Goal: Task Accomplishment & Management: Use online tool/utility

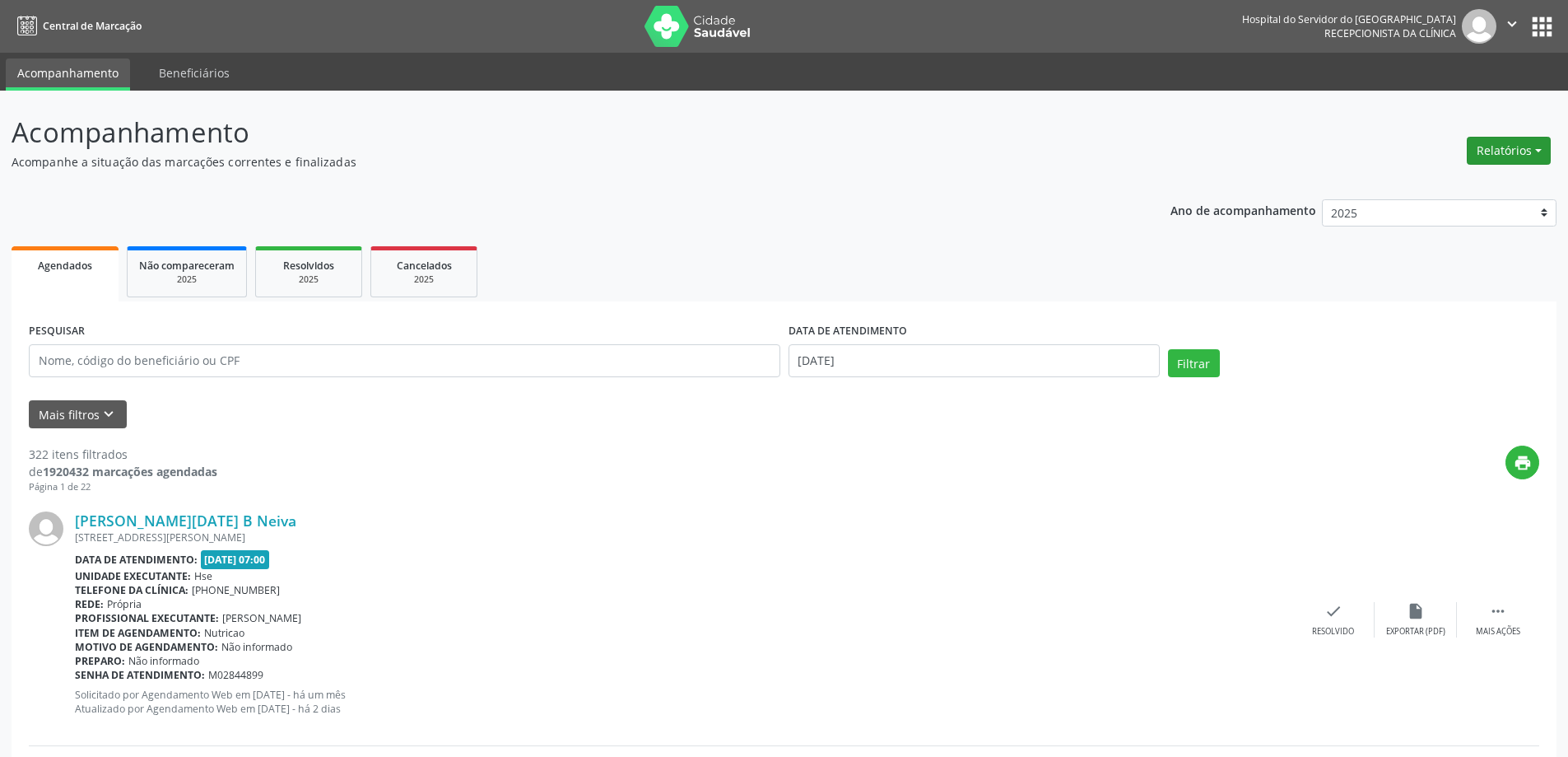
click at [1539, 144] on button "Relatórios" at bounding box center [1508, 151] width 84 height 28
click at [1467, 184] on link "Agendamentos" at bounding box center [1462, 186] width 177 height 23
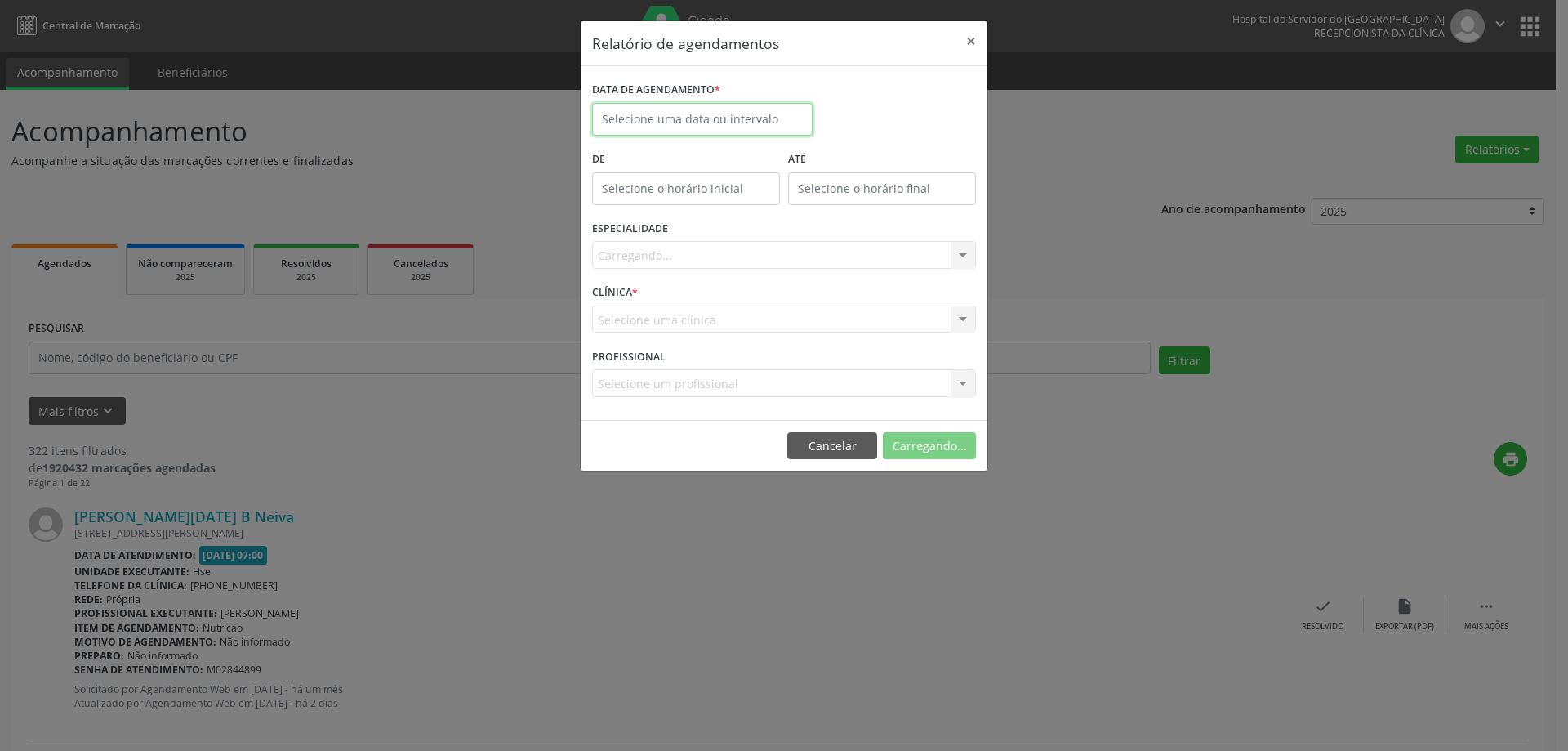
click at [650, 110] on input "text" at bounding box center [702, 119] width 221 height 33
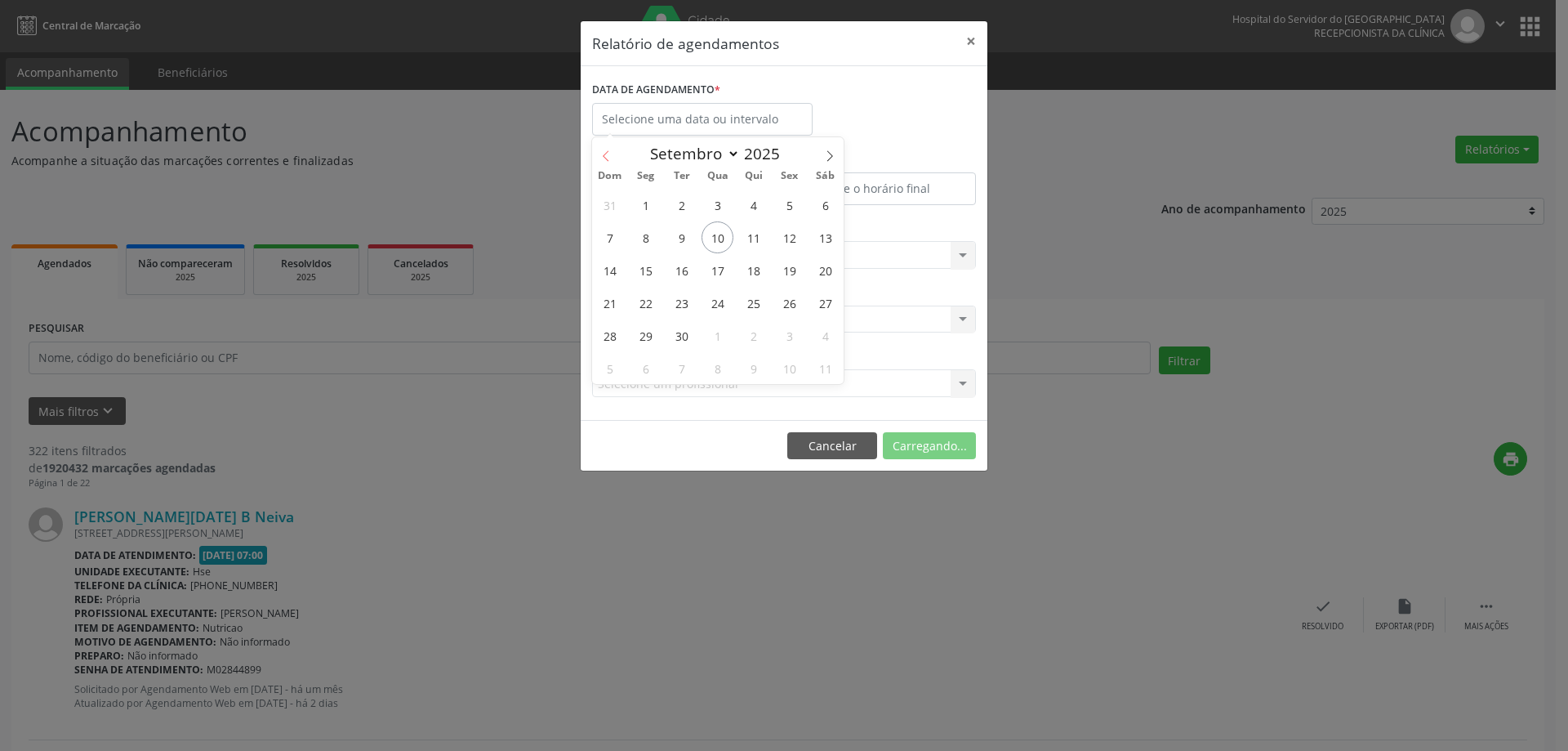
click at [597, 152] on span at bounding box center [606, 151] width 27 height 27
select select "7"
click at [823, 329] on span "30" at bounding box center [825, 335] width 32 height 32
type input "[DATE]"
click at [822, 329] on span "30" at bounding box center [825, 335] width 32 height 32
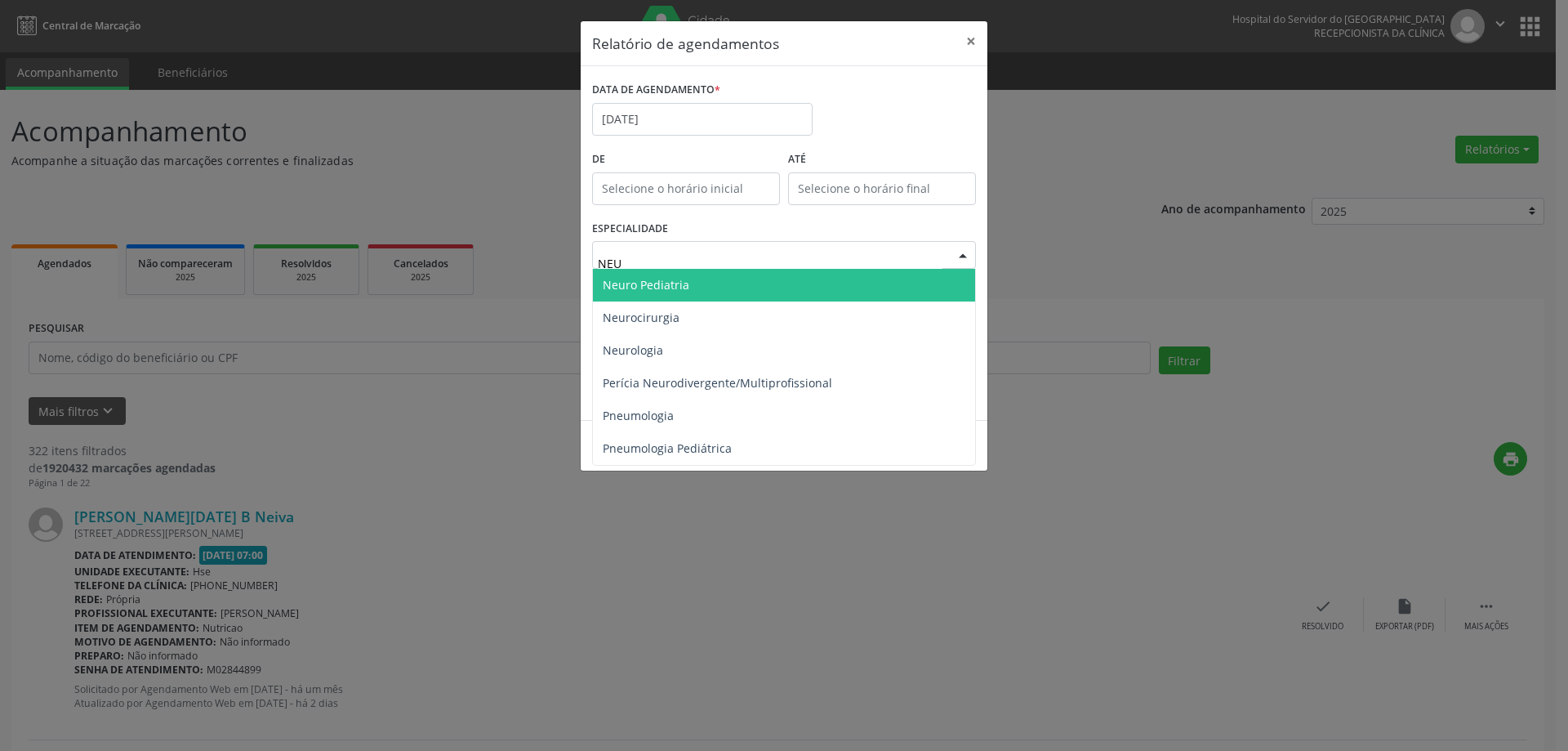
type input "NEUR"
click at [694, 274] on span "Neuro Pediatria" at bounding box center [784, 285] width 382 height 33
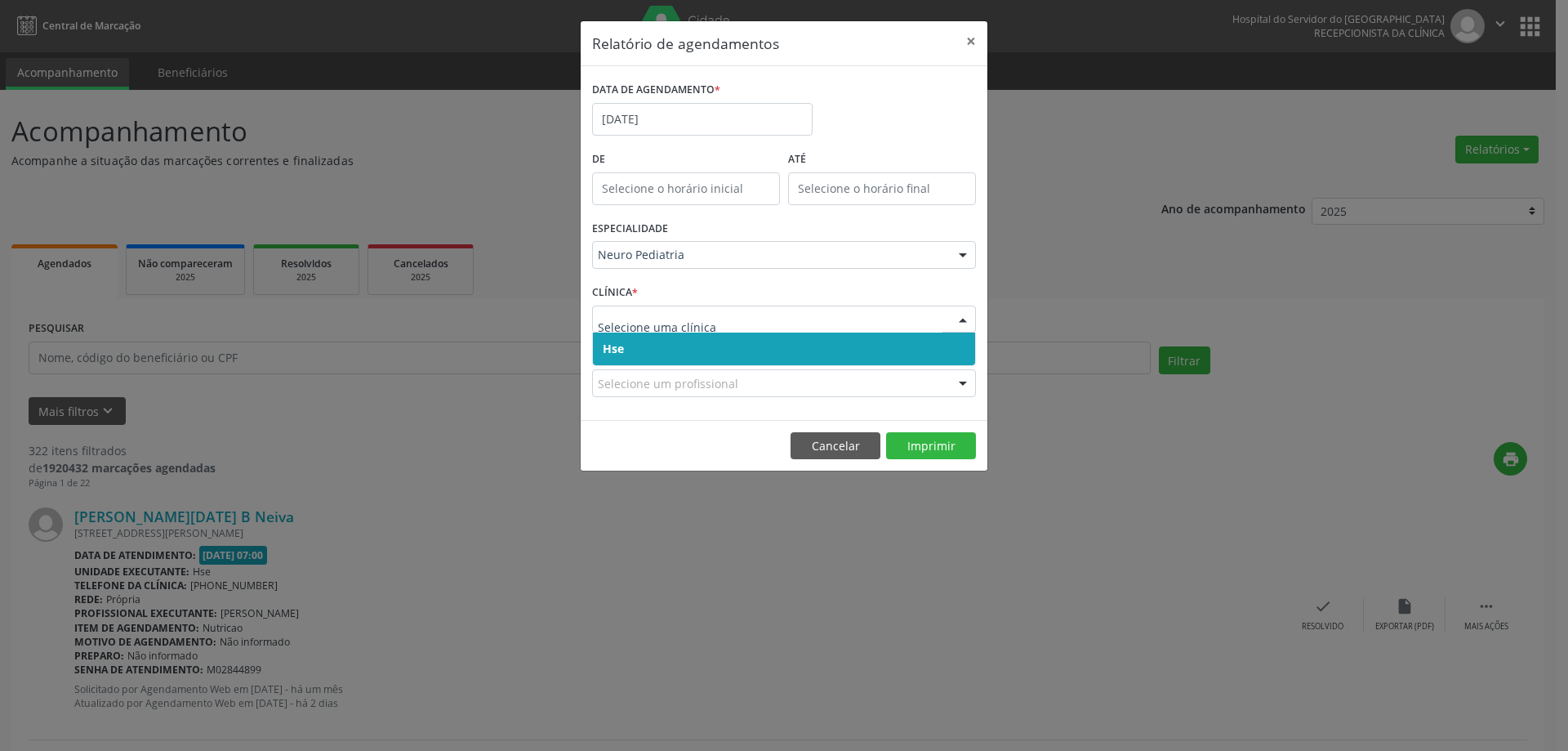
click at [691, 342] on span "Hse" at bounding box center [784, 348] width 382 height 33
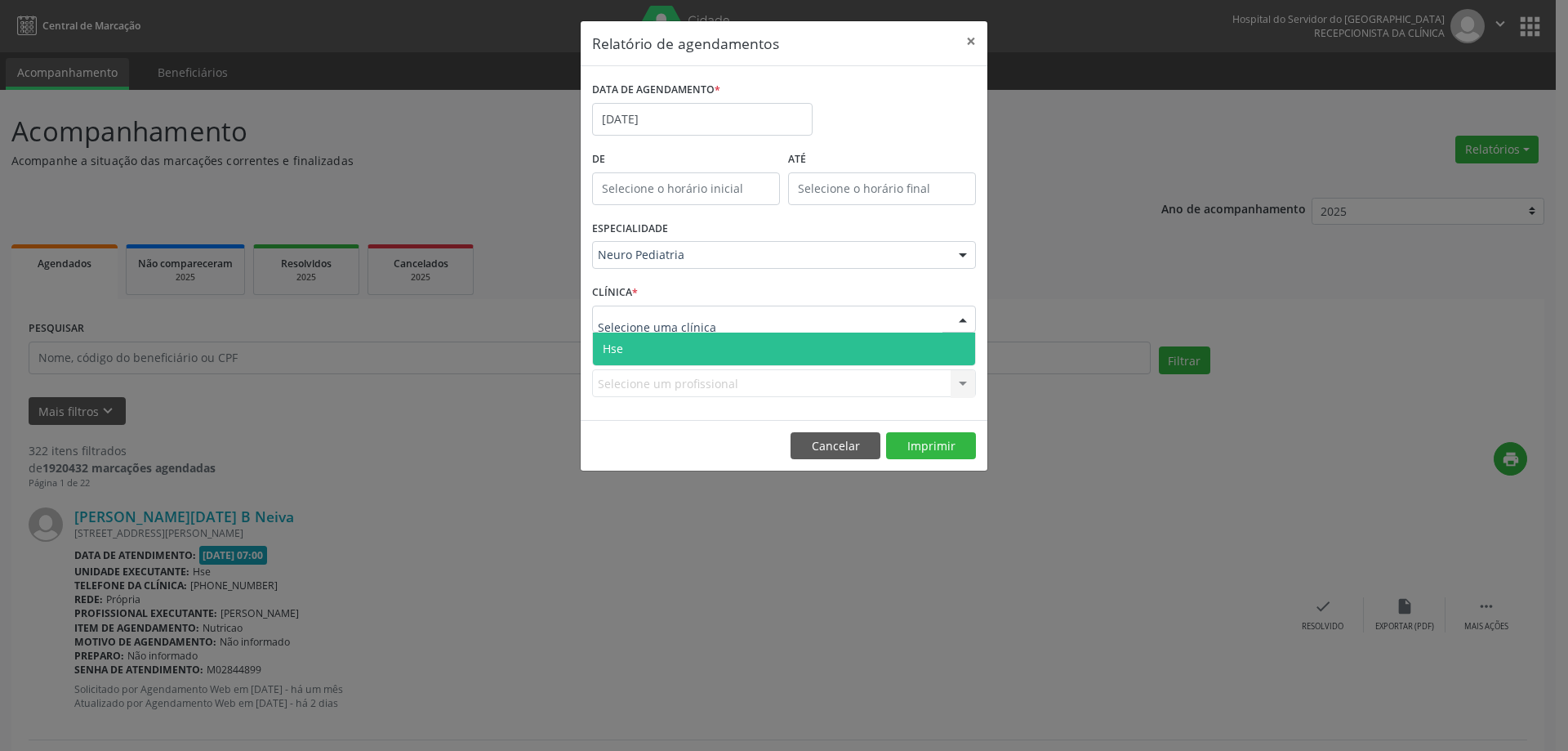
click at [692, 341] on span "Hse" at bounding box center [784, 348] width 382 height 33
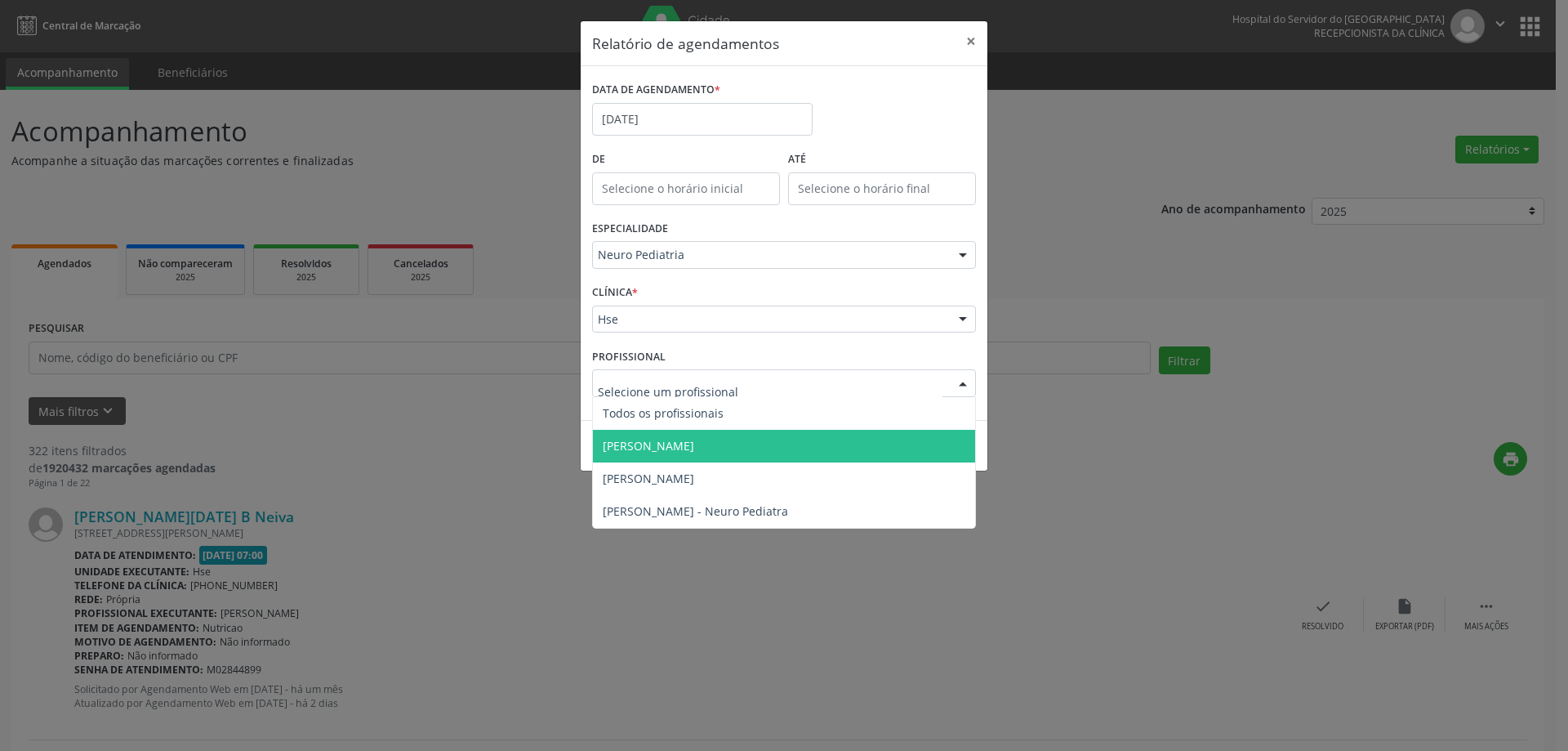
click at [693, 446] on span "[PERSON_NAME]" at bounding box center [648, 445] width 92 height 15
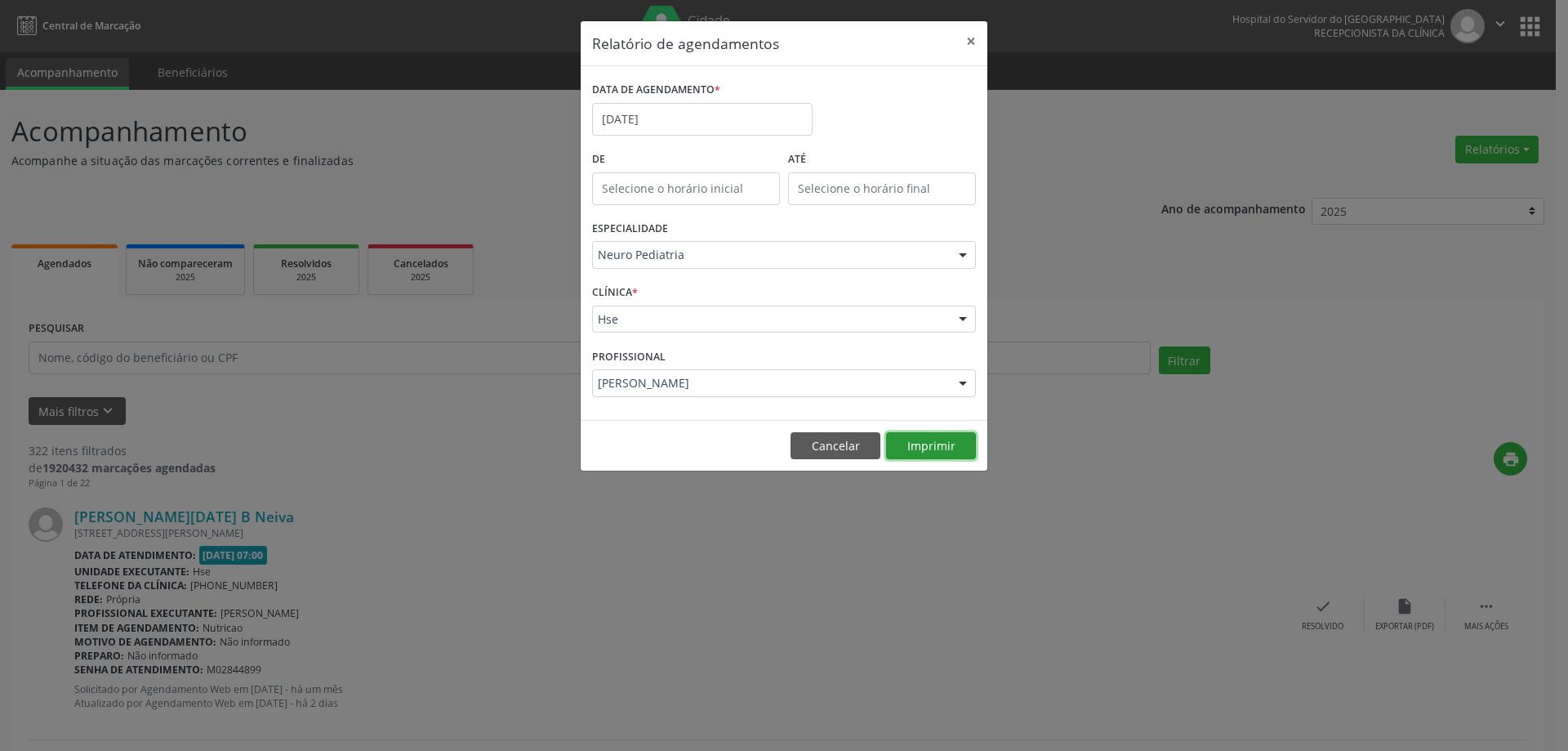
click at [938, 451] on button "Imprimir" at bounding box center [930, 445] width 90 height 27
click at [969, 40] on button "×" at bounding box center [971, 41] width 33 height 40
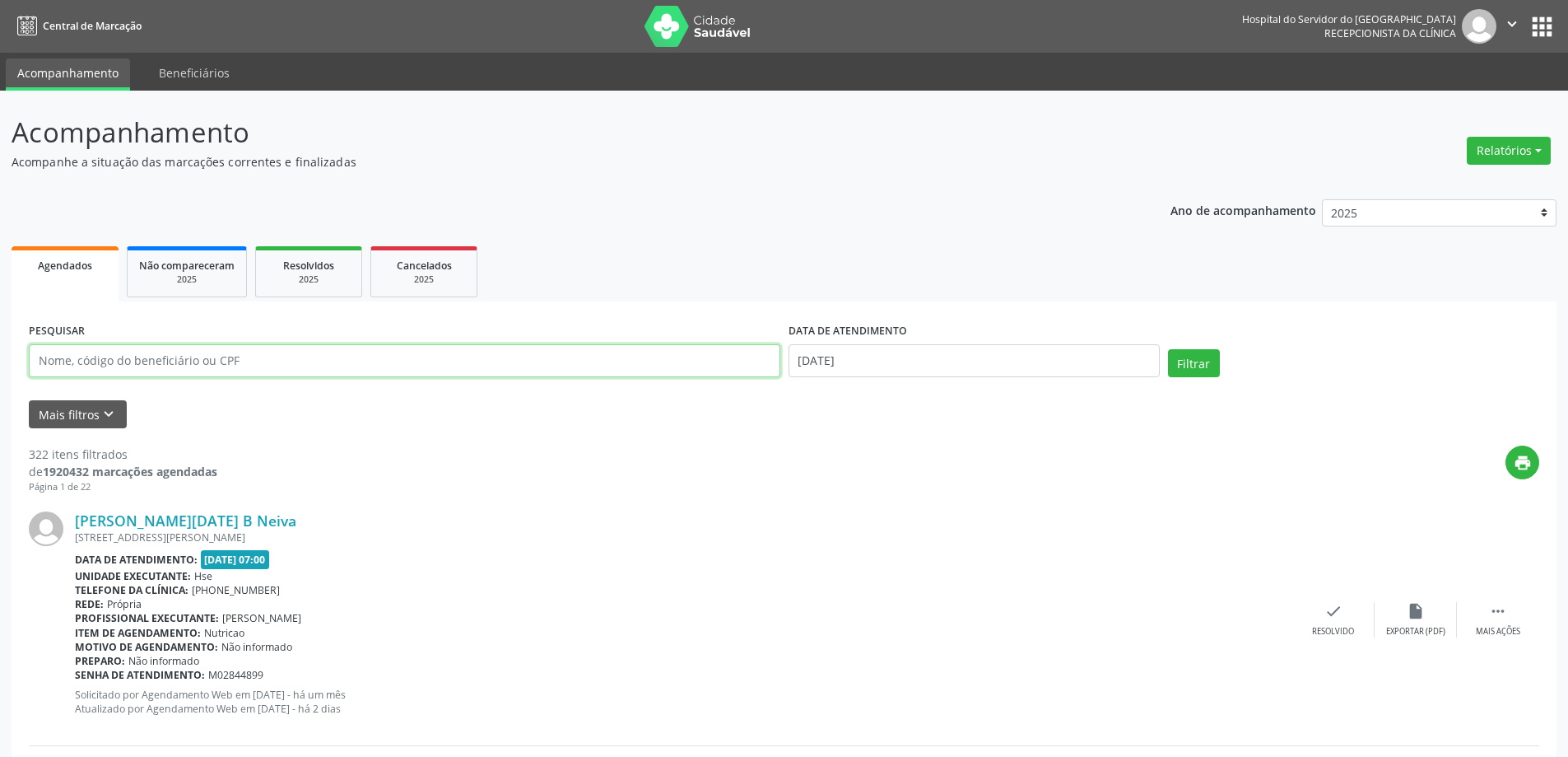
click at [259, 363] on input "text" at bounding box center [404, 361] width 752 height 33
type input "[PERSON_NAME] [PERSON_NAME]"
click at [1168, 349] on button "Filtrar" at bounding box center [1194, 362] width 52 height 28
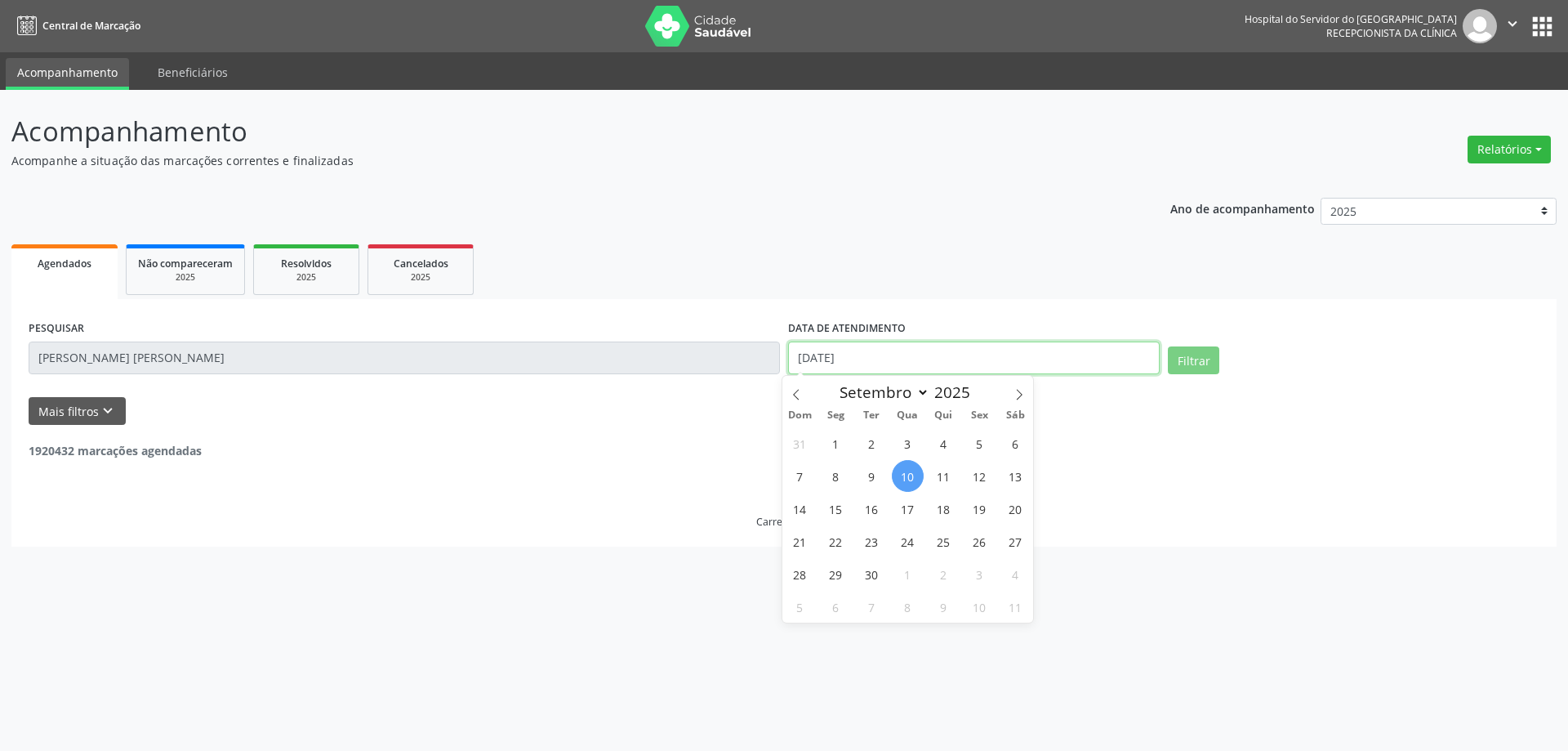
click at [911, 364] on input "[DATE]" at bounding box center [973, 358] width 372 height 33
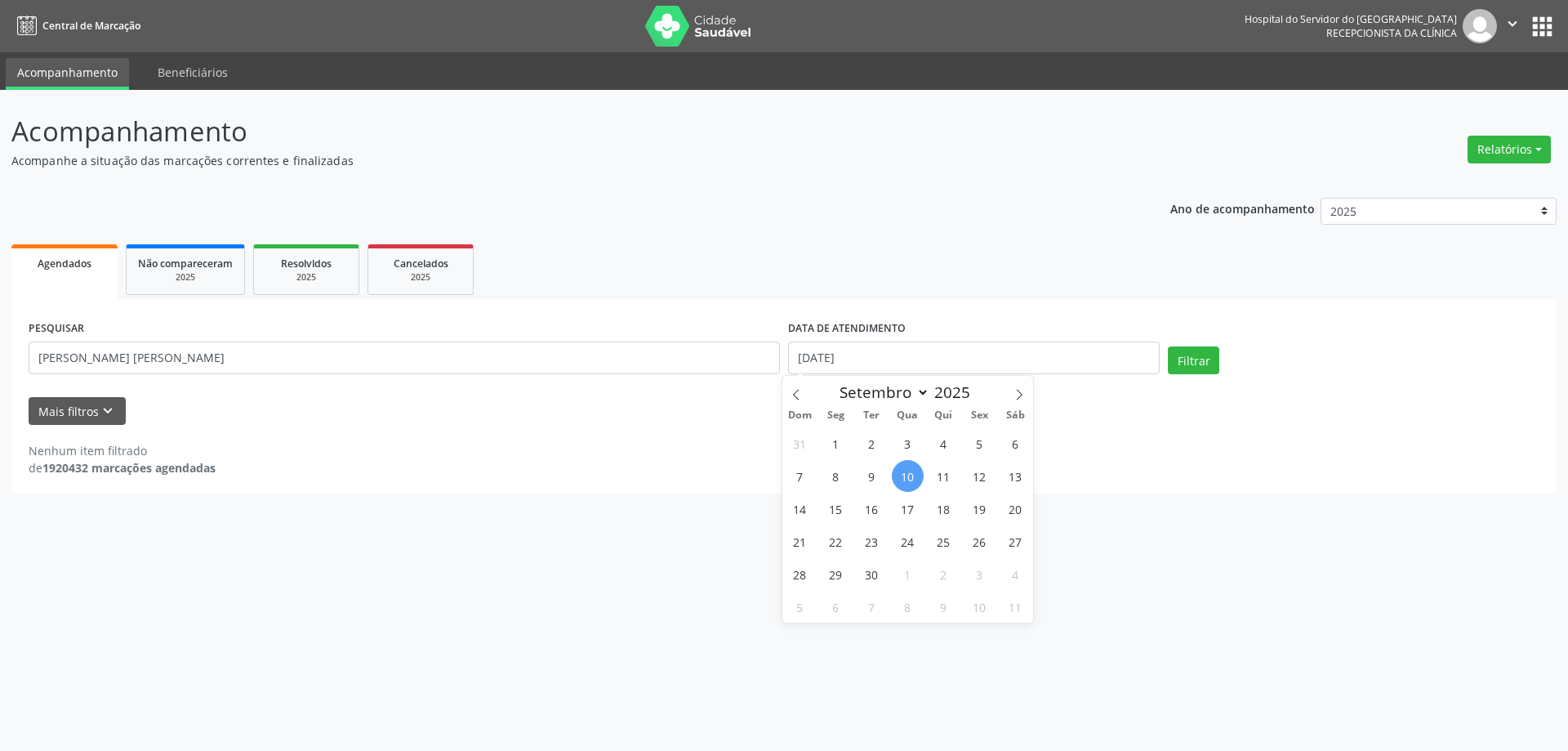
click at [908, 472] on span "10" at bounding box center [907, 475] width 32 height 32
type input "[DATE]"
click at [920, 308] on div "PESQUISAR [PERSON_NAME] DATA DE ATENDIMENTO Filtrar UNIDADE EXECUTANTE Selecion…" at bounding box center [784, 396] width 1545 height 194
click at [1184, 364] on button "Filtrar" at bounding box center [1194, 360] width 51 height 27
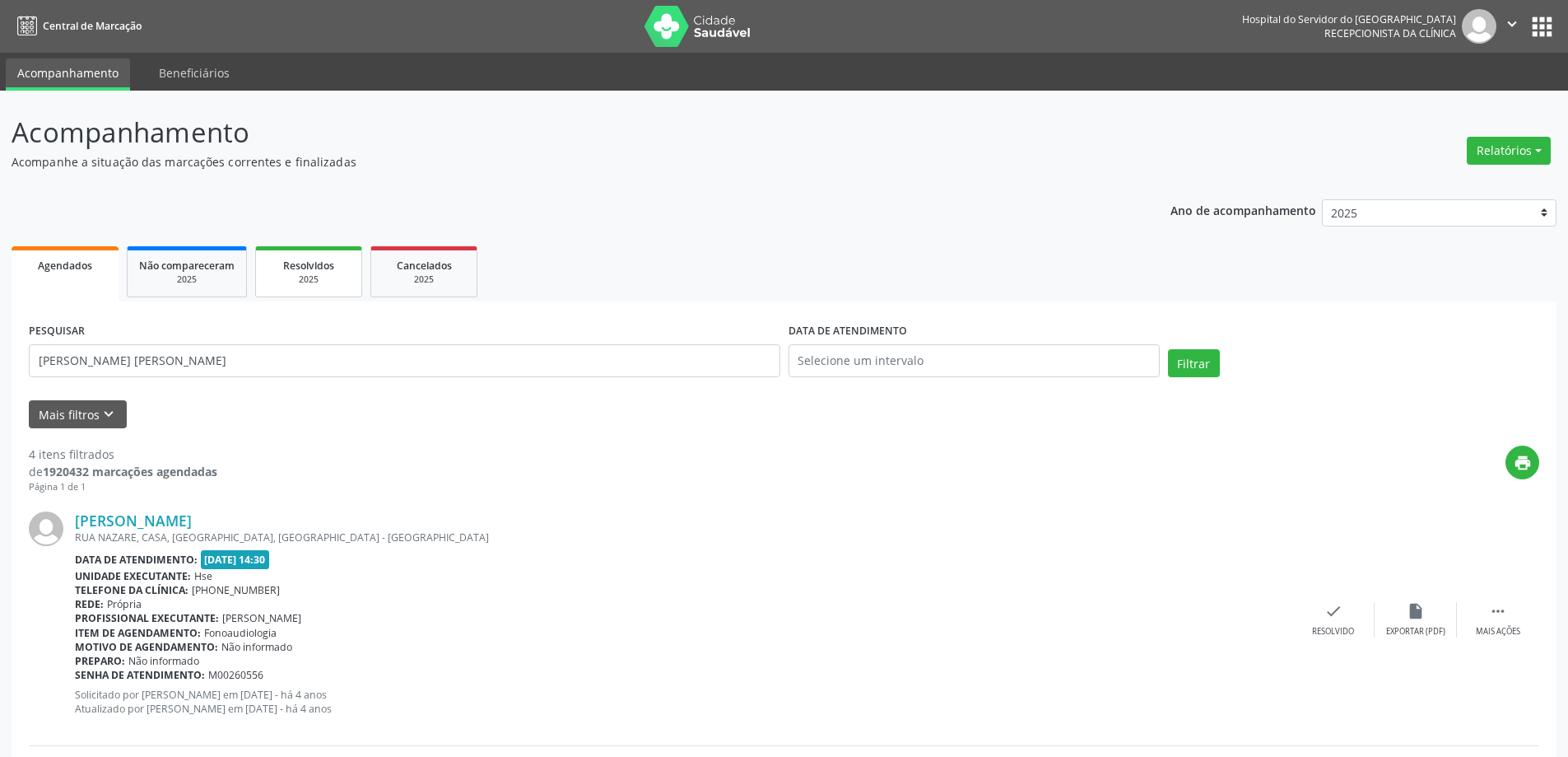
click at [315, 281] on div "2025" at bounding box center [308, 279] width 82 height 12
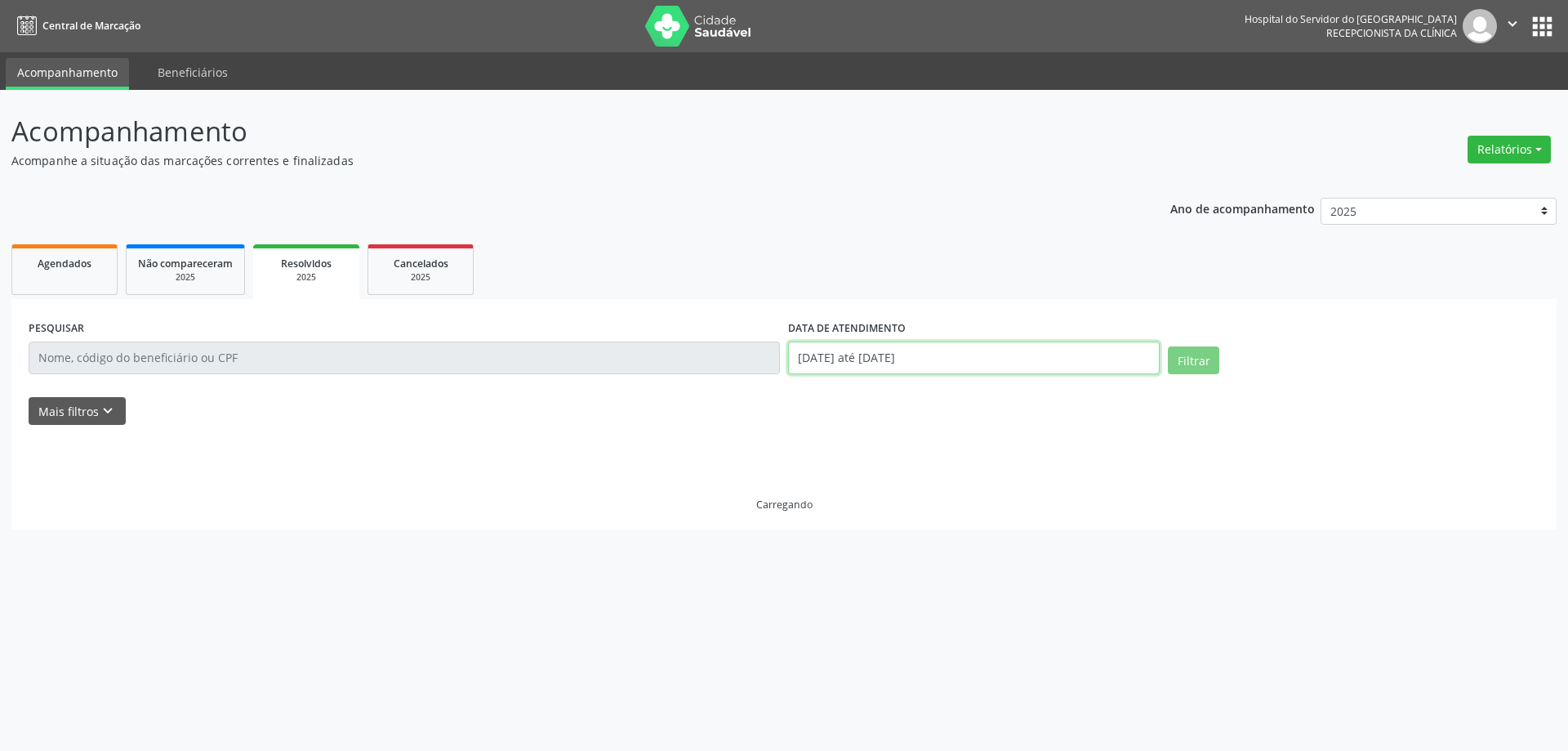
click at [998, 355] on input "[DATE] até [DATE]" at bounding box center [973, 358] width 372 height 33
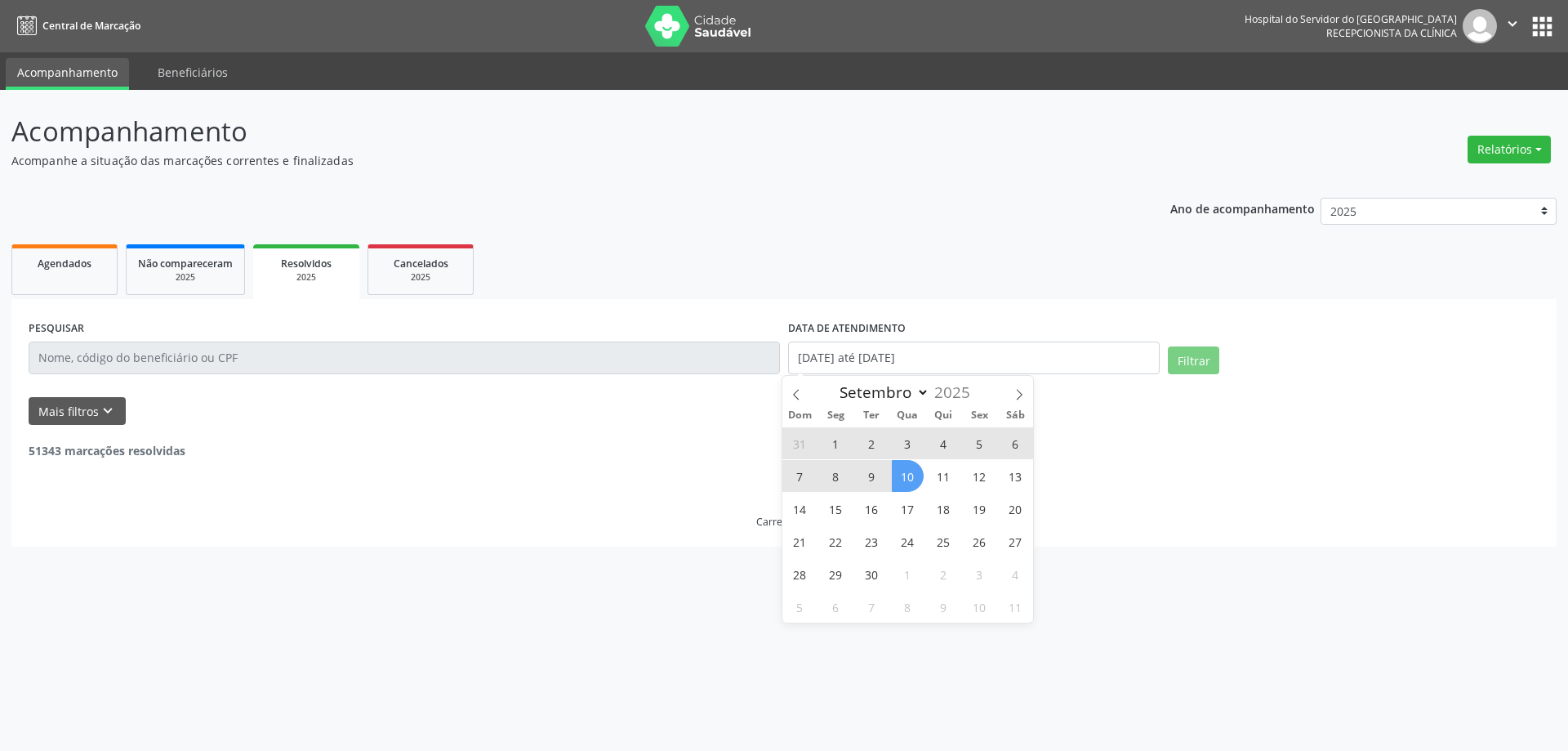
click at [903, 474] on span "10" at bounding box center [907, 475] width 32 height 32
type input "[DATE]"
click at [929, 295] on ul "Agendados Não compareceram 2025 Resolvidos 2025 Cancelados 2025" at bounding box center [784, 270] width 1545 height 59
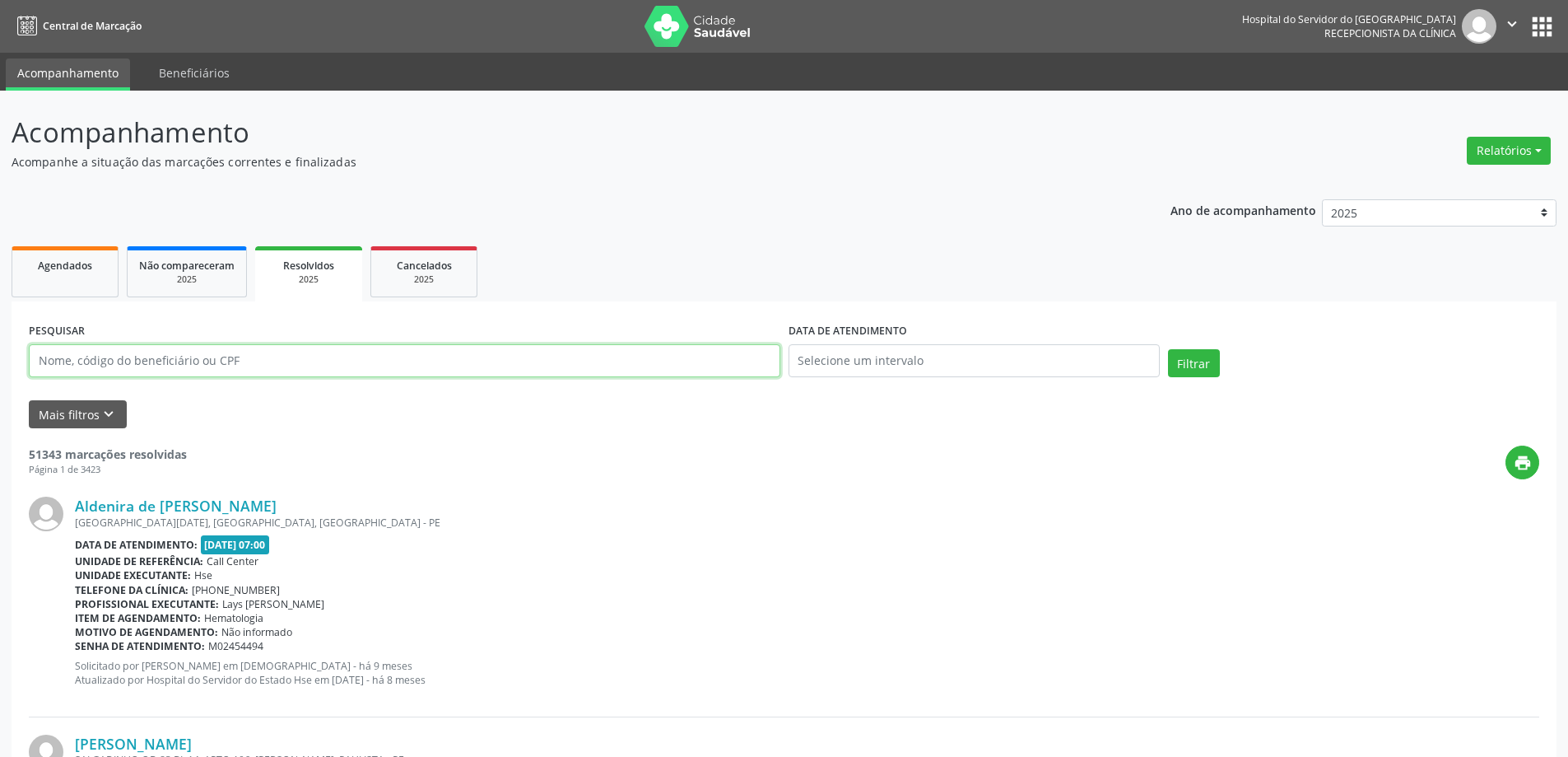
click at [260, 372] on input "text" at bounding box center [404, 361] width 752 height 33
type input "[PERSON_NAME] [PERSON_NAME]"
click at [1168, 349] on button "Filtrar" at bounding box center [1194, 362] width 52 height 28
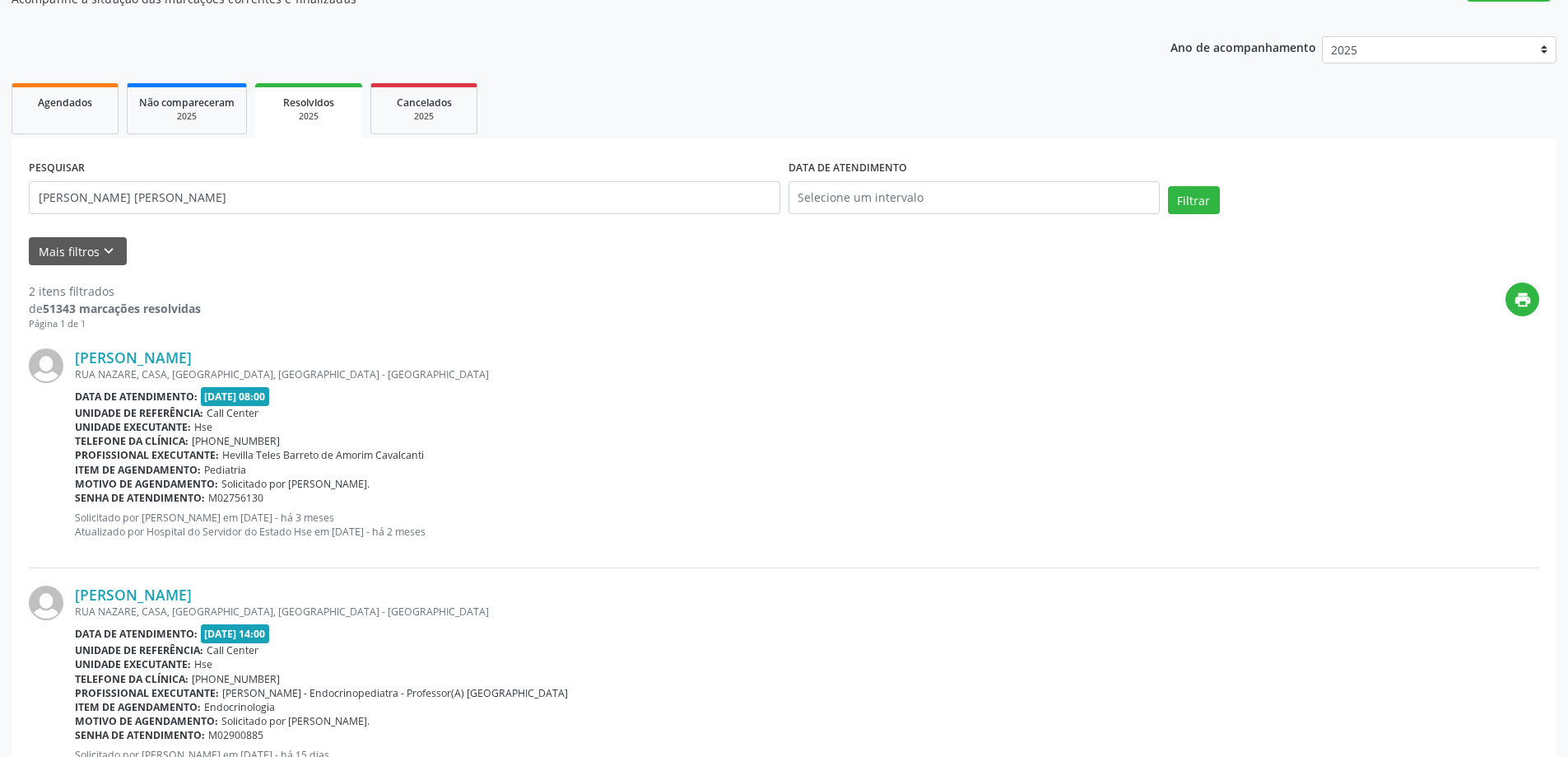
scroll to position [164, 0]
drag, startPoint x: 220, startPoint y: 202, endPoint x: 0, endPoint y: 220, distance: 220.7
click at [0, 220] on div "Acompanhamento Acompanhe a situação das marcações correntes e finalizadas Relat…" at bounding box center [784, 379] width 1568 height 907
click at [101, 254] on icon "keyboard_arrow_down" at bounding box center [108, 249] width 18 height 18
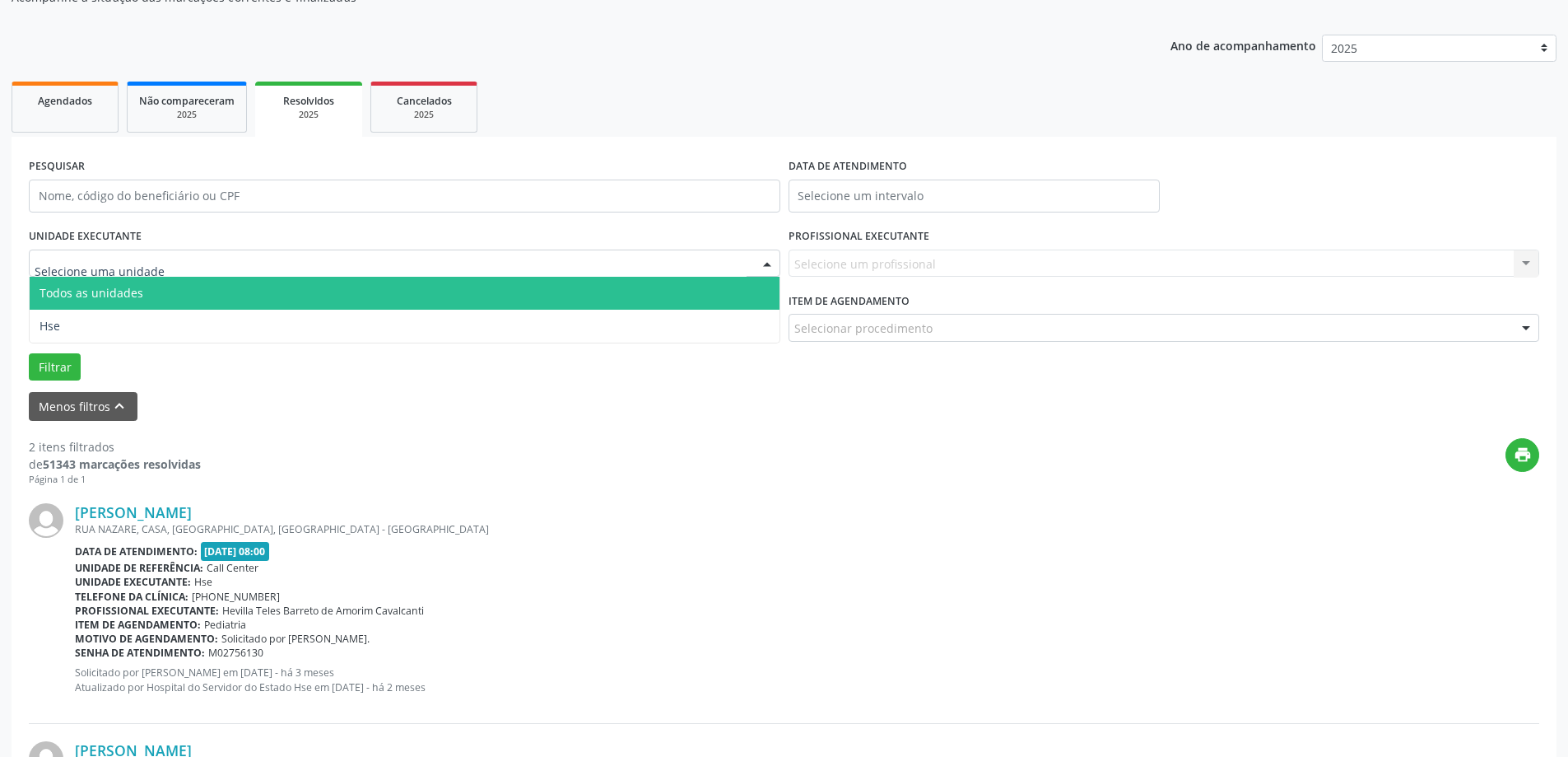
click at [181, 259] on div at bounding box center [404, 263] width 752 height 28
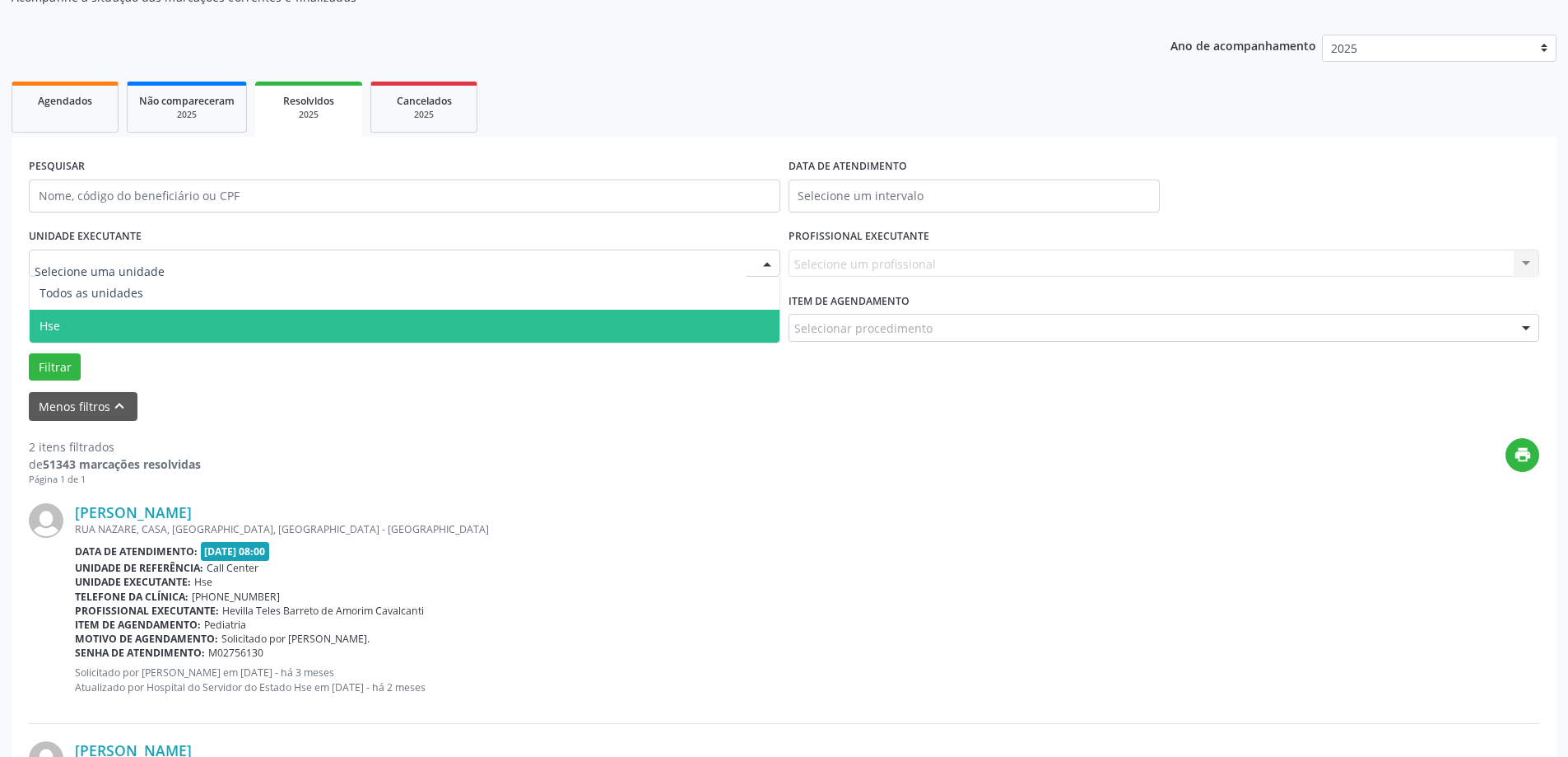
click at [142, 332] on span "Hse" at bounding box center [404, 326] width 750 height 33
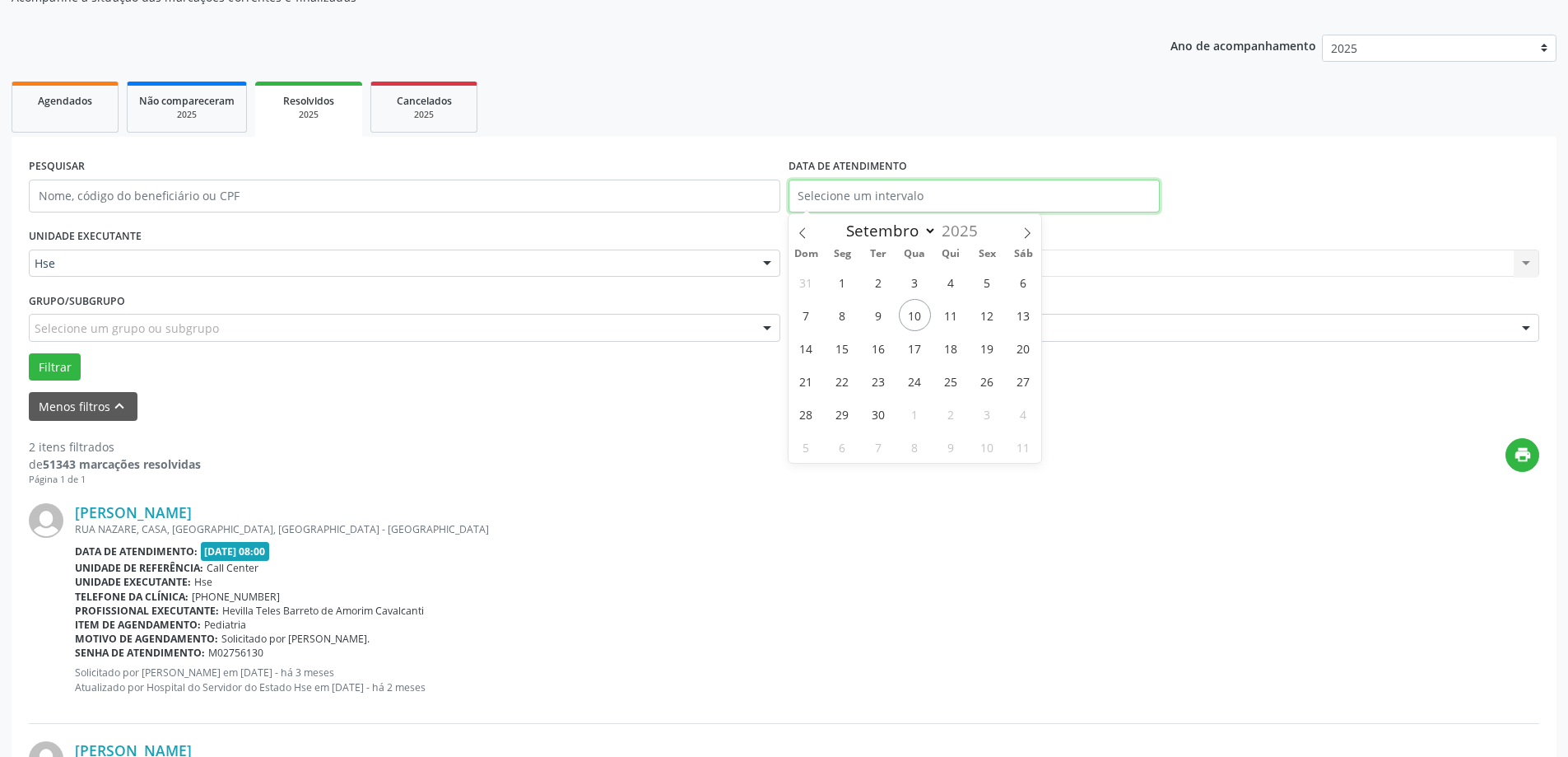
click at [840, 190] on input "text" at bounding box center [974, 196] width 371 height 33
click at [803, 227] on span at bounding box center [803, 228] width 28 height 28
select select "7"
click at [876, 314] on span "5" at bounding box center [878, 314] width 32 height 32
type input "[DATE]"
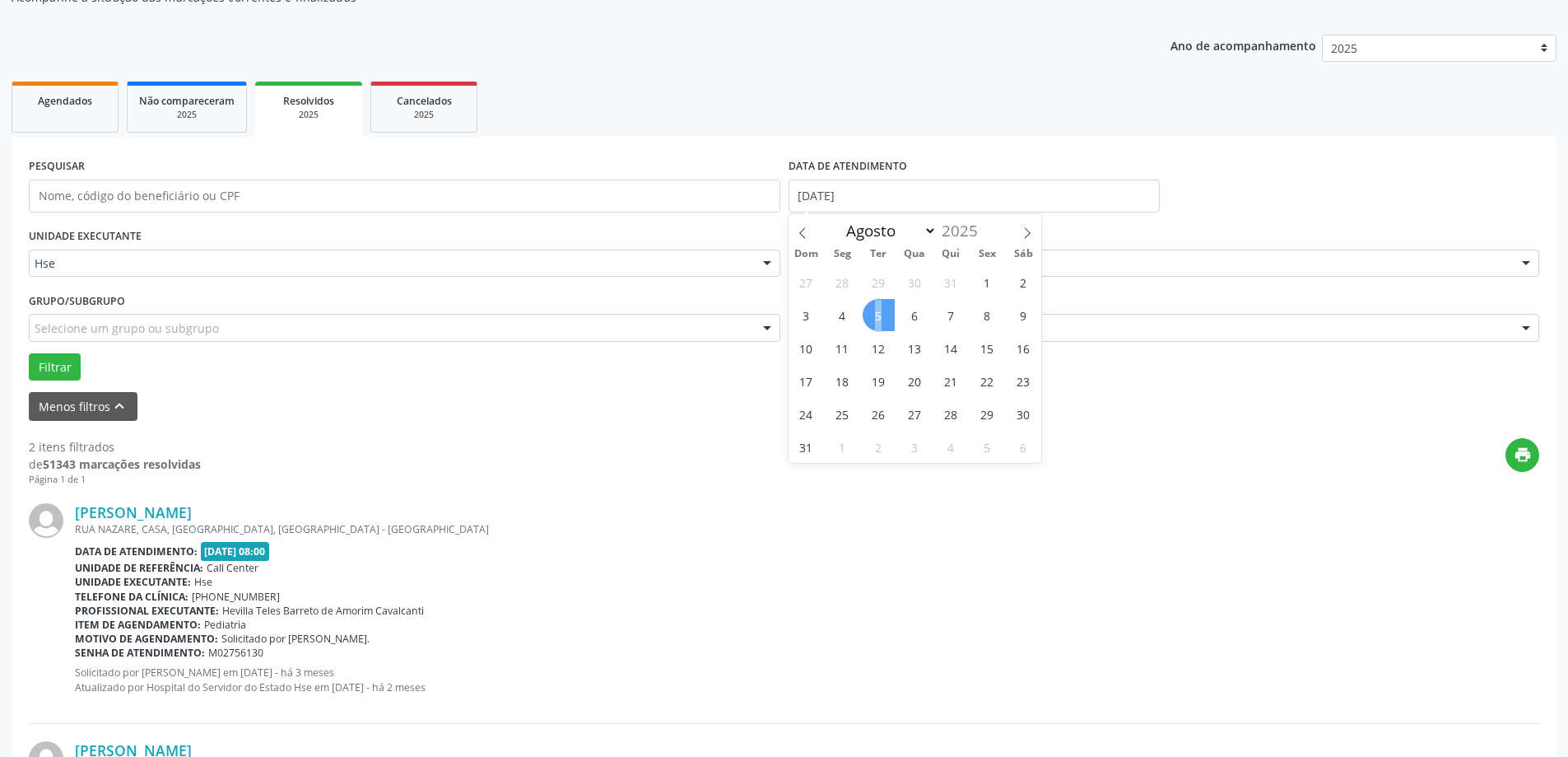
click at [876, 314] on span "5" at bounding box center [878, 314] width 32 height 32
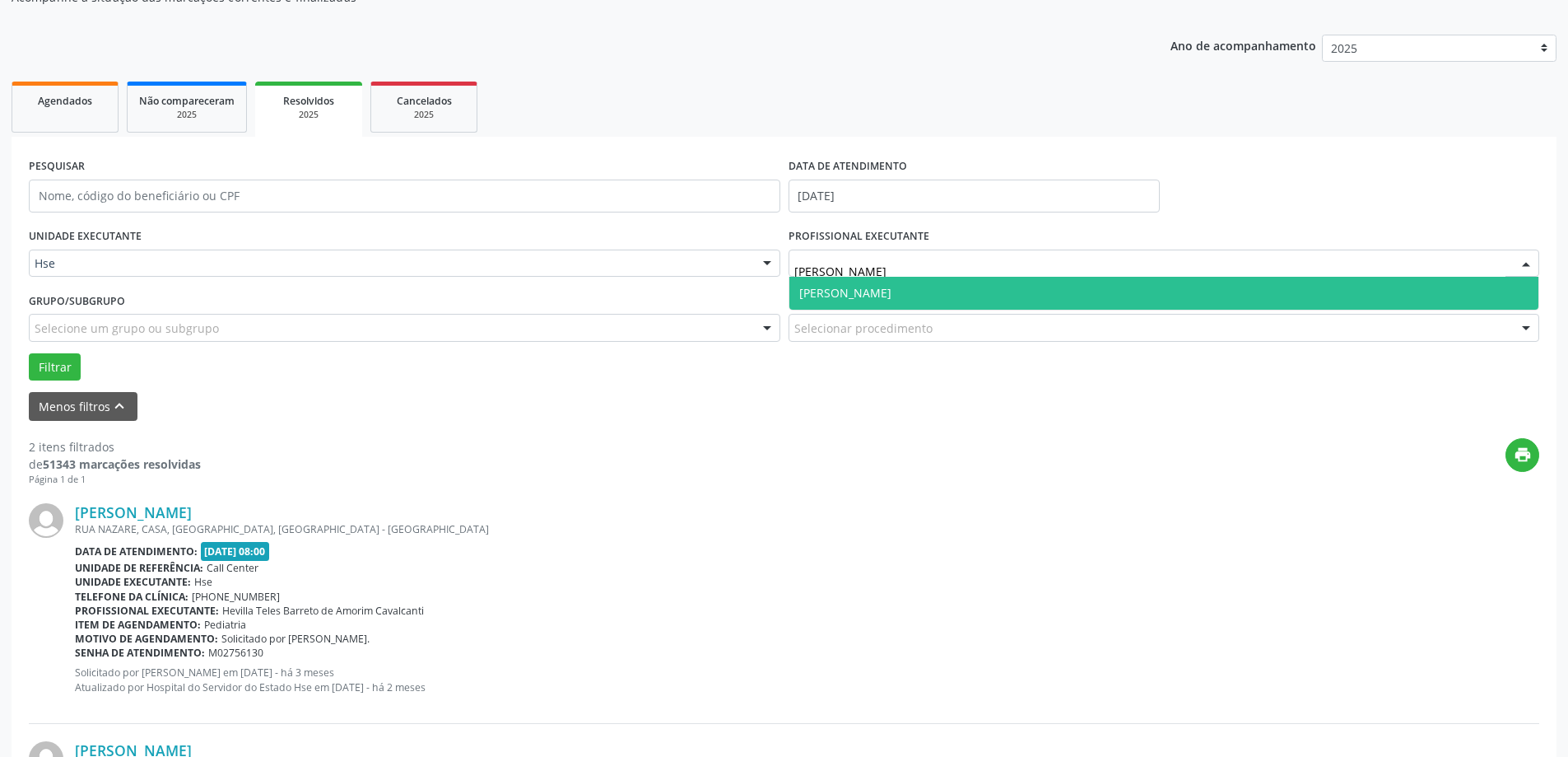
type input "[PERSON_NAME]"
click at [892, 289] on span "[PERSON_NAME]" at bounding box center [845, 292] width 93 height 16
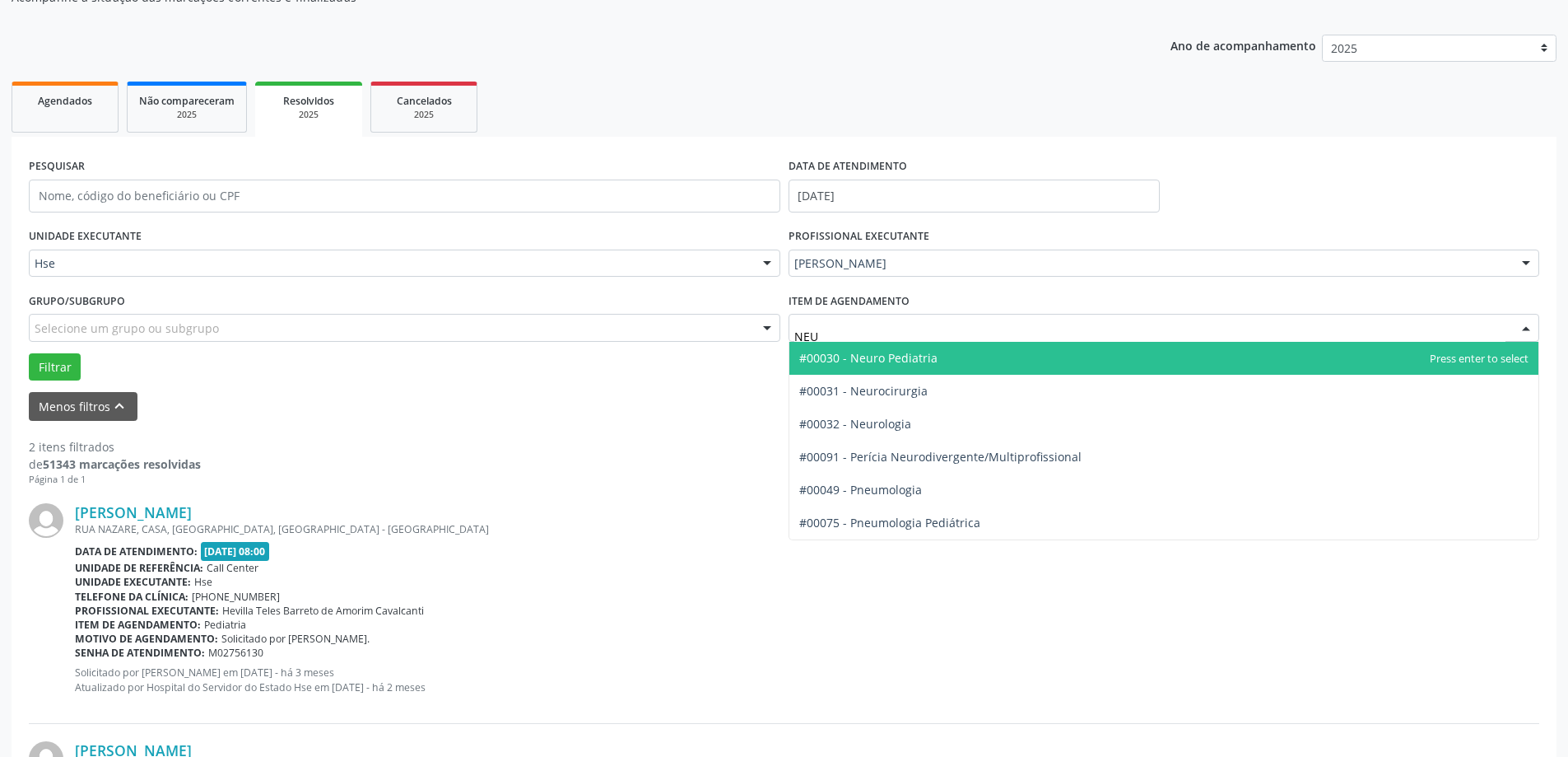
type input "NEUR"
click at [872, 361] on span "#00030 - Neuro Pediatria" at bounding box center [868, 357] width 138 height 16
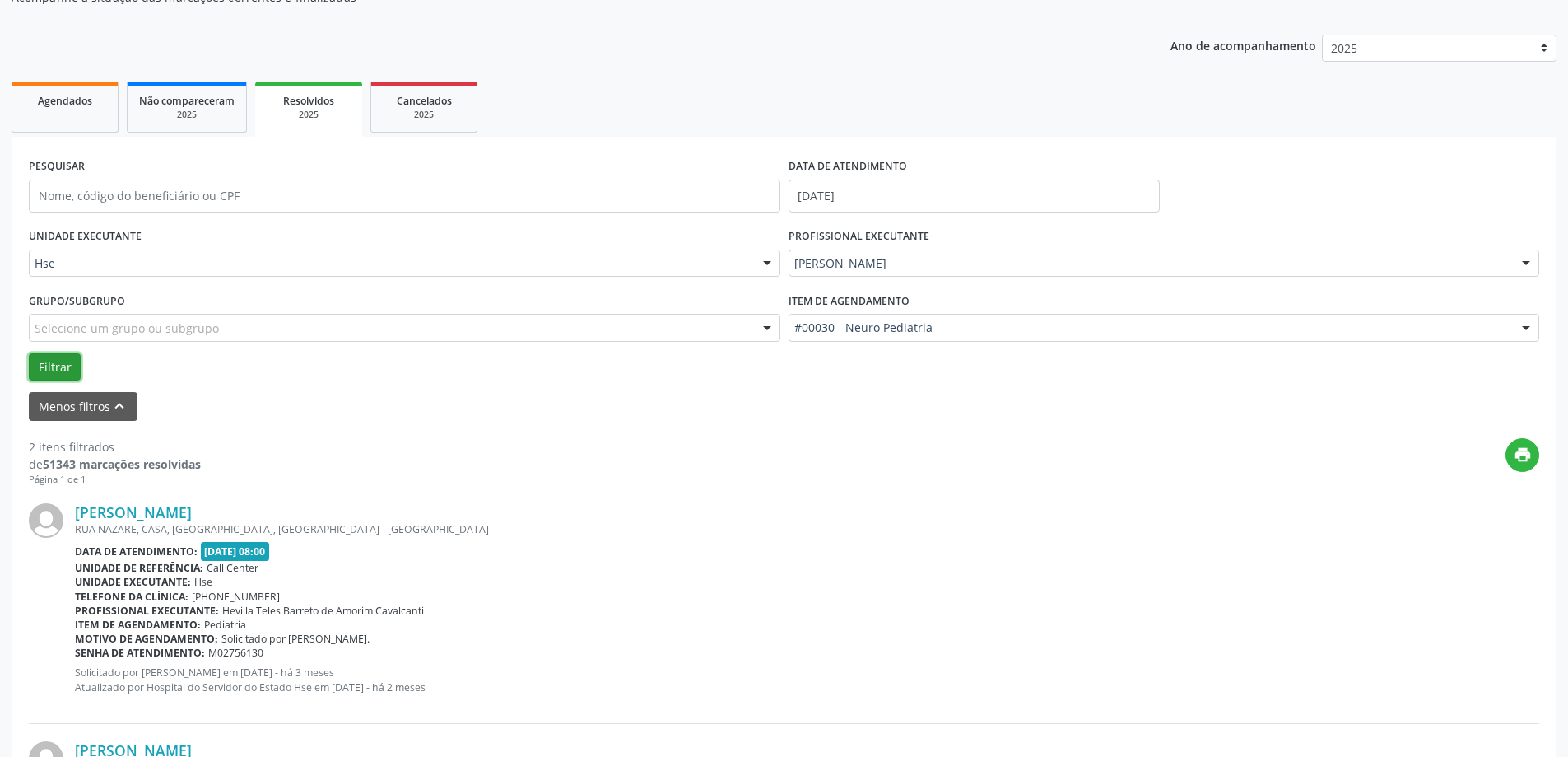
click at [69, 375] on button "Filtrar" at bounding box center [54, 367] width 52 height 28
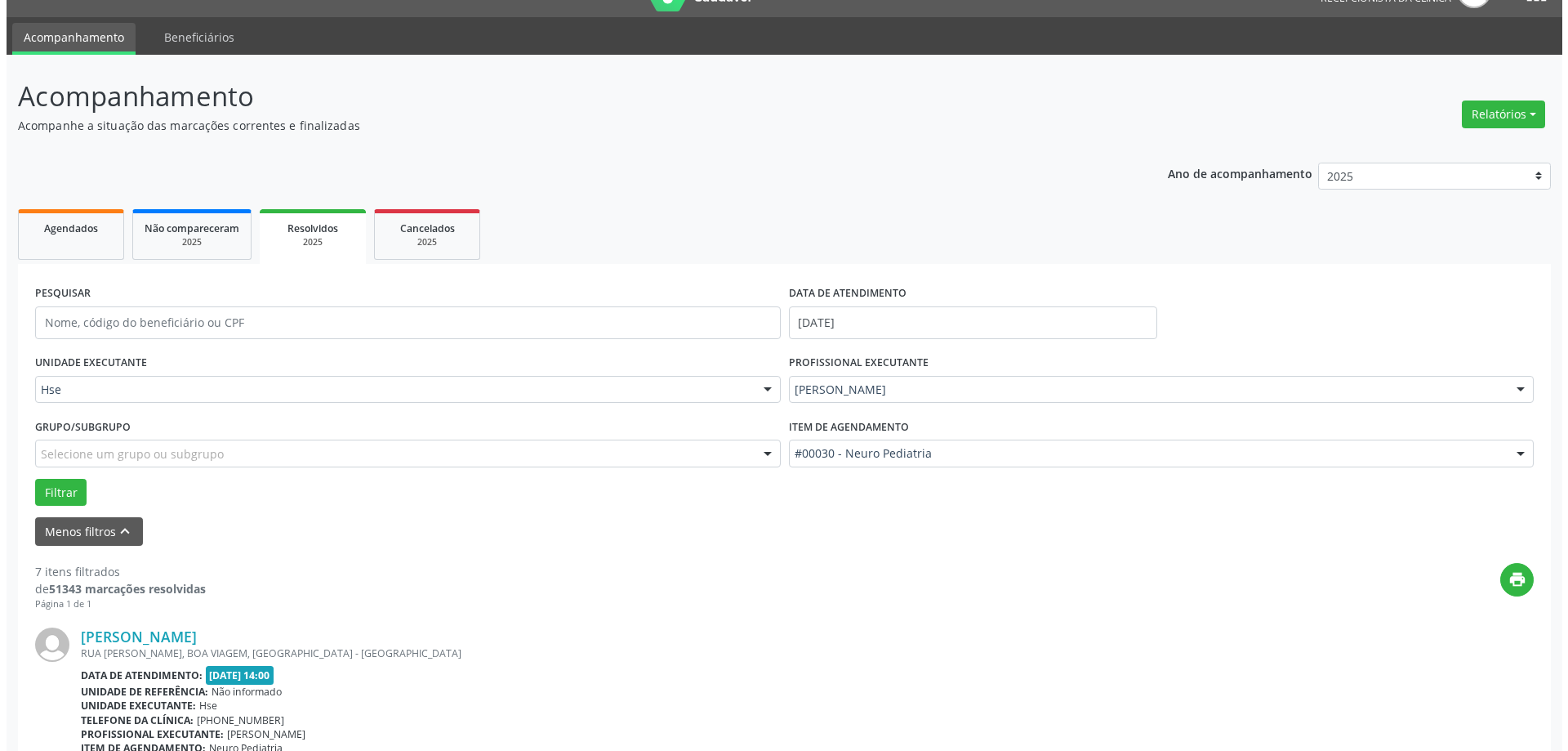
scroll to position [0, 0]
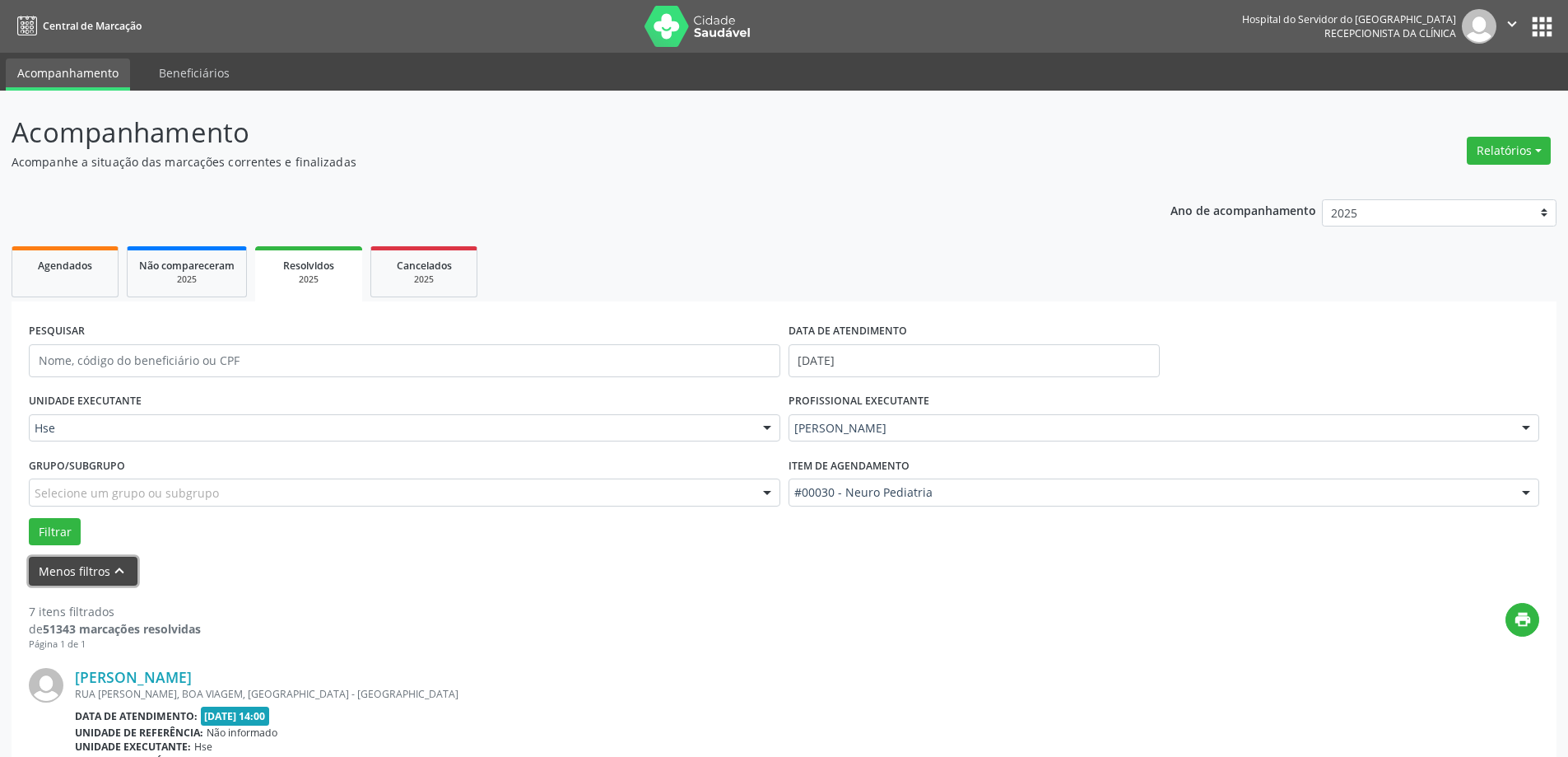
click at [80, 557] on button "Menos filtros keyboard_arrow_up" at bounding box center [83, 570] width 109 height 29
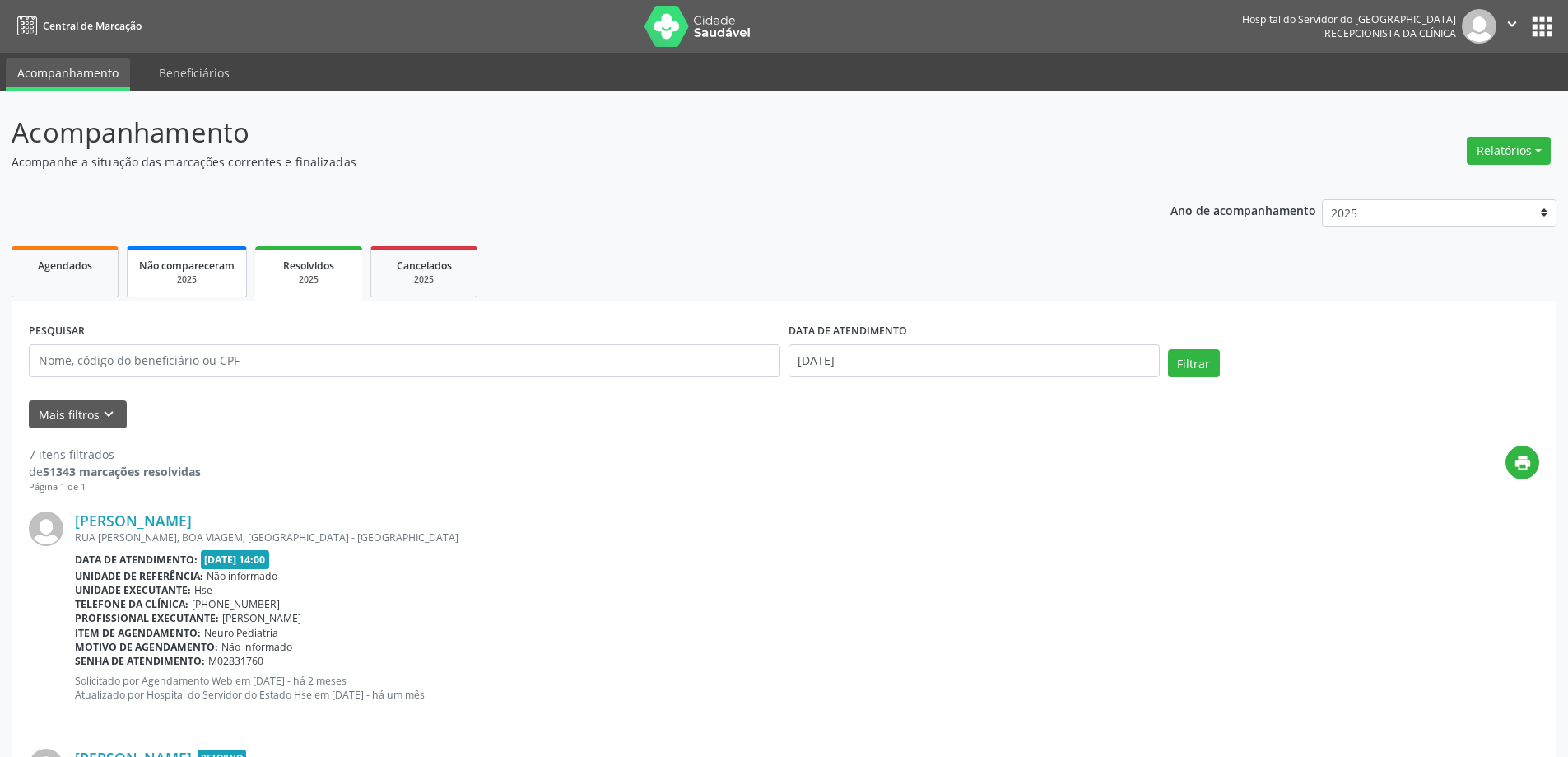
click at [242, 280] on link "Não compareceram 2025" at bounding box center [187, 272] width 120 height 51
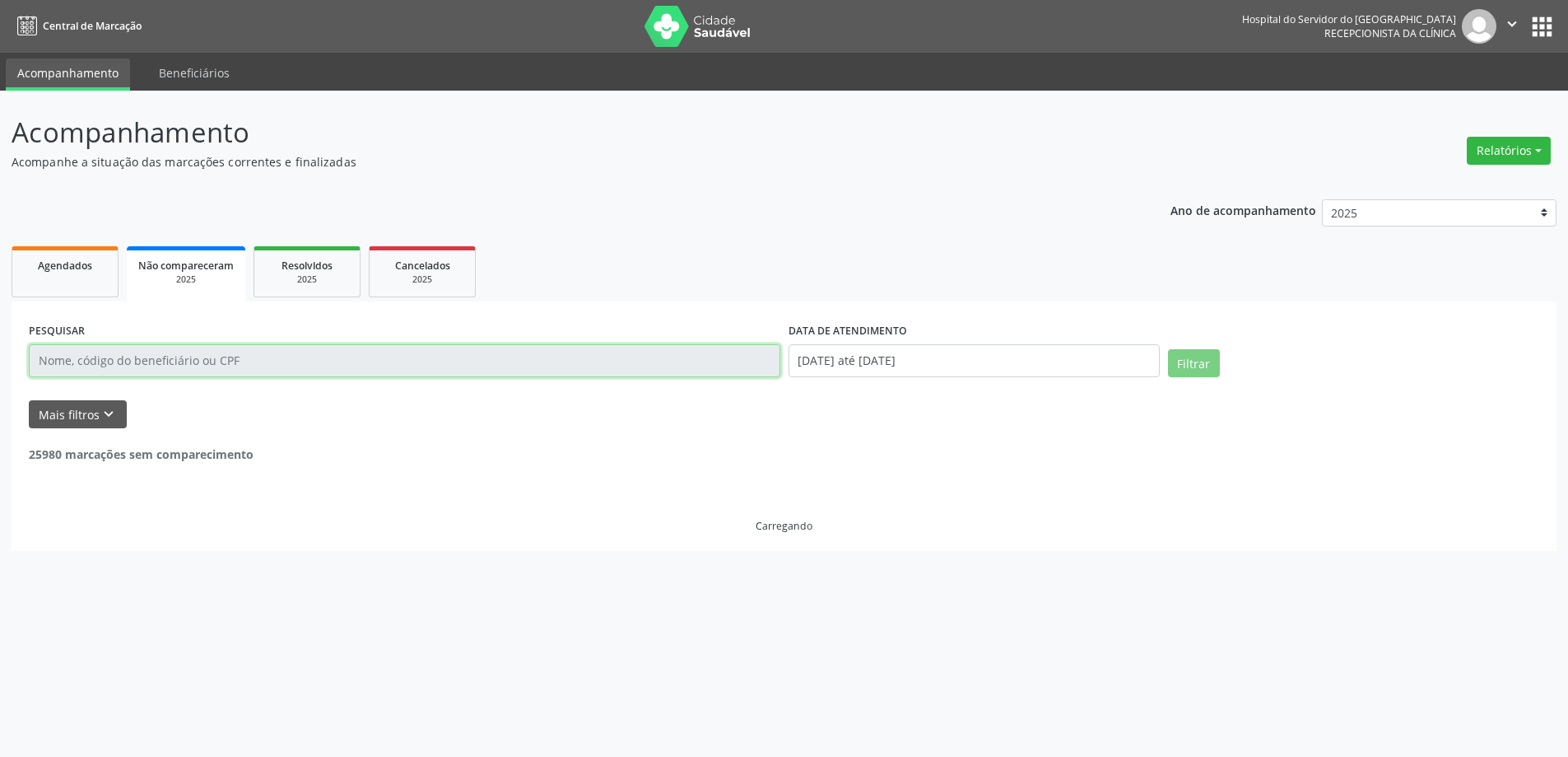
click at [293, 365] on input "text" at bounding box center [404, 361] width 752 height 33
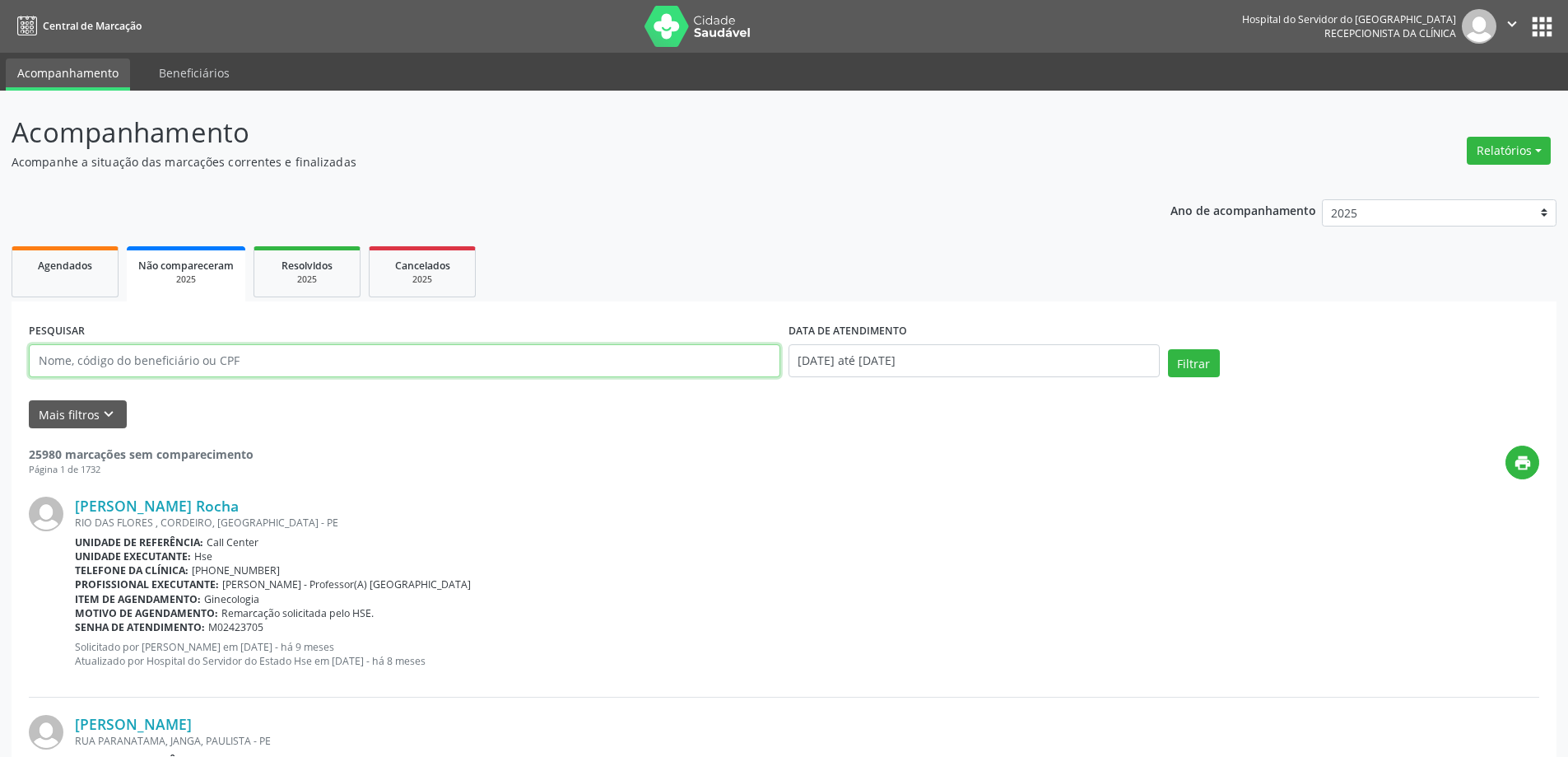
click at [293, 365] on input "text" at bounding box center [404, 361] width 752 height 33
type input "[PERSON_NAME] [PERSON_NAME]"
click at [1182, 362] on button "Filtrar" at bounding box center [1194, 362] width 52 height 28
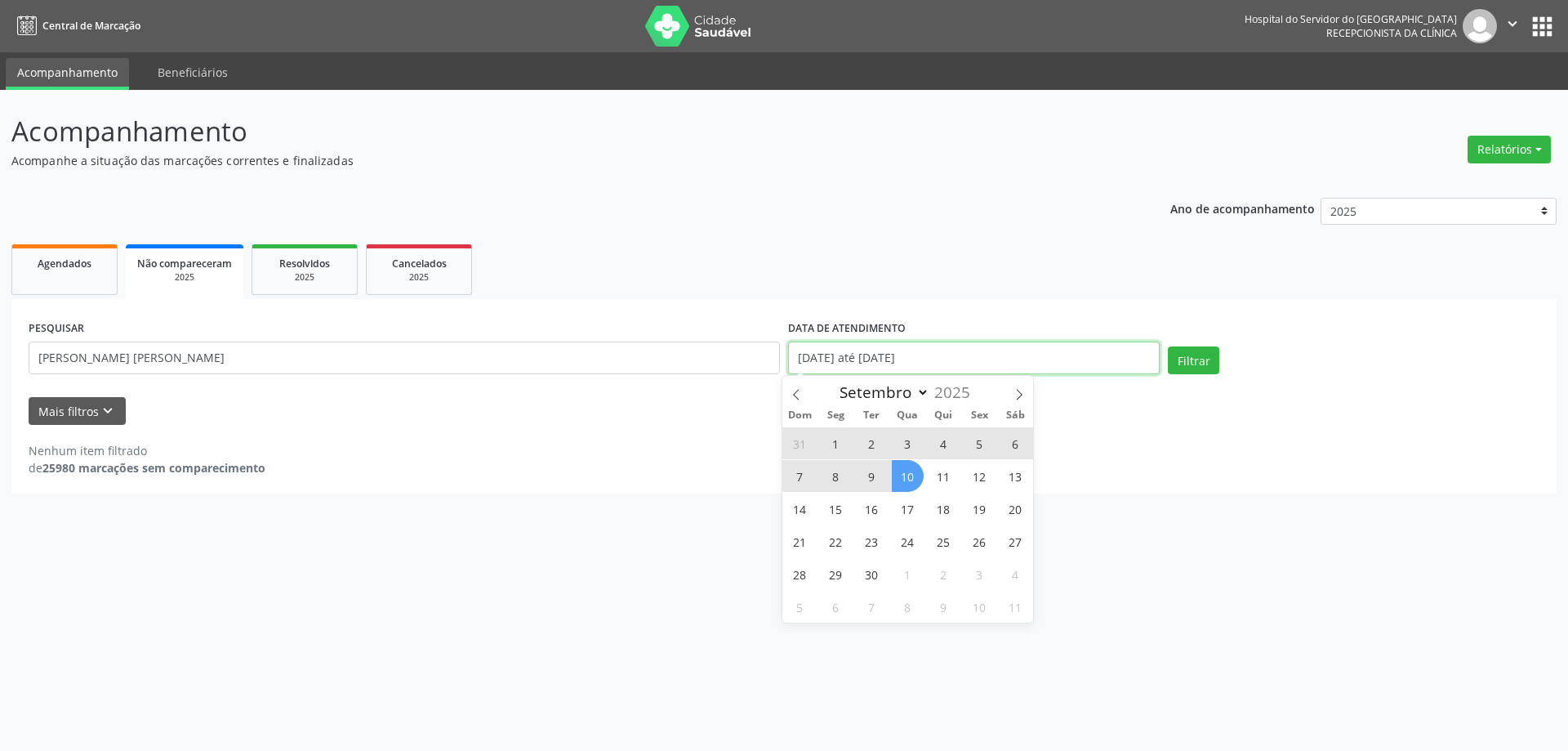
click at [1016, 363] on input "[DATE] até [DATE]" at bounding box center [973, 358] width 372 height 33
click at [917, 468] on span "10" at bounding box center [907, 475] width 32 height 32
type input "[DATE]"
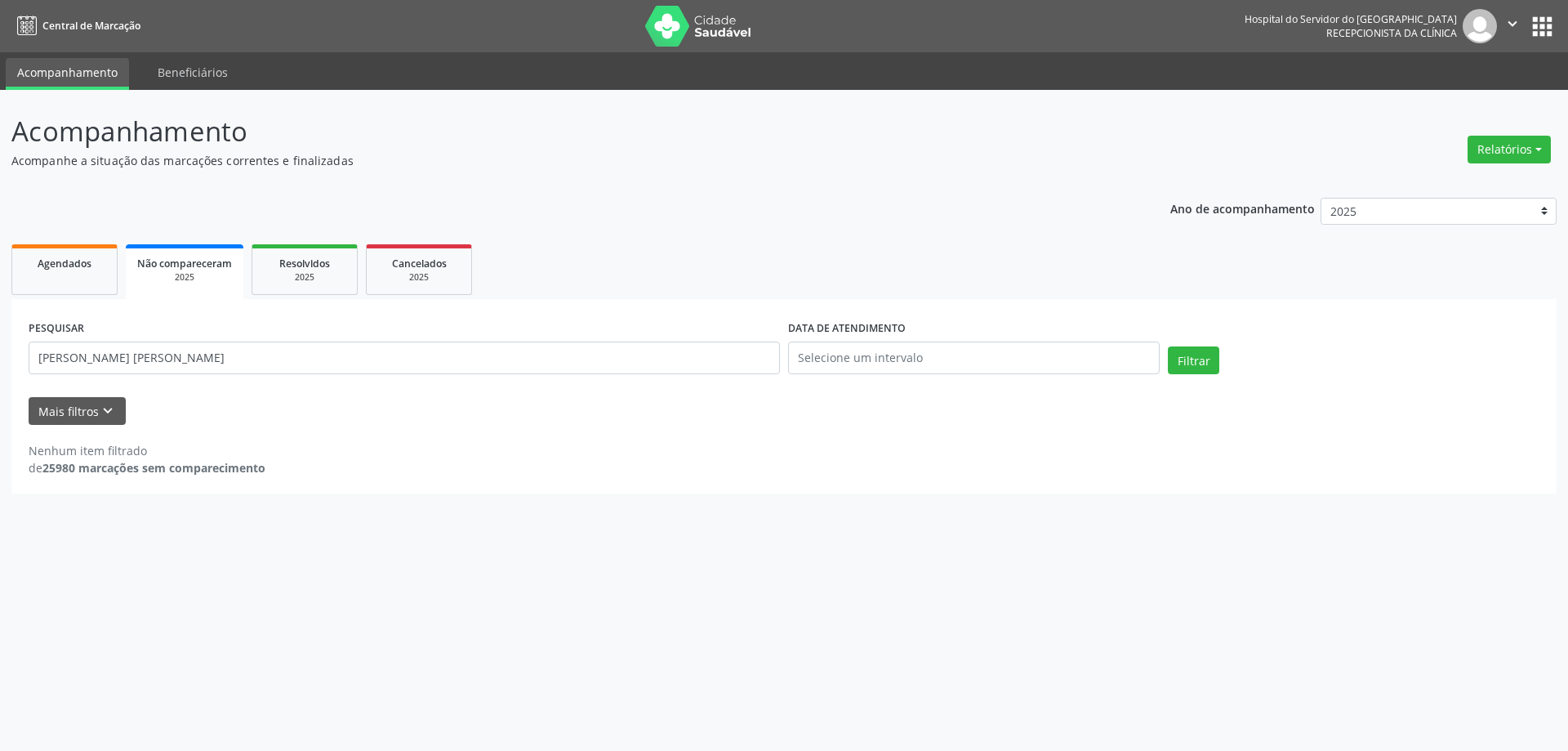
click at [990, 267] on ul "Agendados Não compareceram 2025 Resolvidos 2025 Cancelados 2025" at bounding box center [784, 270] width 1545 height 59
click at [1201, 356] on button "Filtrar" at bounding box center [1194, 360] width 51 height 27
click at [264, 360] on input "[PERSON_NAME] [PERSON_NAME]" at bounding box center [403, 358] width 751 height 33
click at [192, 279] on div "2025" at bounding box center [185, 277] width 94 height 12
click at [1176, 360] on button "Filtrar" at bounding box center [1194, 360] width 51 height 27
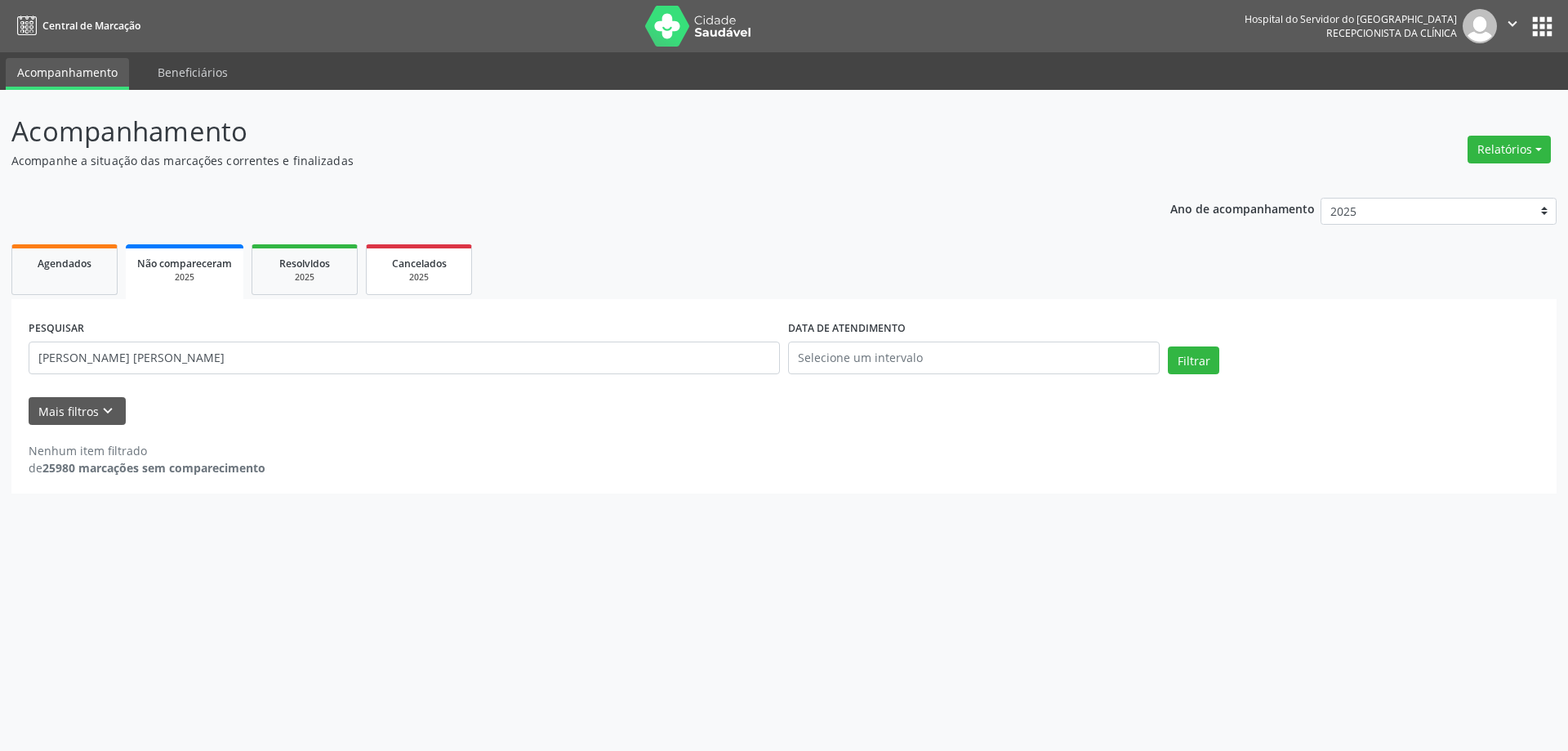
click at [427, 283] on div "2025" at bounding box center [419, 277] width 82 height 12
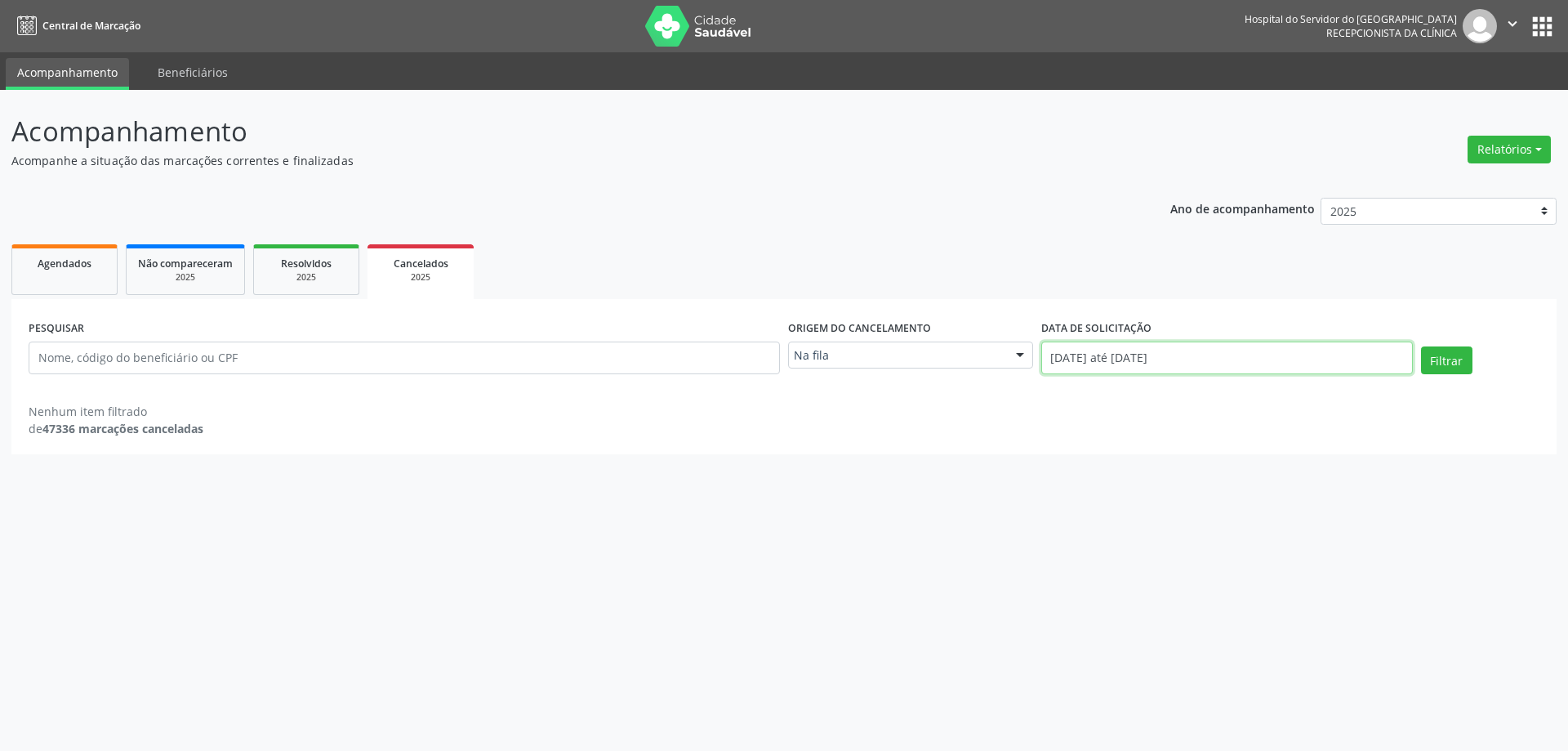
click at [1166, 359] on input "[DATE] até [DATE]" at bounding box center [1226, 358] width 372 height 33
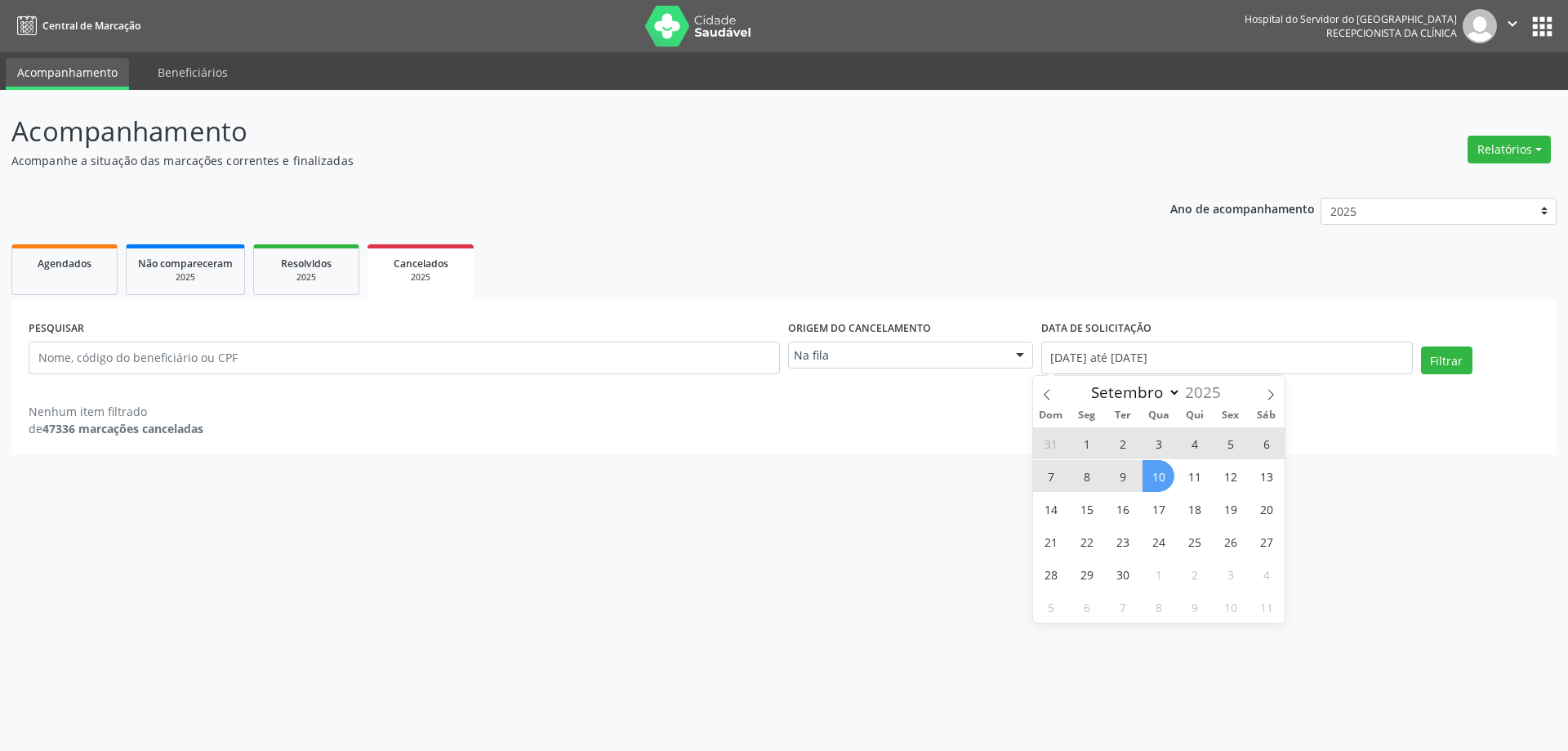
drag, startPoint x: 1159, startPoint y: 475, endPoint x: 1091, endPoint y: 345, distance: 146.7
click at [1160, 474] on span "10" at bounding box center [1158, 475] width 32 height 32
type input "[DATE]"
click at [1071, 307] on div "PESQUISAR Origem do cancelamento Na fila Na fila Agendados Nenhum resultado enc…" at bounding box center [784, 376] width 1545 height 155
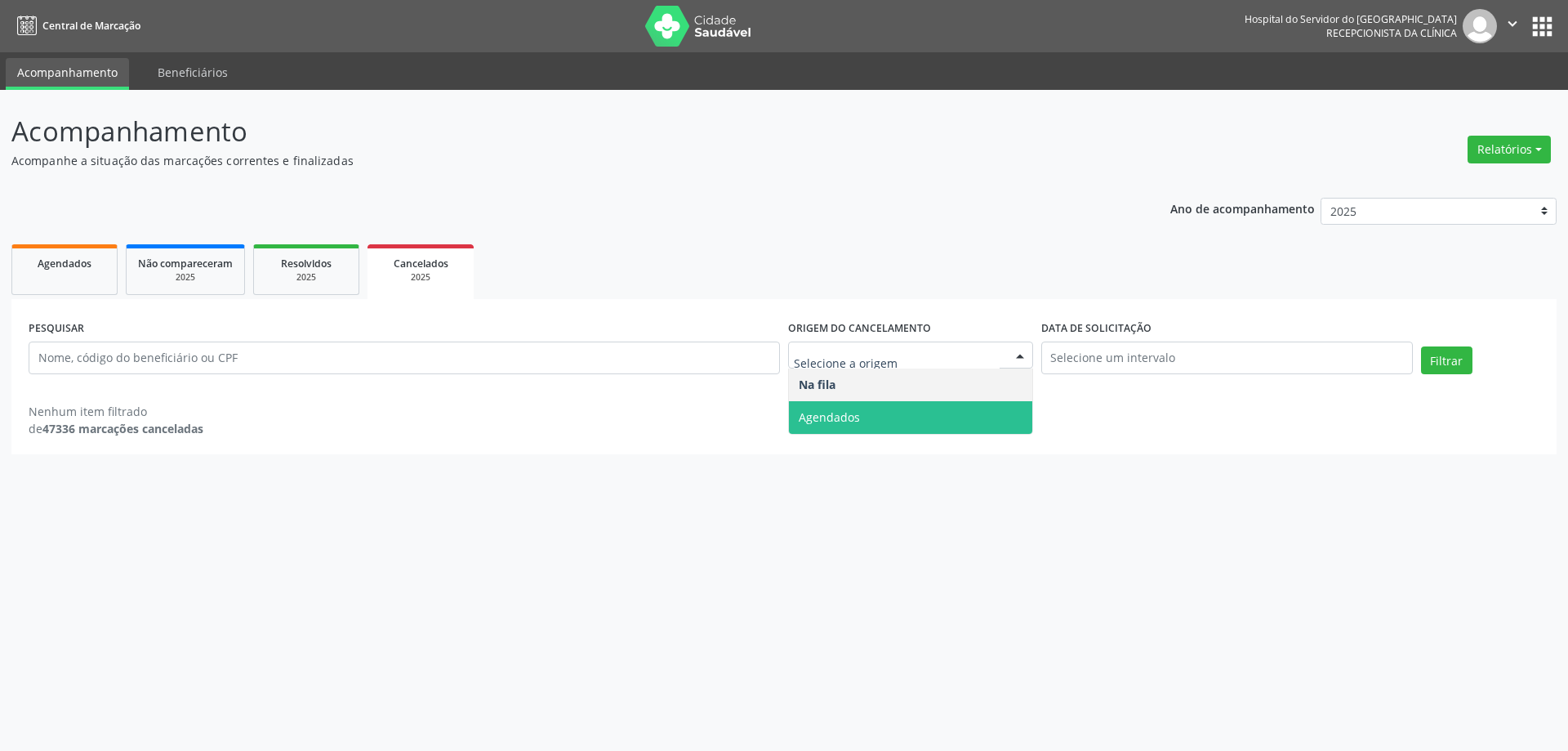
click at [855, 423] on span "Agendados" at bounding box center [829, 417] width 61 height 15
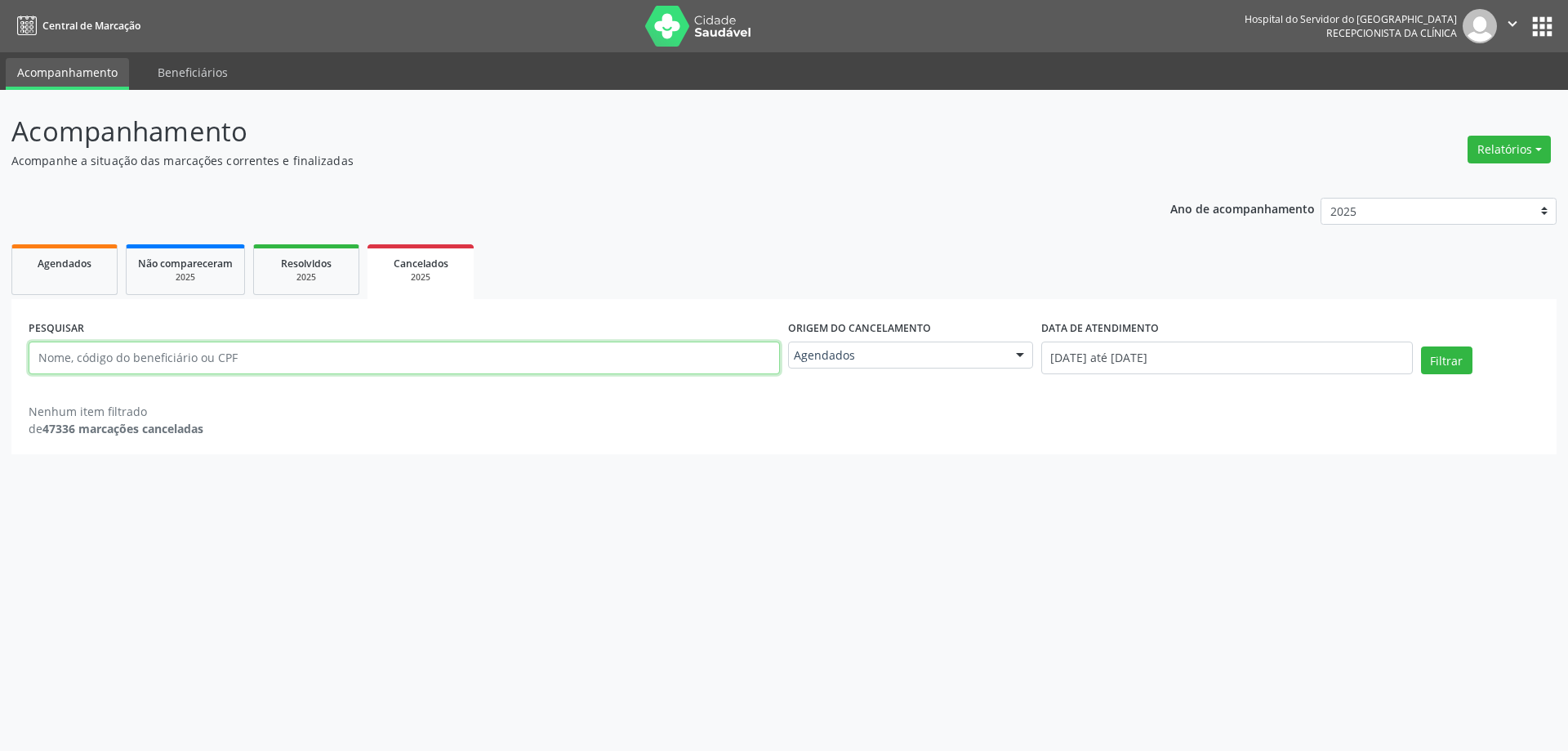
click at [222, 355] on input "text" at bounding box center [403, 358] width 751 height 33
type input "[PERSON_NAME] [PERSON_NAME]"
click at [1421, 346] on button "Filtrar" at bounding box center [1447, 360] width 51 height 27
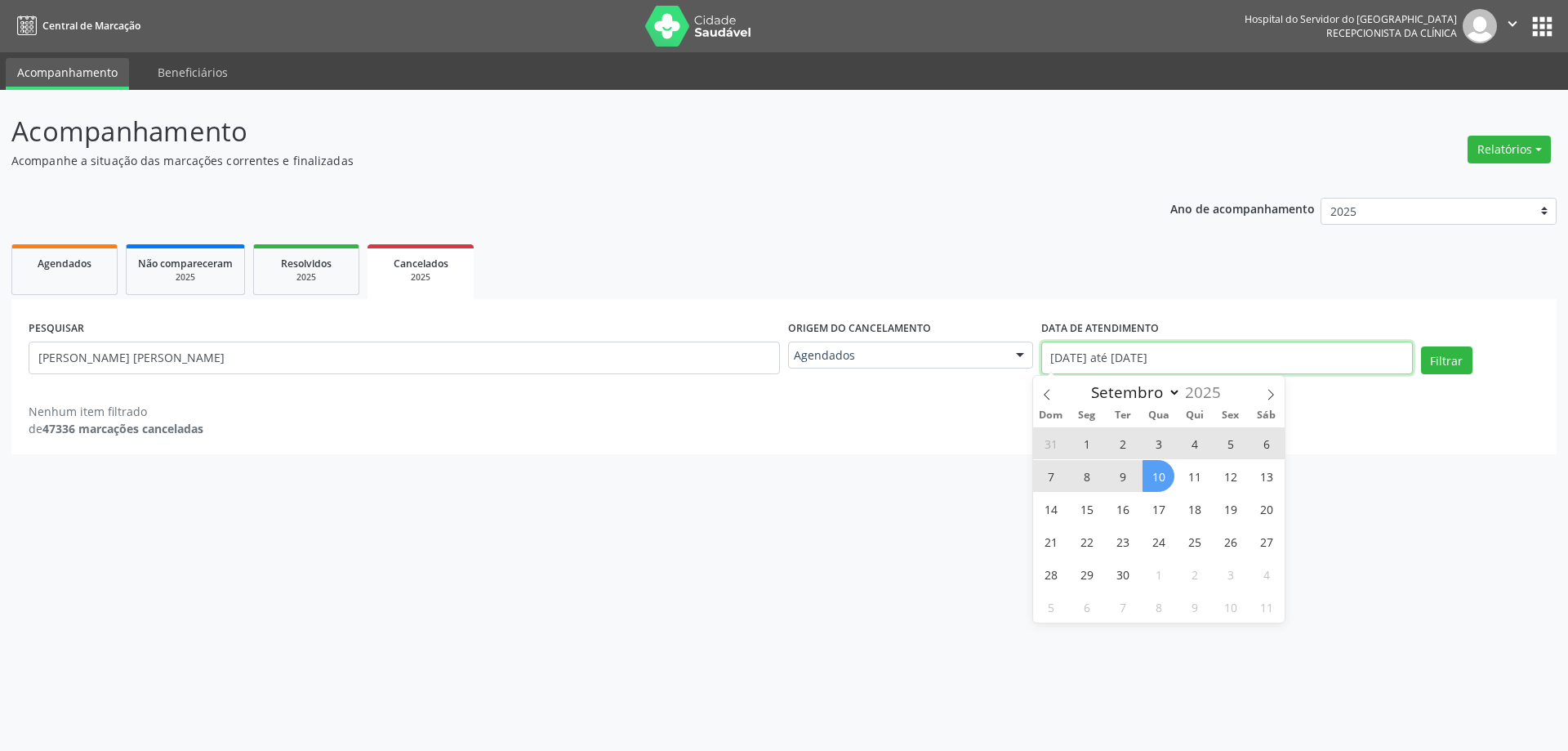
click at [1205, 352] on input "[DATE] até [DATE]" at bounding box center [1226, 358] width 372 height 33
click at [1156, 481] on span "10" at bounding box center [1158, 475] width 32 height 32
type input "[DATE]"
click at [1132, 318] on label "DATA DE ATENDIMENTO" at bounding box center [1099, 328] width 118 height 25
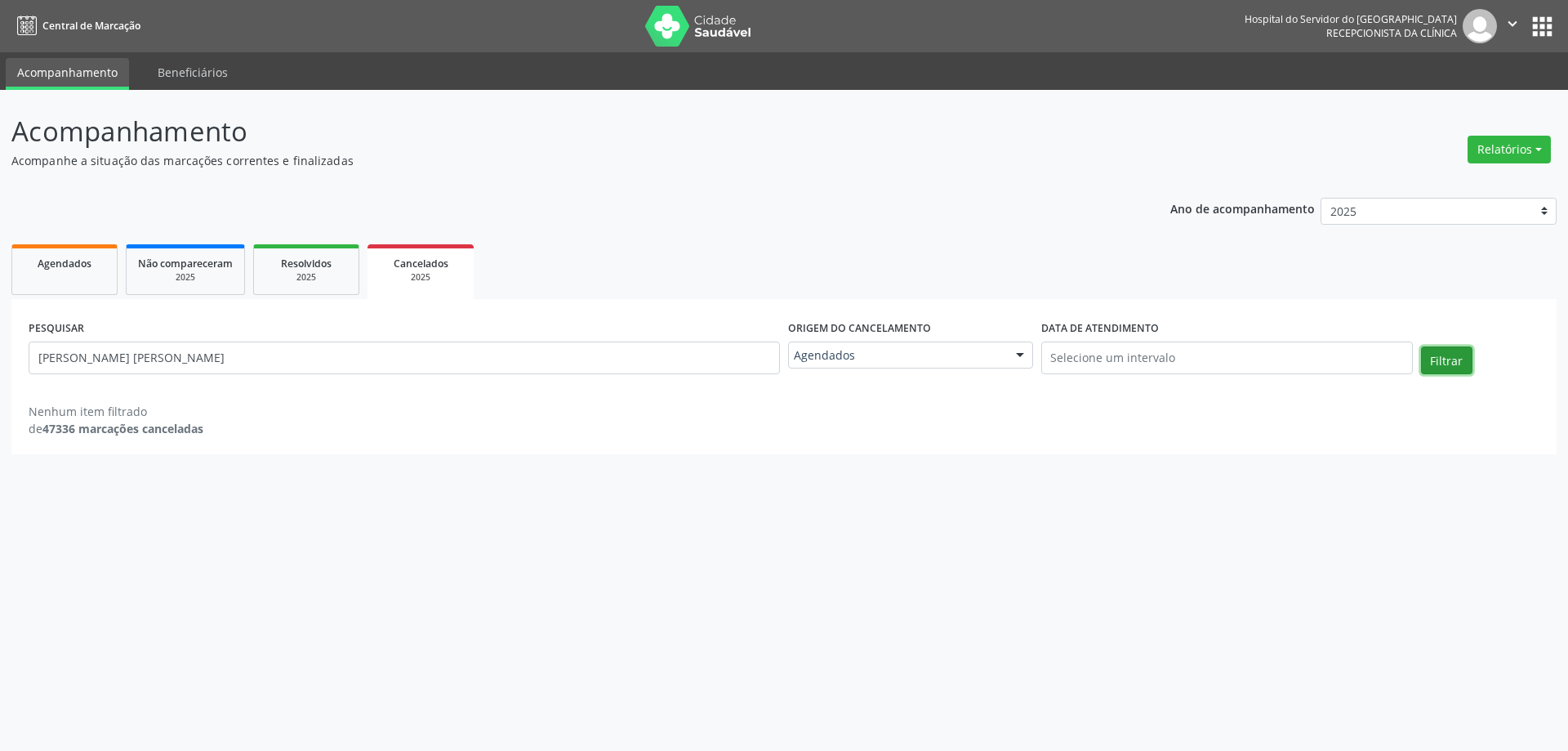
click at [1442, 351] on button "Filtrar" at bounding box center [1447, 360] width 51 height 27
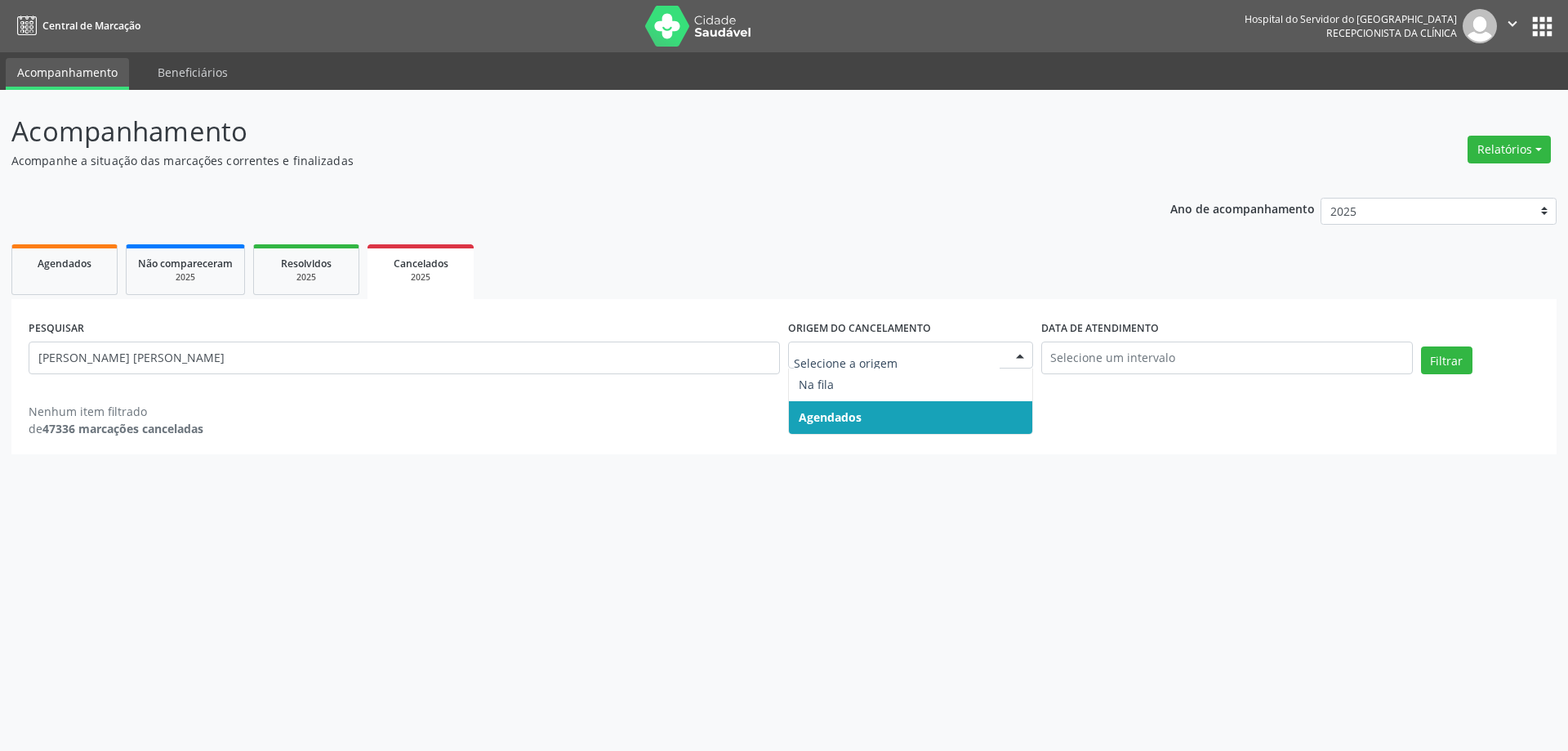
click at [933, 429] on span "Agendados" at bounding box center [911, 417] width 244 height 33
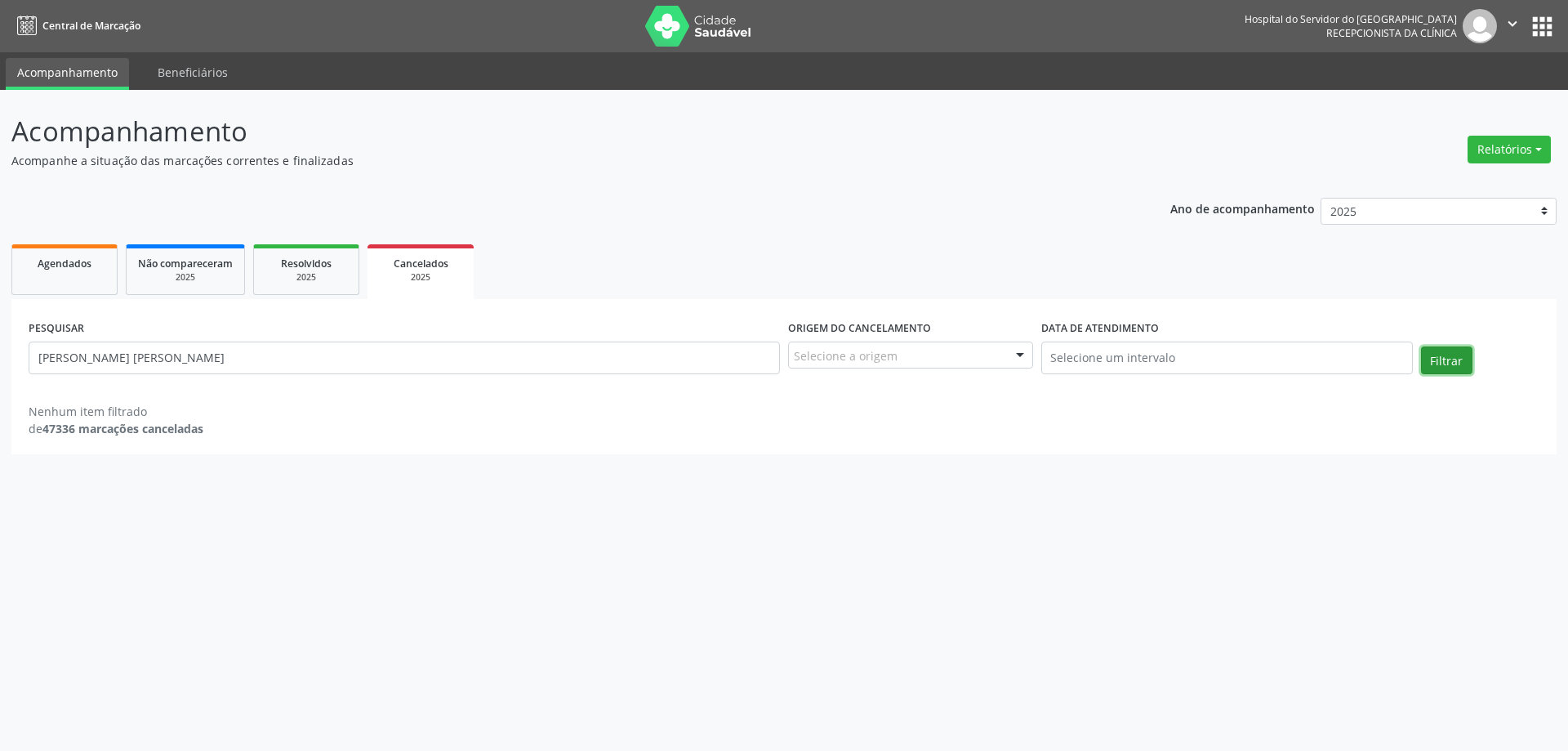
click at [1452, 353] on button "Filtrar" at bounding box center [1447, 360] width 51 height 27
click at [76, 263] on span "Agendados" at bounding box center [64, 263] width 54 height 14
select select "8"
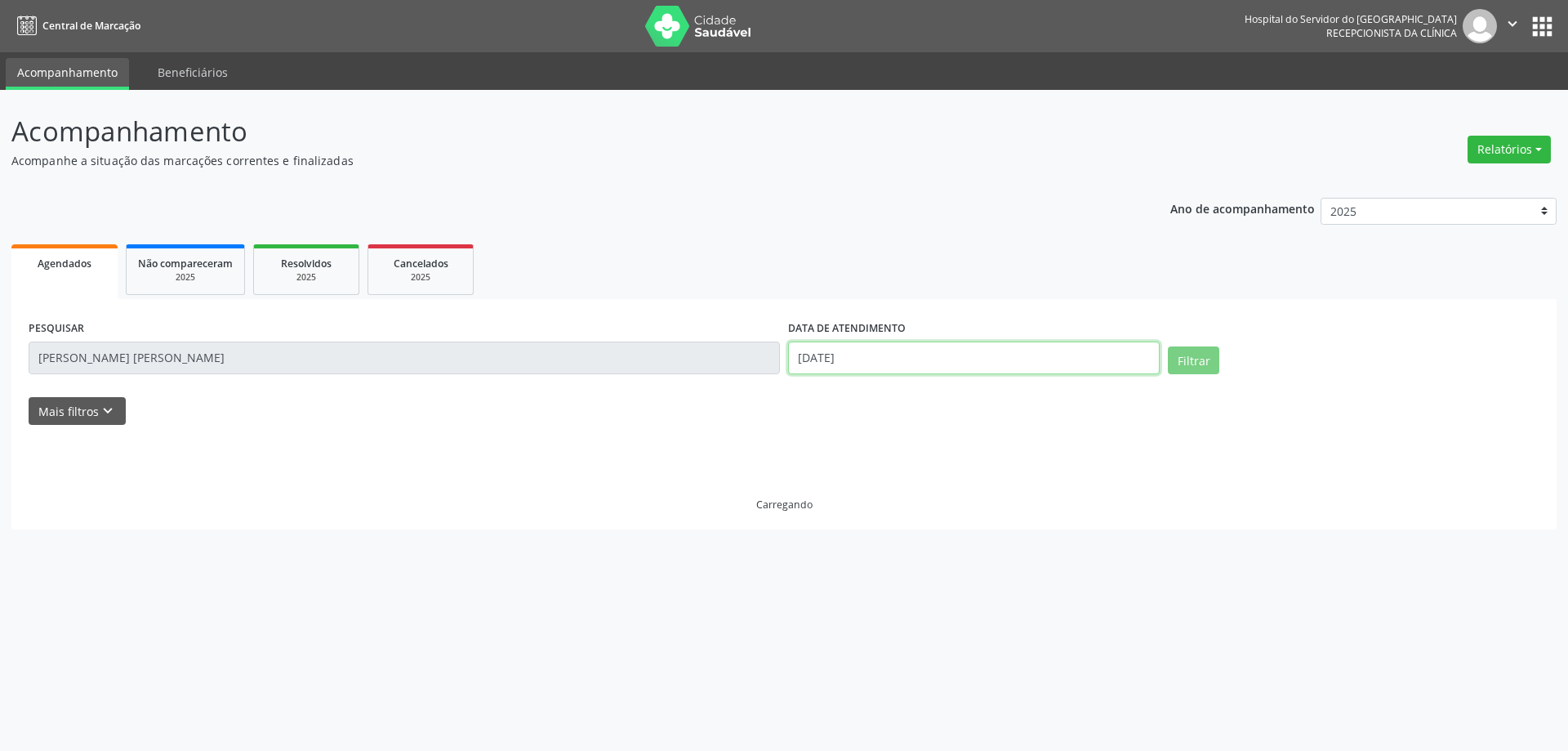
click at [957, 371] on input "[DATE]" at bounding box center [973, 358] width 372 height 33
click at [911, 487] on span "10" at bounding box center [907, 475] width 32 height 32
type input "[DATE]"
click at [1168, 286] on ul "Agendados Não compareceram 2025 Resolvidos 2025 Cancelados 2025" at bounding box center [784, 270] width 1545 height 59
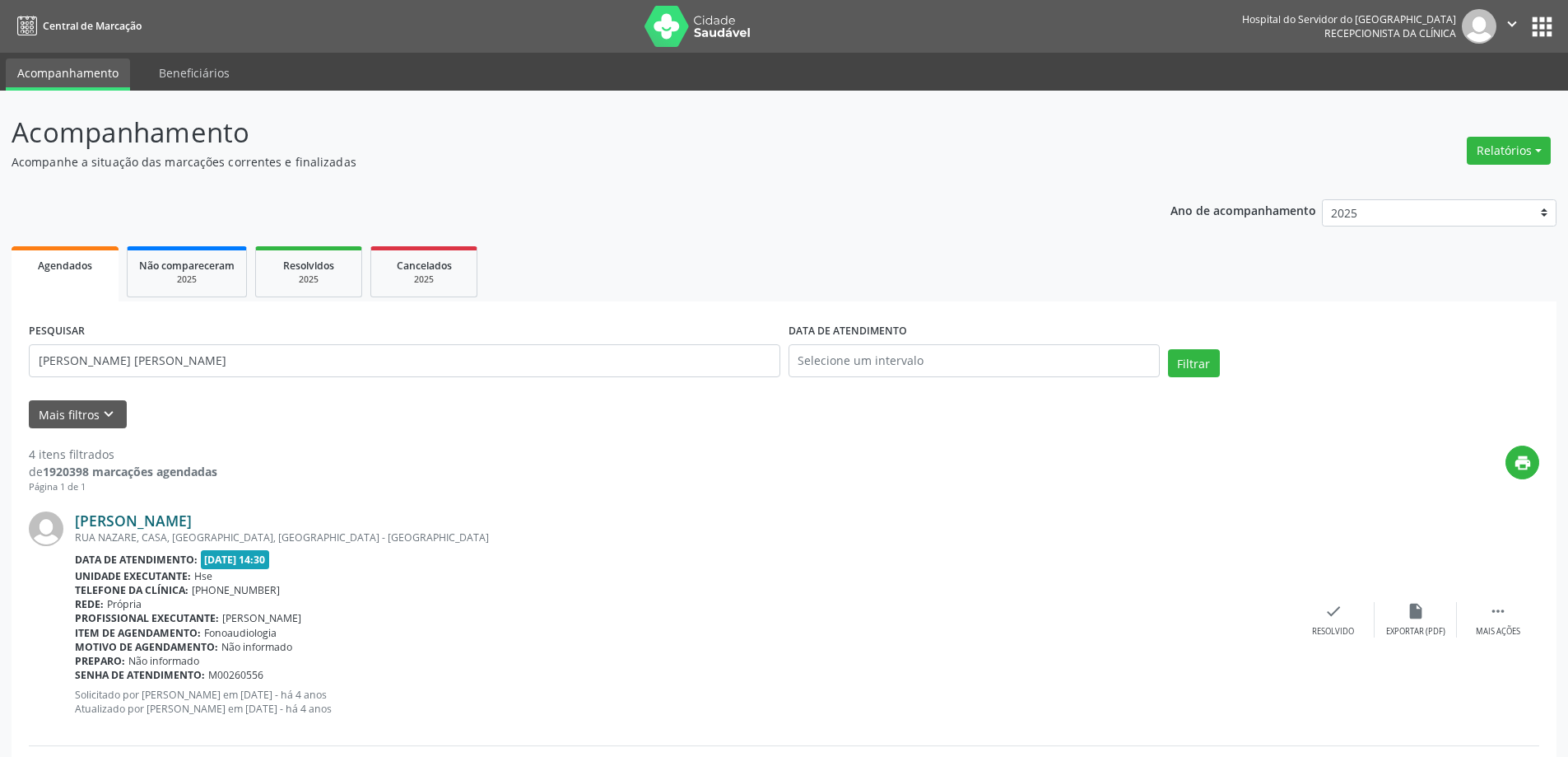
click at [161, 513] on link "[PERSON_NAME]" at bounding box center [133, 520] width 117 height 18
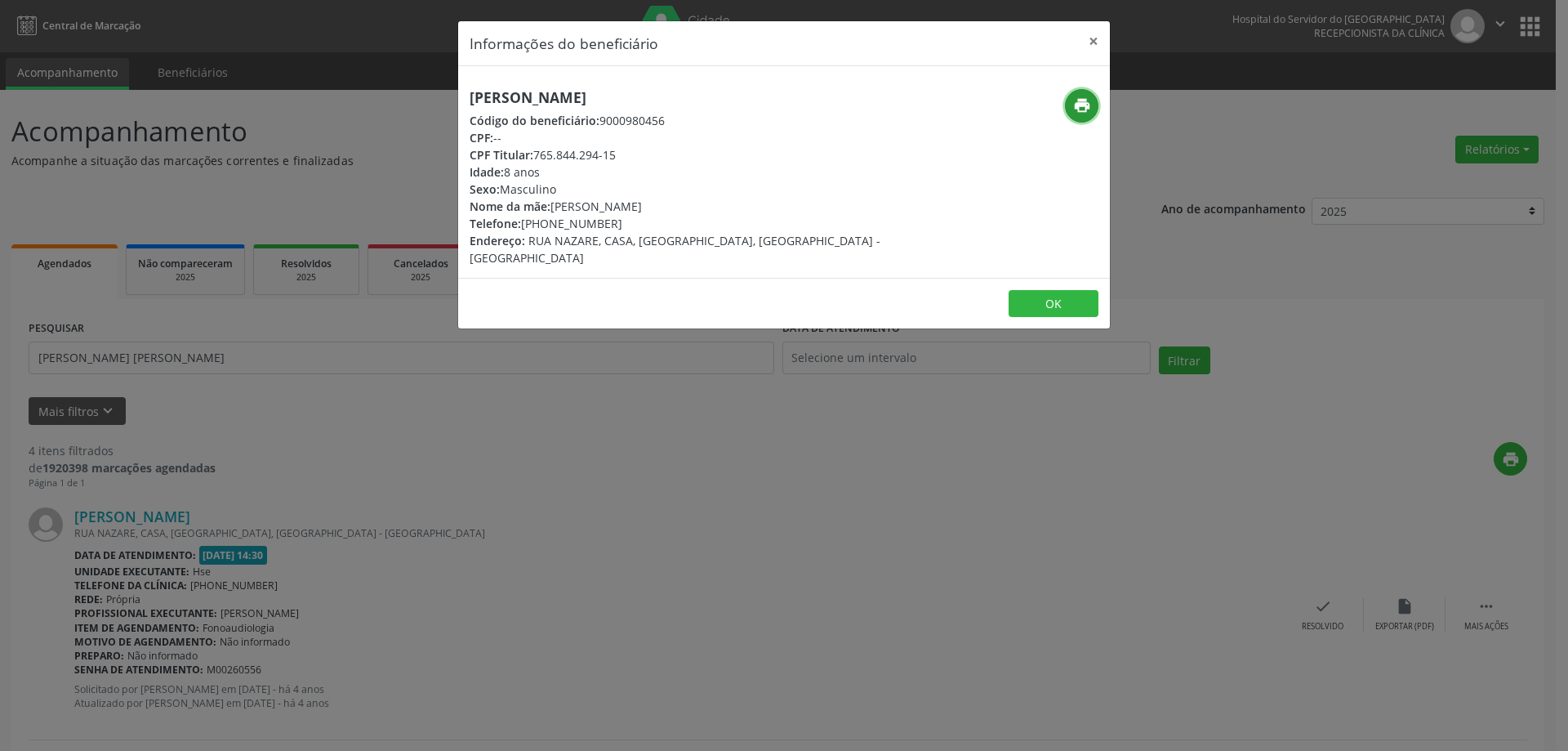
click at [1083, 93] on button "print" at bounding box center [1081, 106] width 33 height 33
click at [1092, 35] on button "×" at bounding box center [1093, 41] width 33 height 40
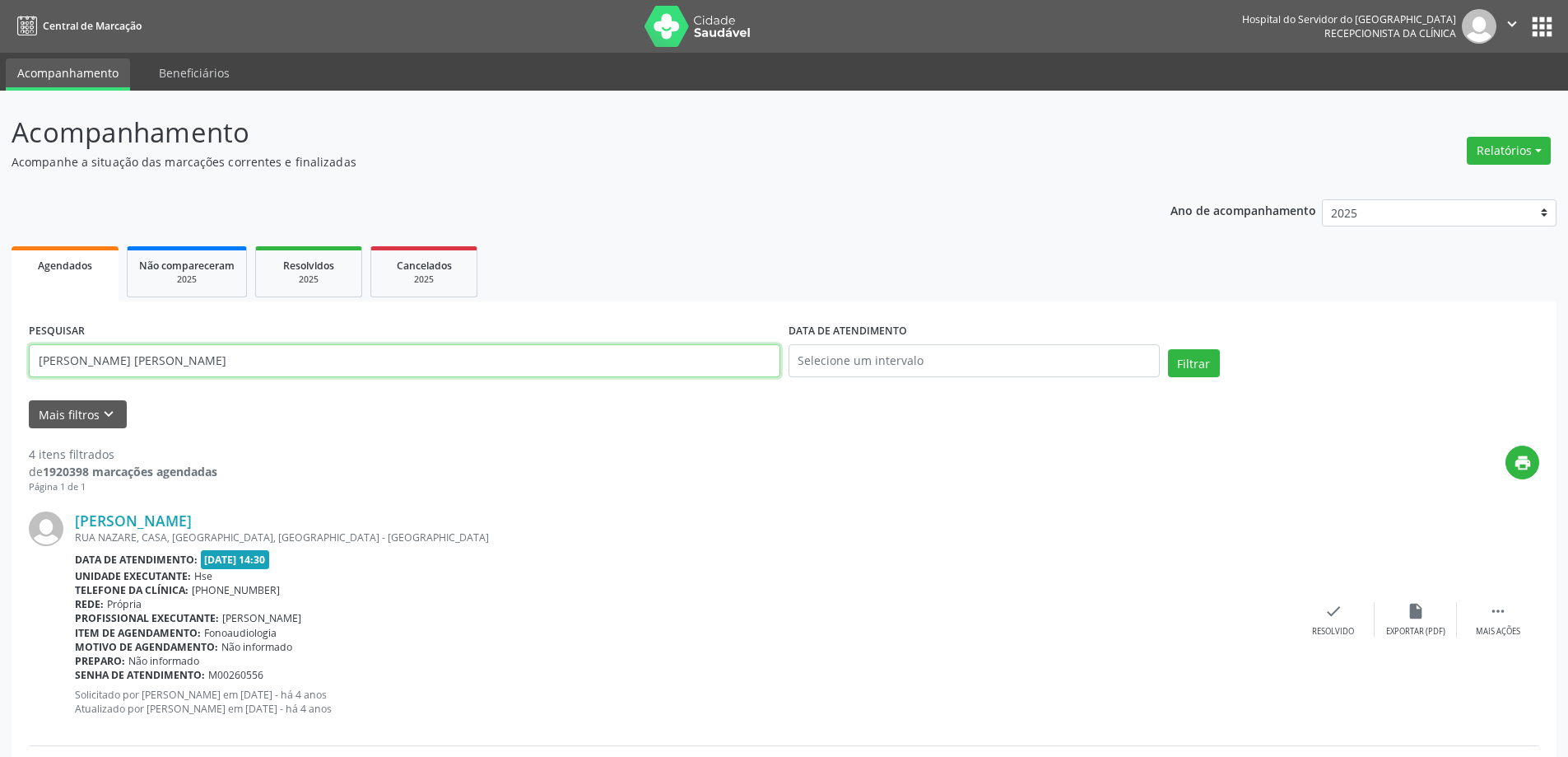
drag, startPoint x: 275, startPoint y: 354, endPoint x: 0, endPoint y: 367, distance: 275.3
click at [1168, 349] on button "Filtrar" at bounding box center [1194, 362] width 52 height 28
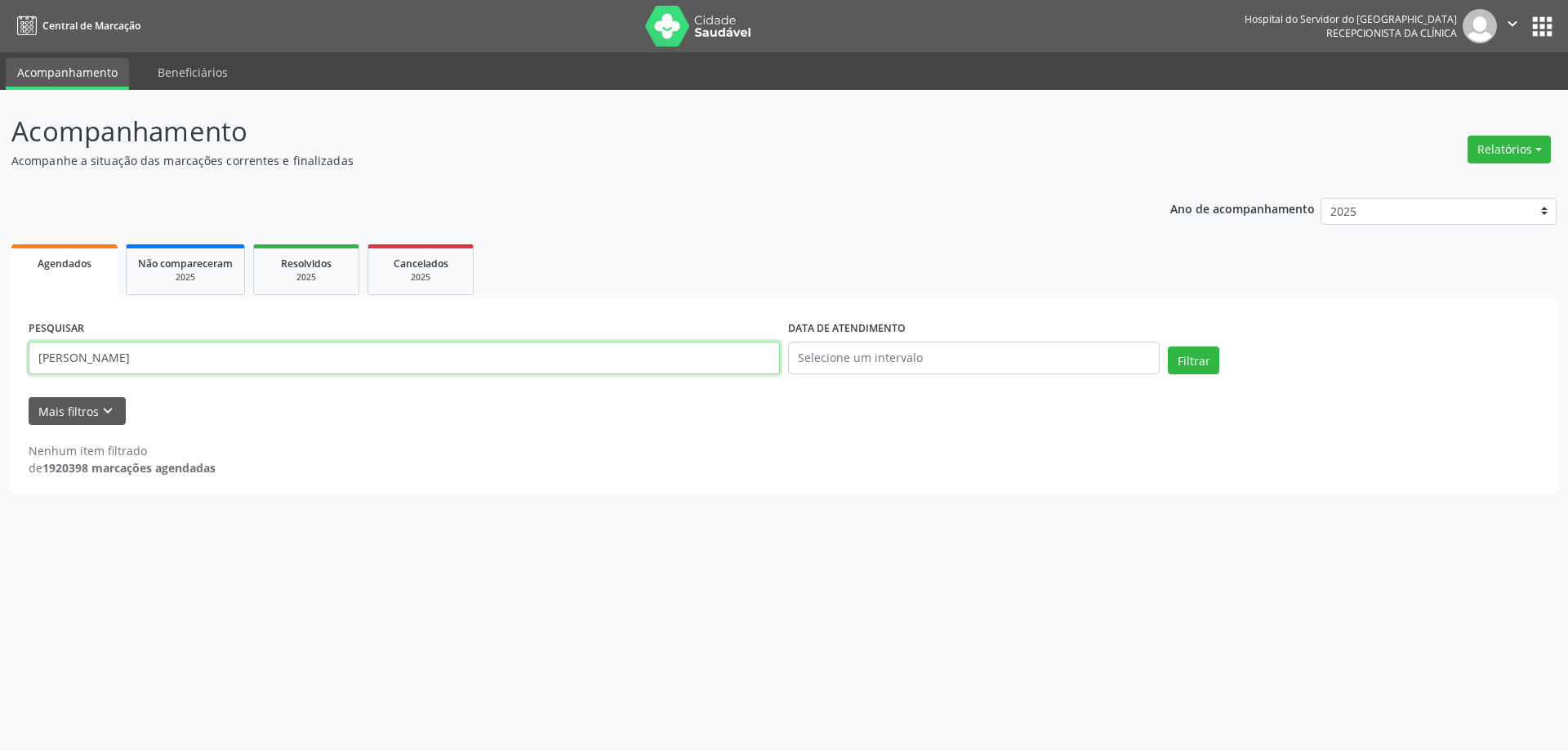
click at [223, 367] on input "[PERSON_NAME]" at bounding box center [403, 358] width 751 height 33
type input "[PERSON_NAME]"
click at [1168, 346] on button "Filtrar" at bounding box center [1194, 360] width 51 height 27
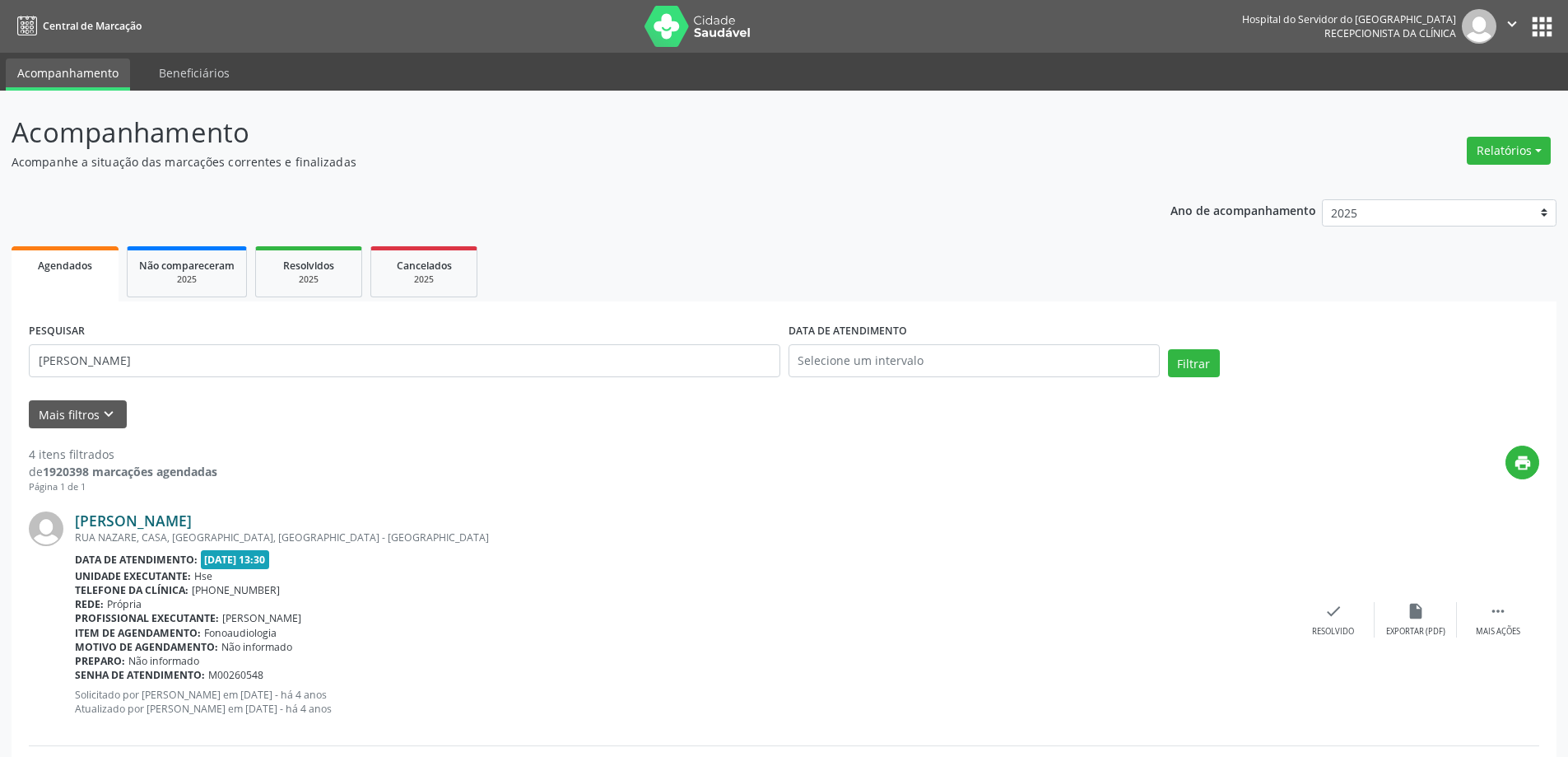
click at [182, 519] on link "[PERSON_NAME]" at bounding box center [133, 520] width 117 height 18
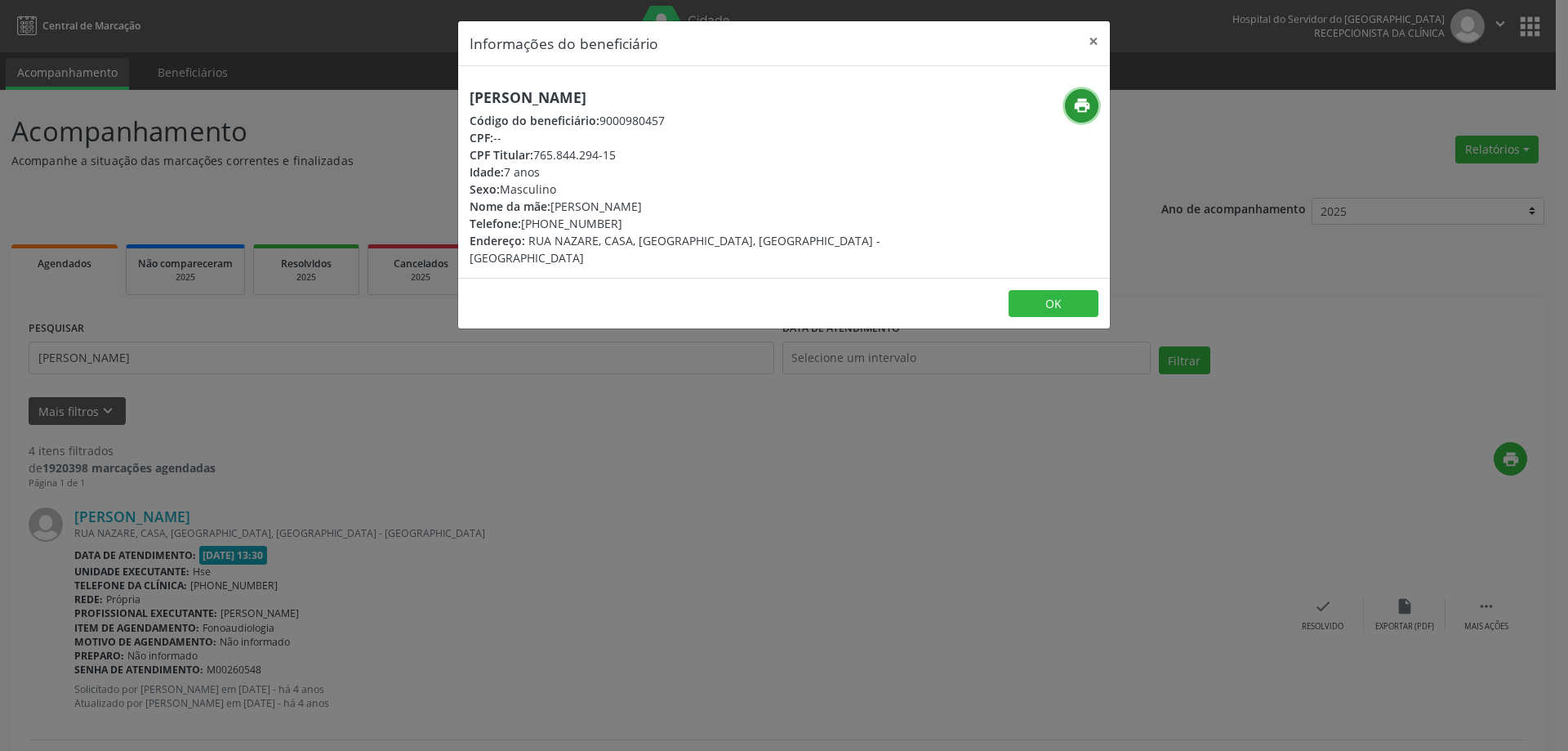
click at [1071, 108] on button "print" at bounding box center [1081, 106] width 33 height 33
click at [1101, 42] on button "×" at bounding box center [1093, 41] width 33 height 40
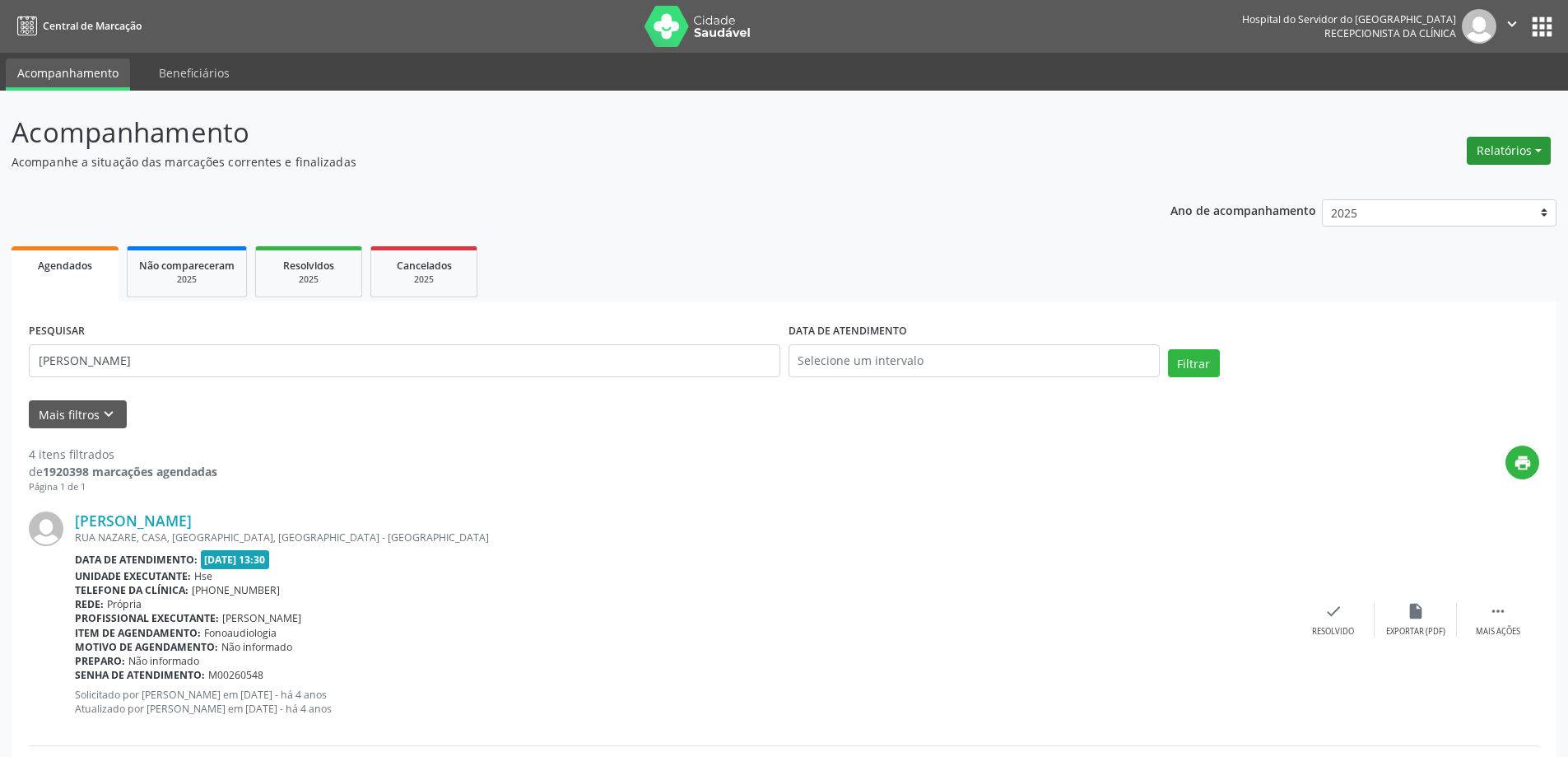
click at [1509, 148] on button "Relatórios" at bounding box center [1508, 151] width 84 height 28
click at [1433, 186] on link "Agendamentos" at bounding box center [1462, 186] width 177 height 23
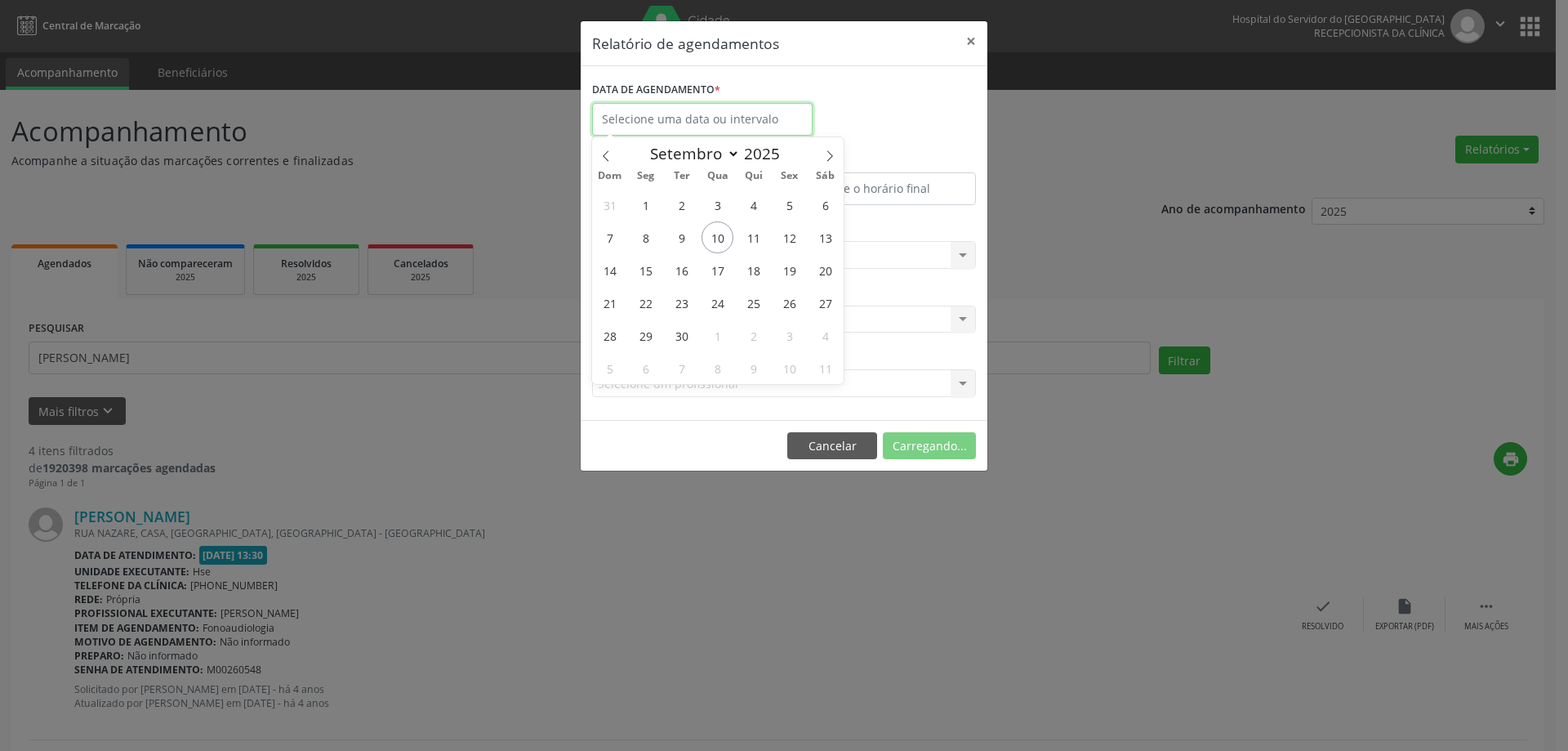
click at [677, 118] on input "text" at bounding box center [702, 119] width 221 height 33
click at [608, 157] on icon at bounding box center [605, 155] width 11 height 11
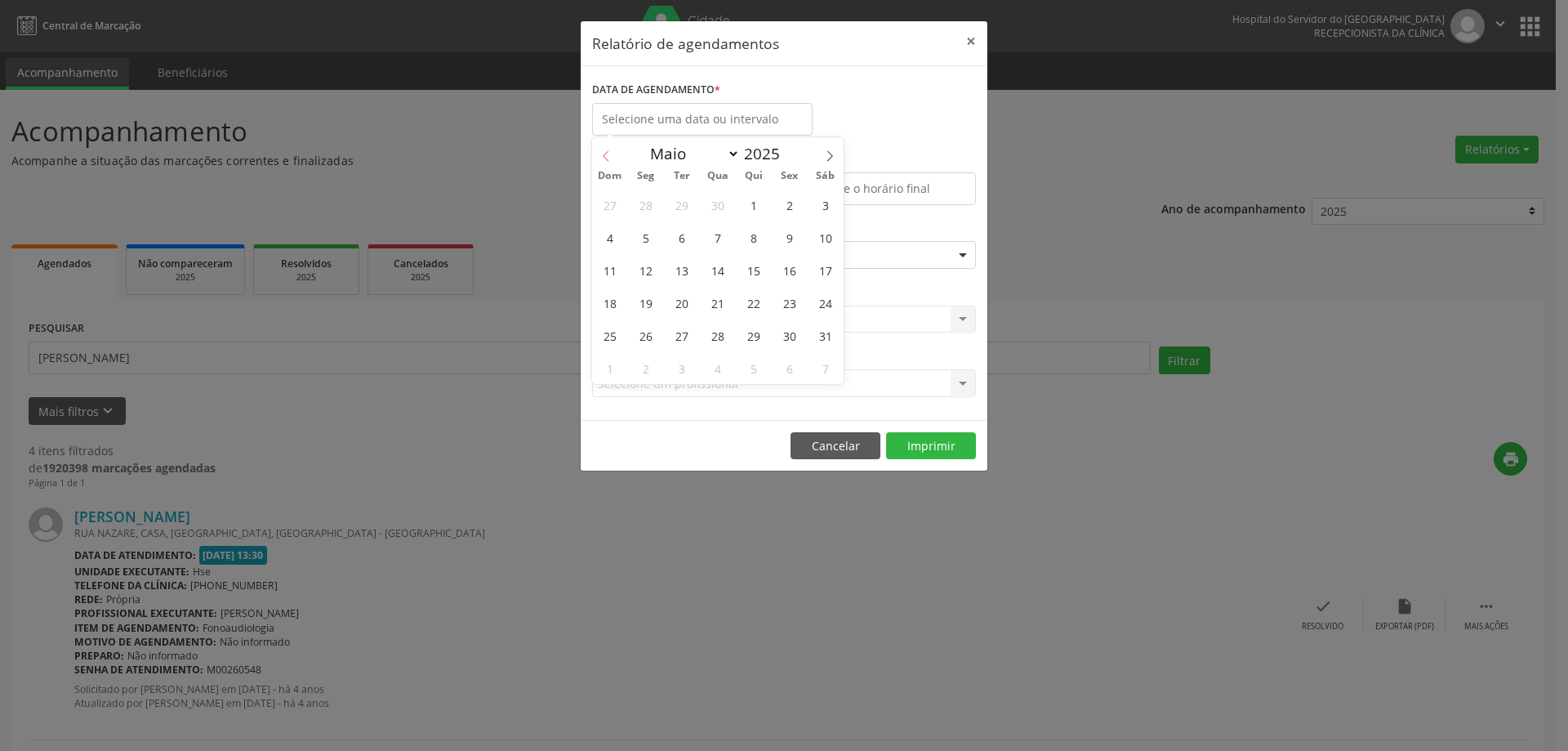
click at [608, 157] on icon at bounding box center [605, 155] width 11 height 11
click at [603, 156] on icon at bounding box center [605, 155] width 6 height 10
select select "0"
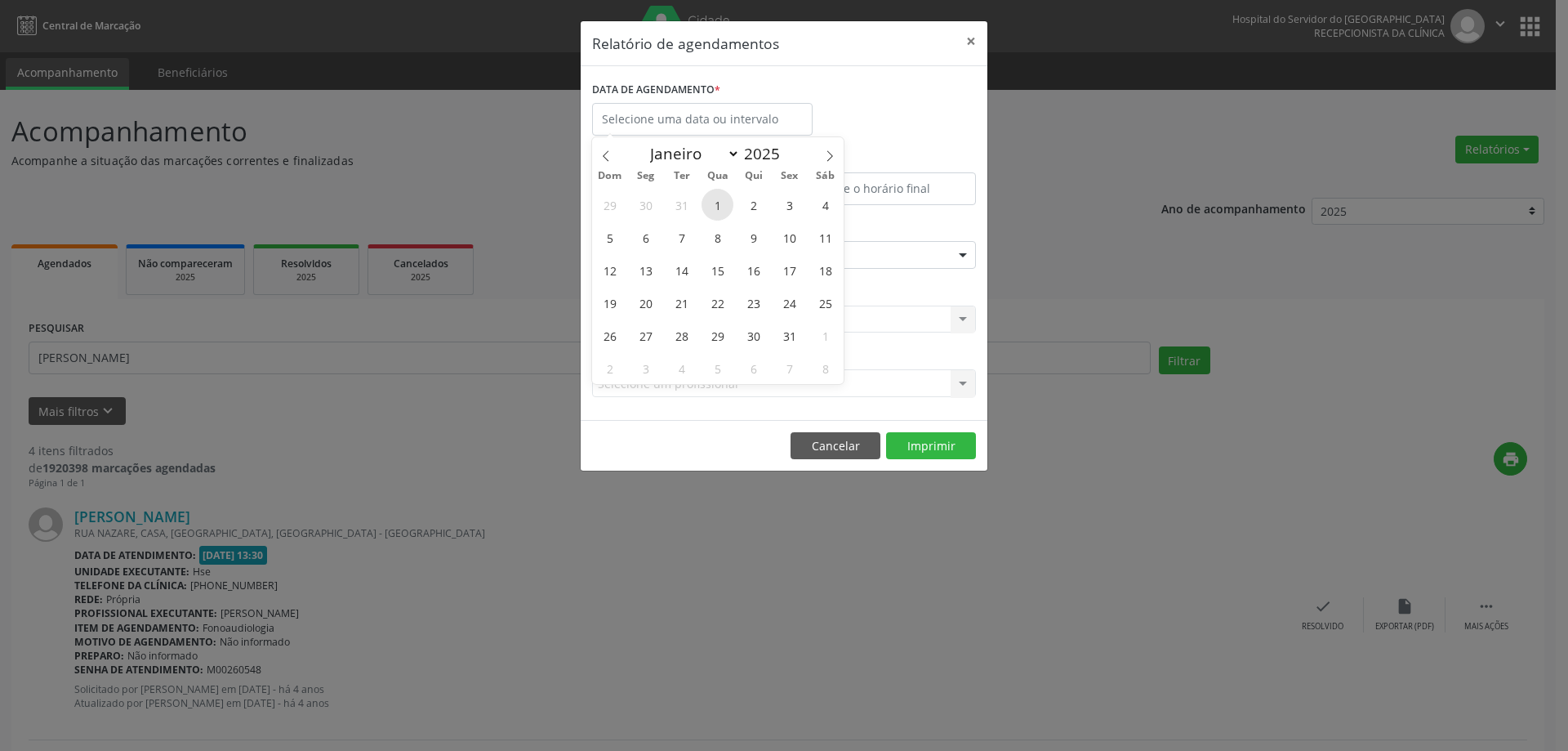
click at [724, 204] on span "1" at bounding box center [717, 204] width 32 height 32
type input "[DATE]"
click at [835, 157] on icon at bounding box center [829, 155] width 11 height 11
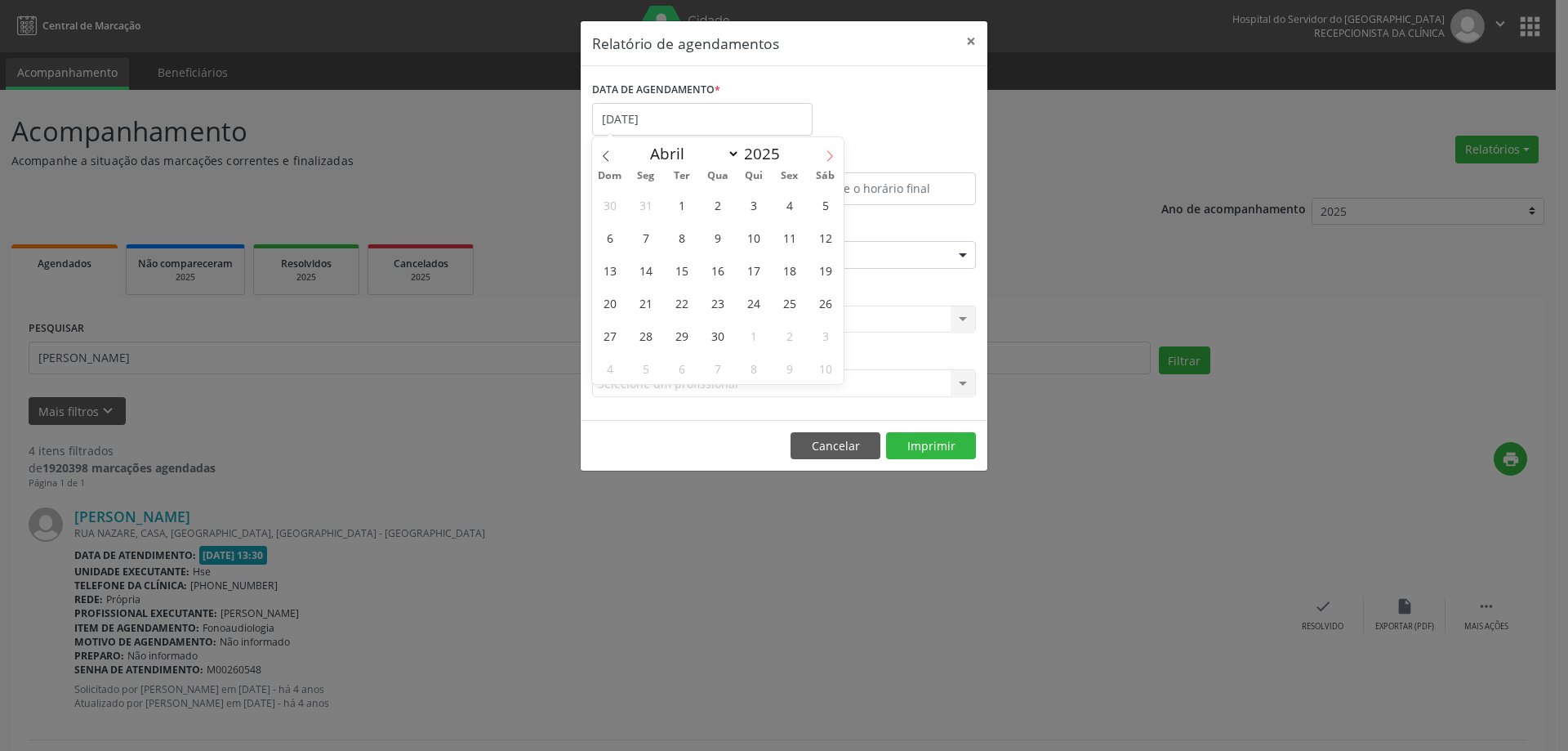
click at [835, 157] on icon at bounding box center [829, 155] width 11 height 11
select select "5"
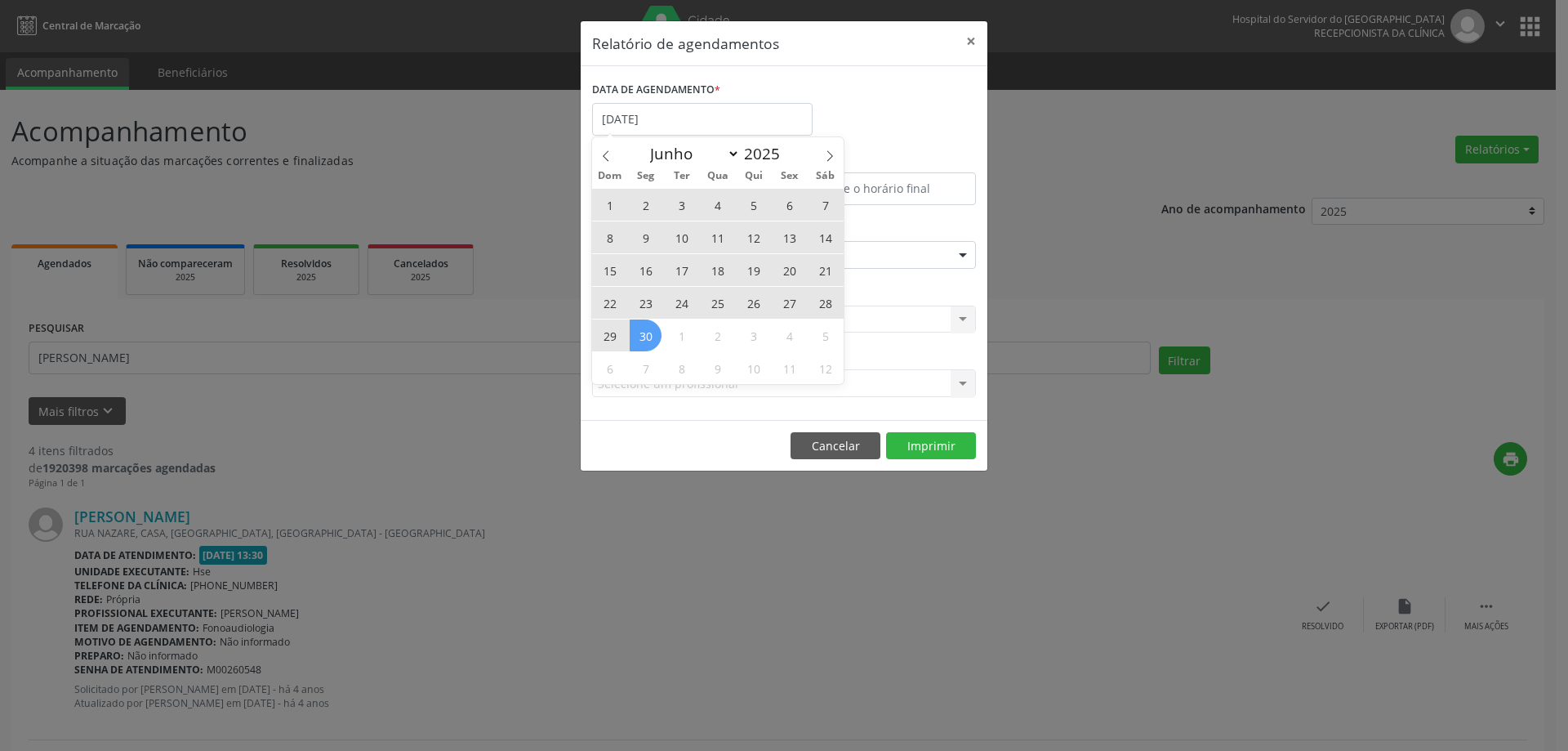
click at [635, 334] on span "30" at bounding box center [645, 335] width 32 height 32
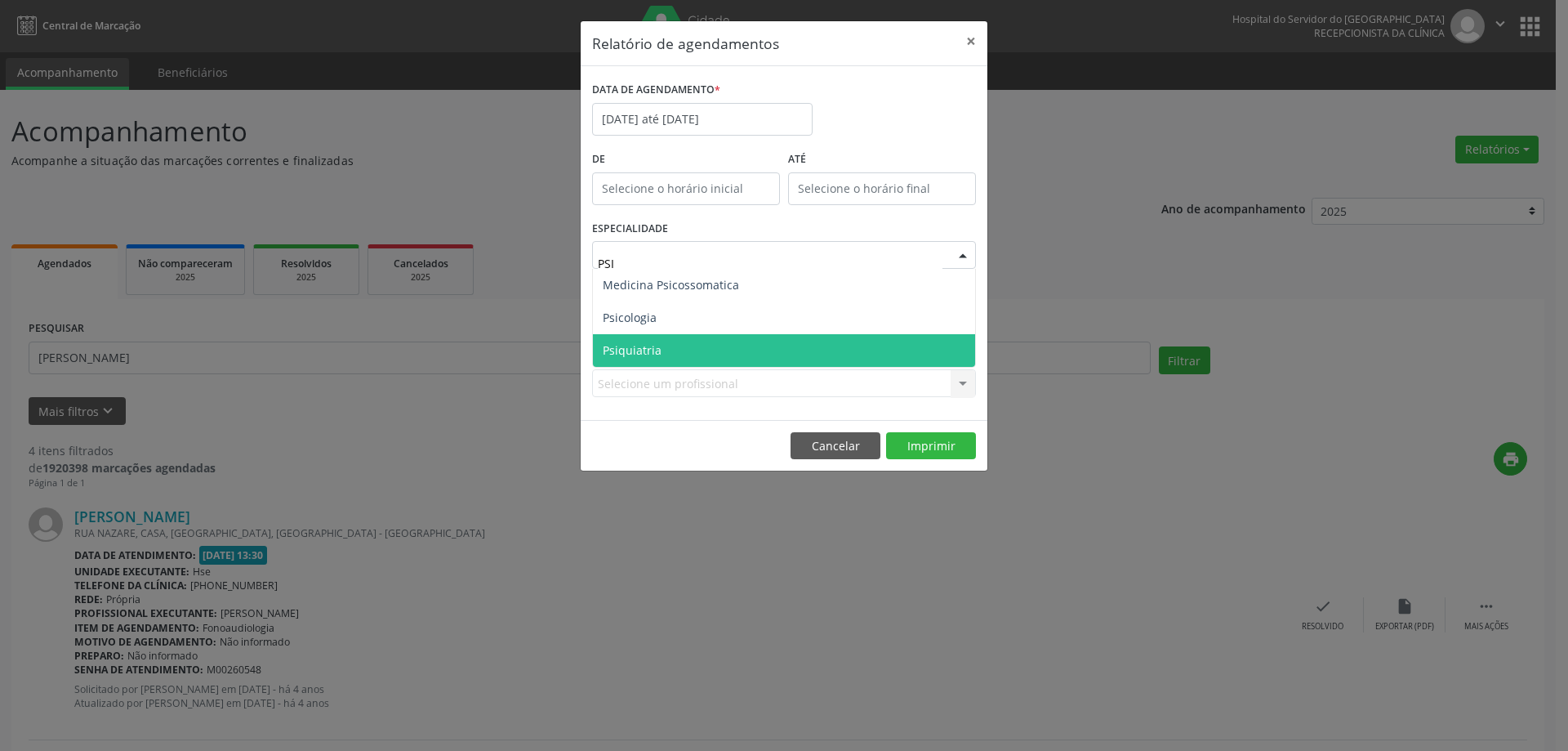
click at [658, 343] on span "Psiquiatria" at bounding box center [632, 350] width 59 height 15
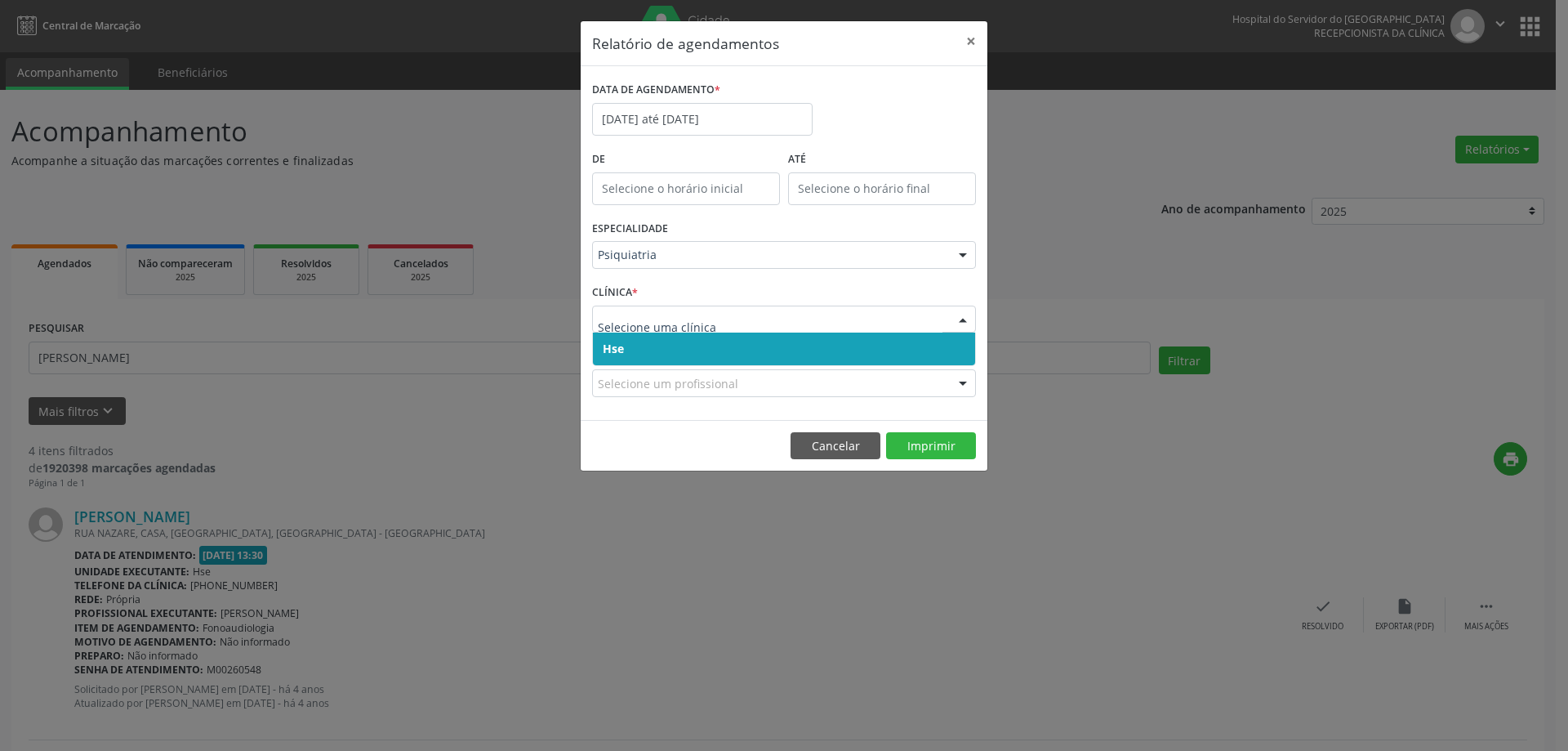
click at [633, 354] on span "Hse" at bounding box center [784, 348] width 382 height 33
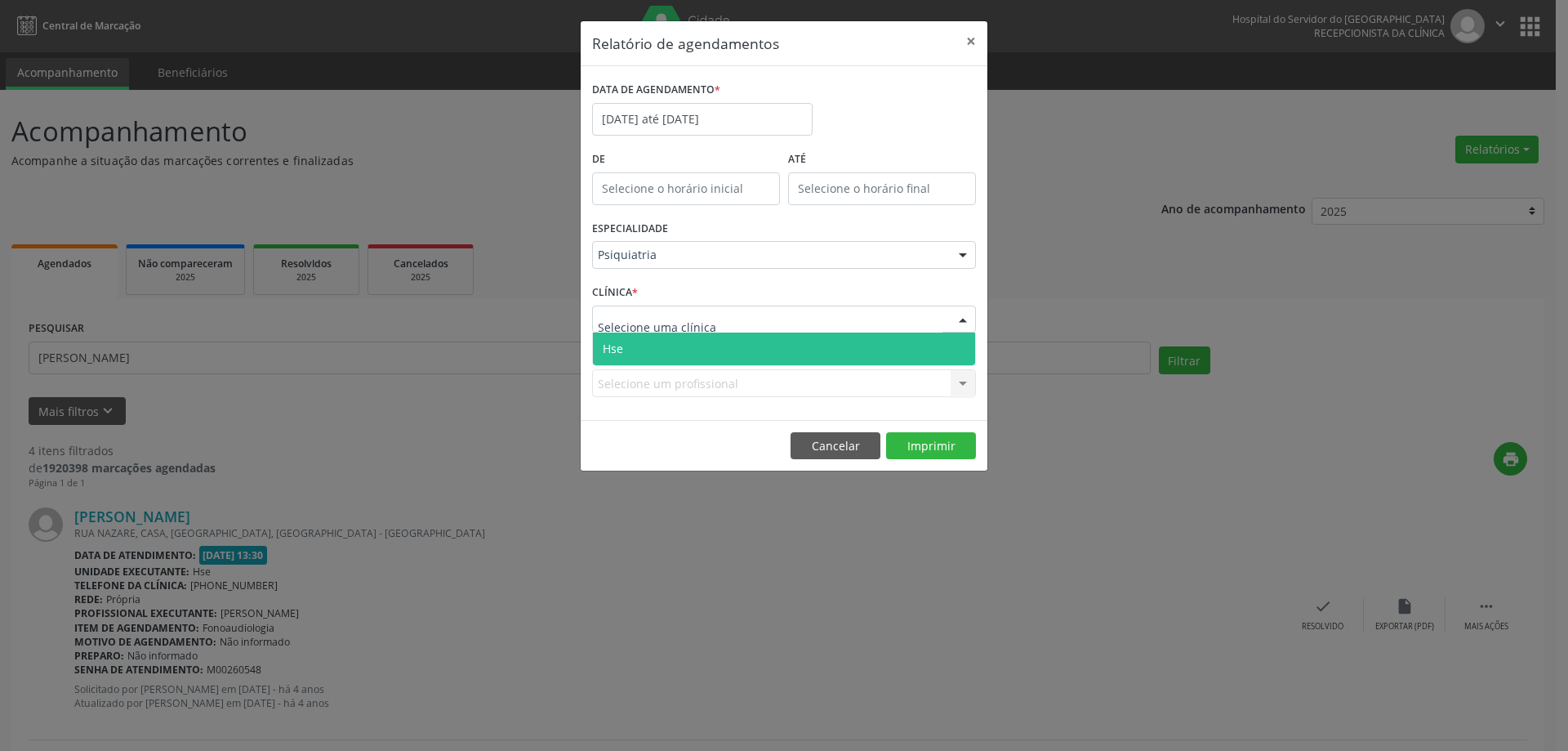
click at [645, 344] on span "Hse" at bounding box center [784, 348] width 382 height 33
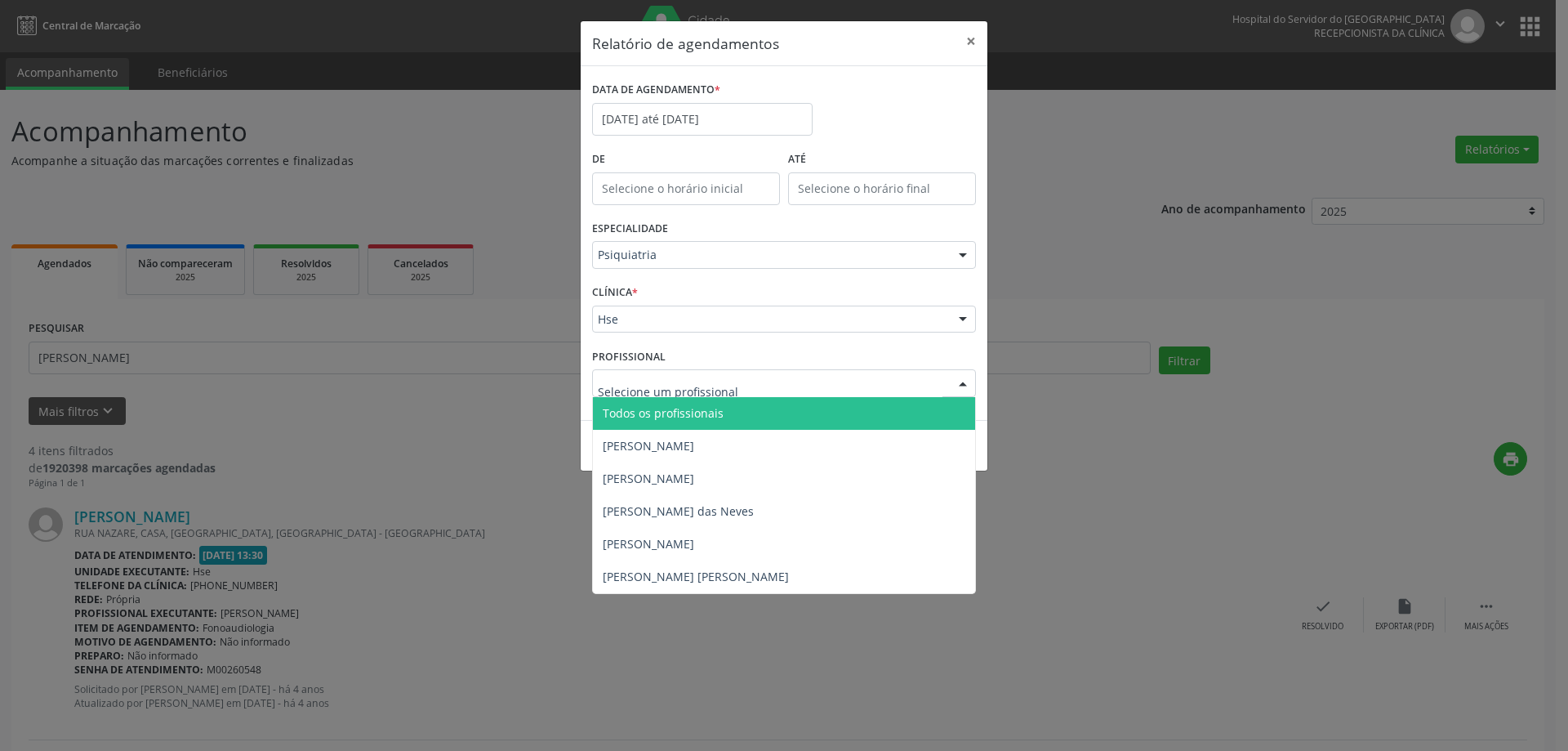
click at [723, 342] on div "CLÍNICA * Hse Hse Nenhum resultado encontrado para: " " Não há nenhuma opção pa…" at bounding box center [784, 312] width 392 height 64
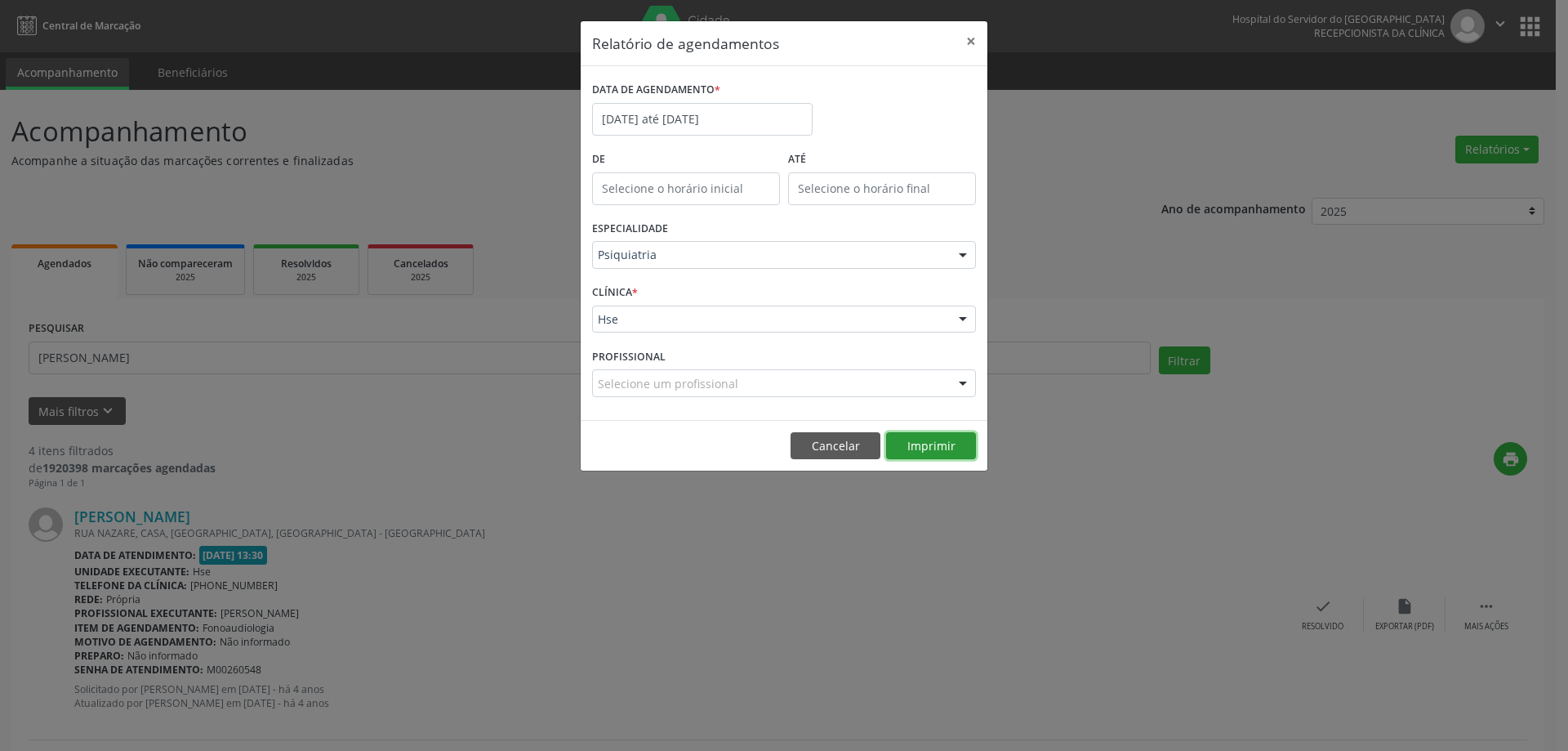
click at [927, 446] on button "Imprimir" at bounding box center [930, 445] width 90 height 27
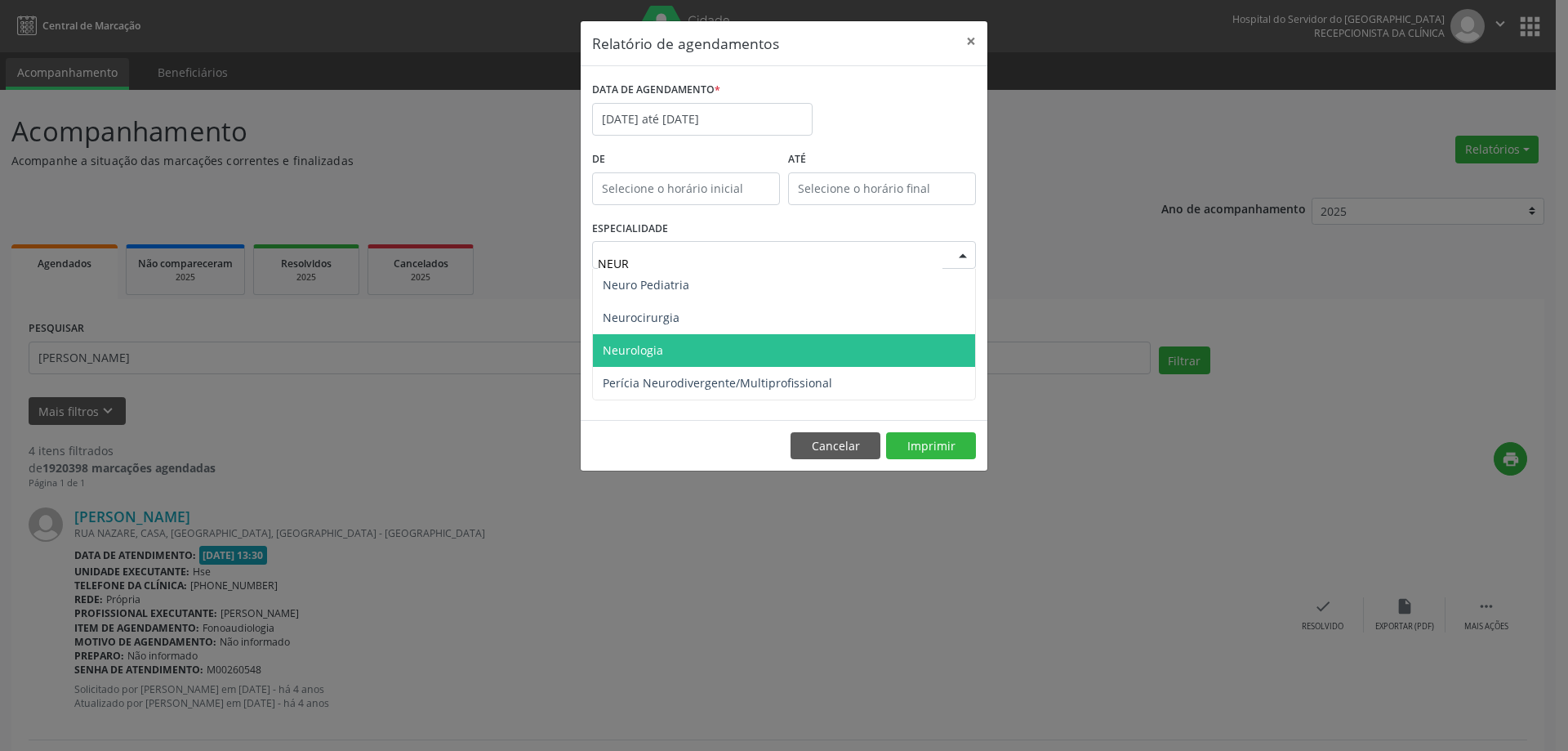
type input "NEURO"
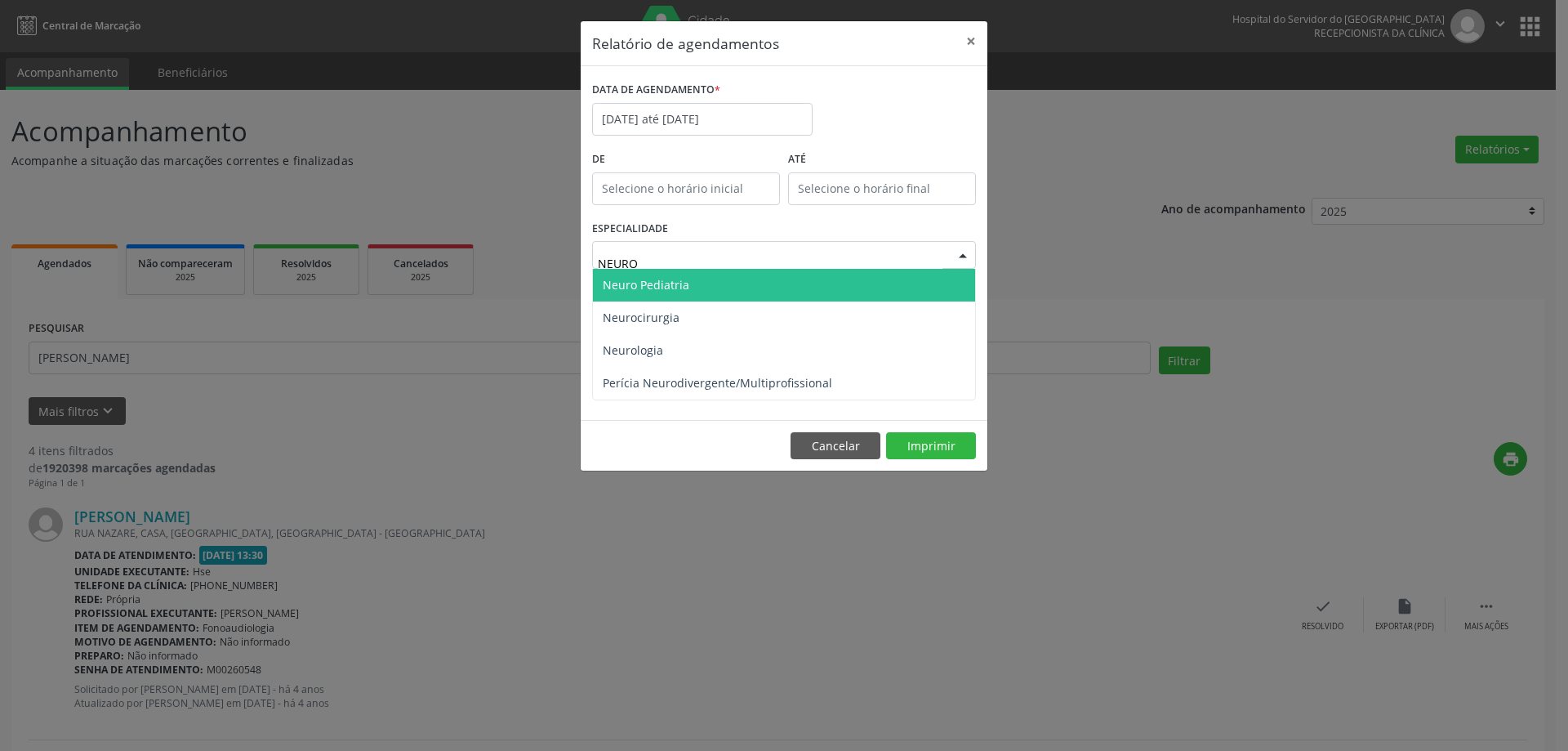
click at [667, 286] on span "Neuro Pediatria" at bounding box center [645, 285] width 87 height 15
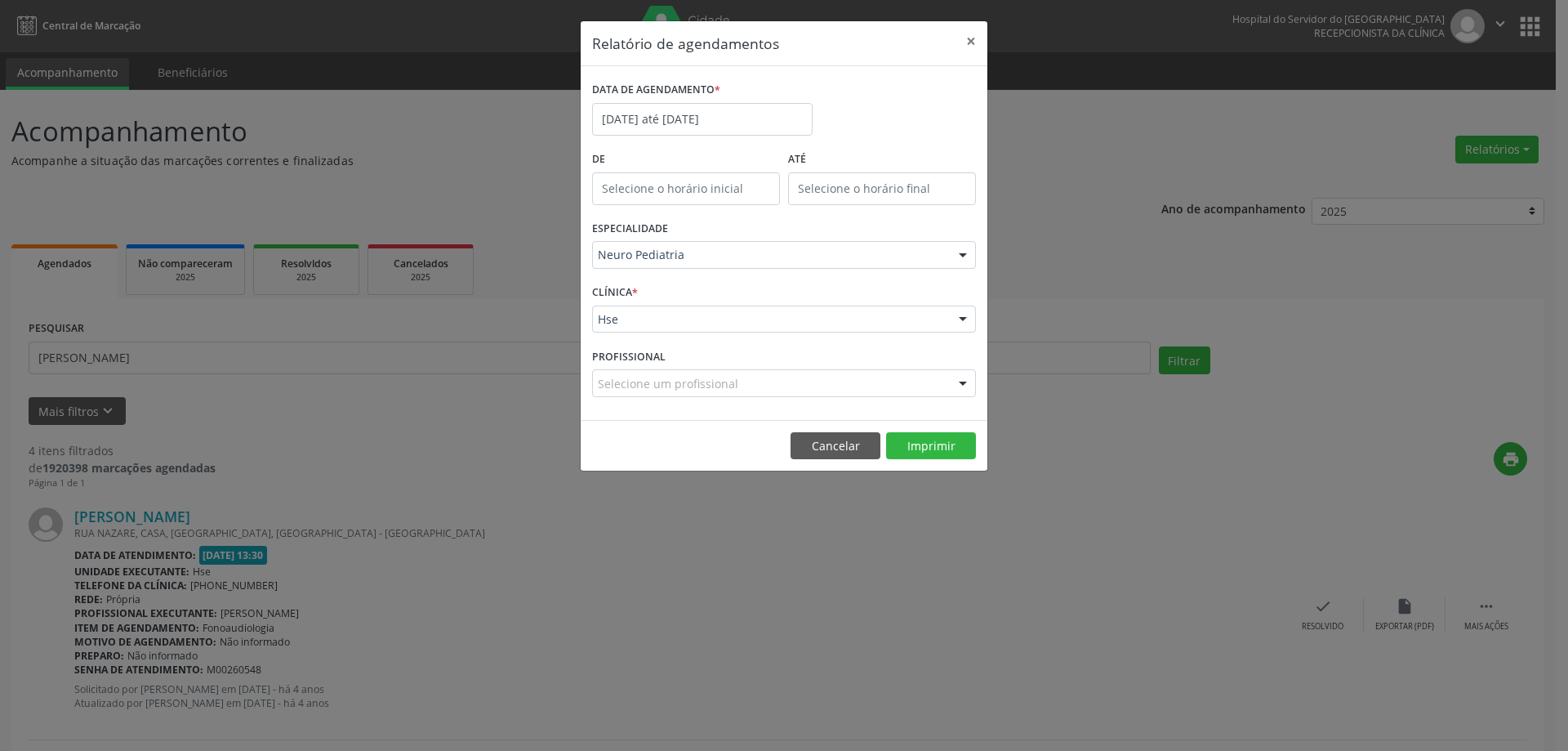
click at [672, 336] on div "CLÍNICA * Hse Hse Nenhum resultado encontrado para: " " Não há nenhuma opção pa…" at bounding box center [784, 312] width 392 height 64
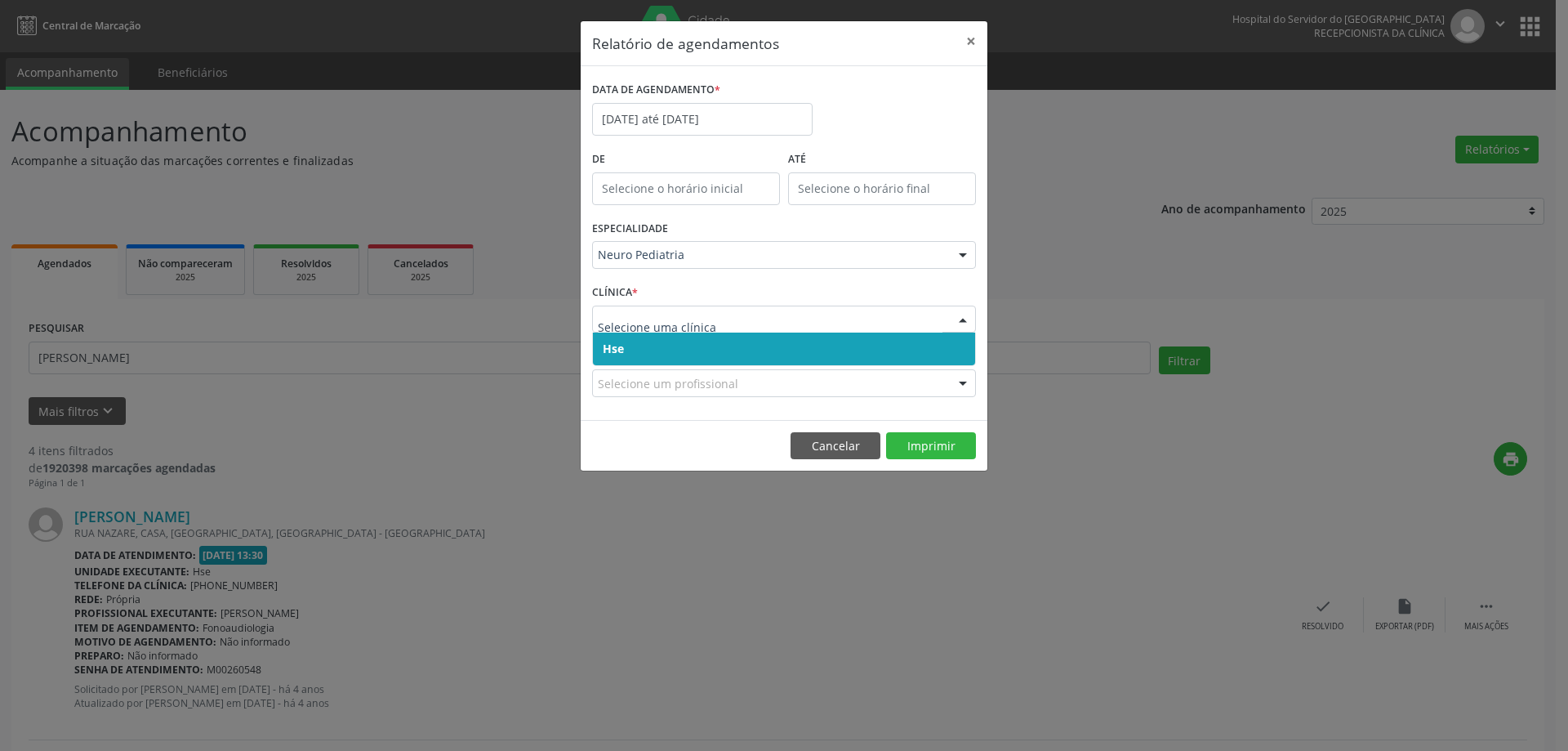
click at [637, 348] on span "Hse" at bounding box center [784, 348] width 382 height 33
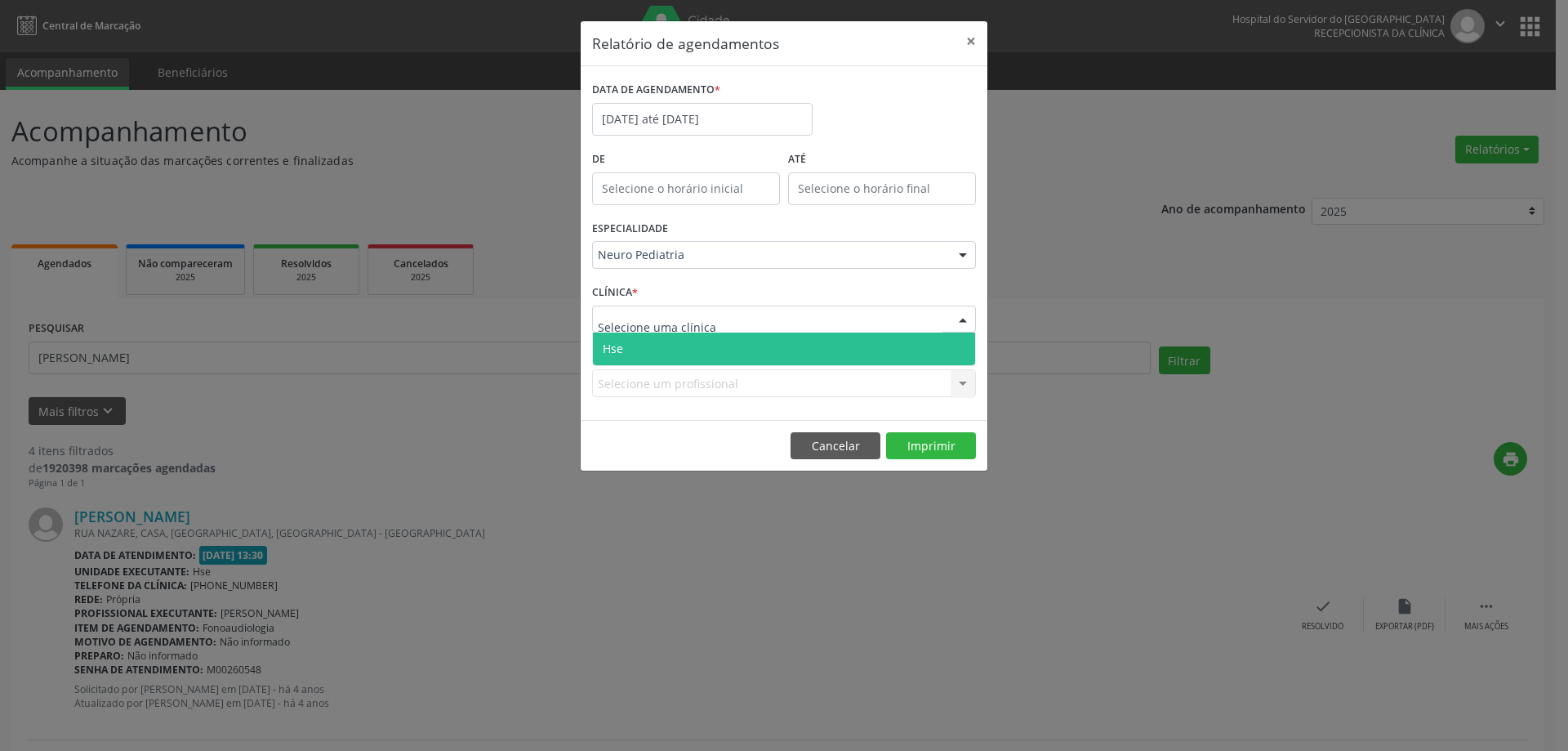
click at [651, 345] on span "Hse" at bounding box center [784, 348] width 382 height 33
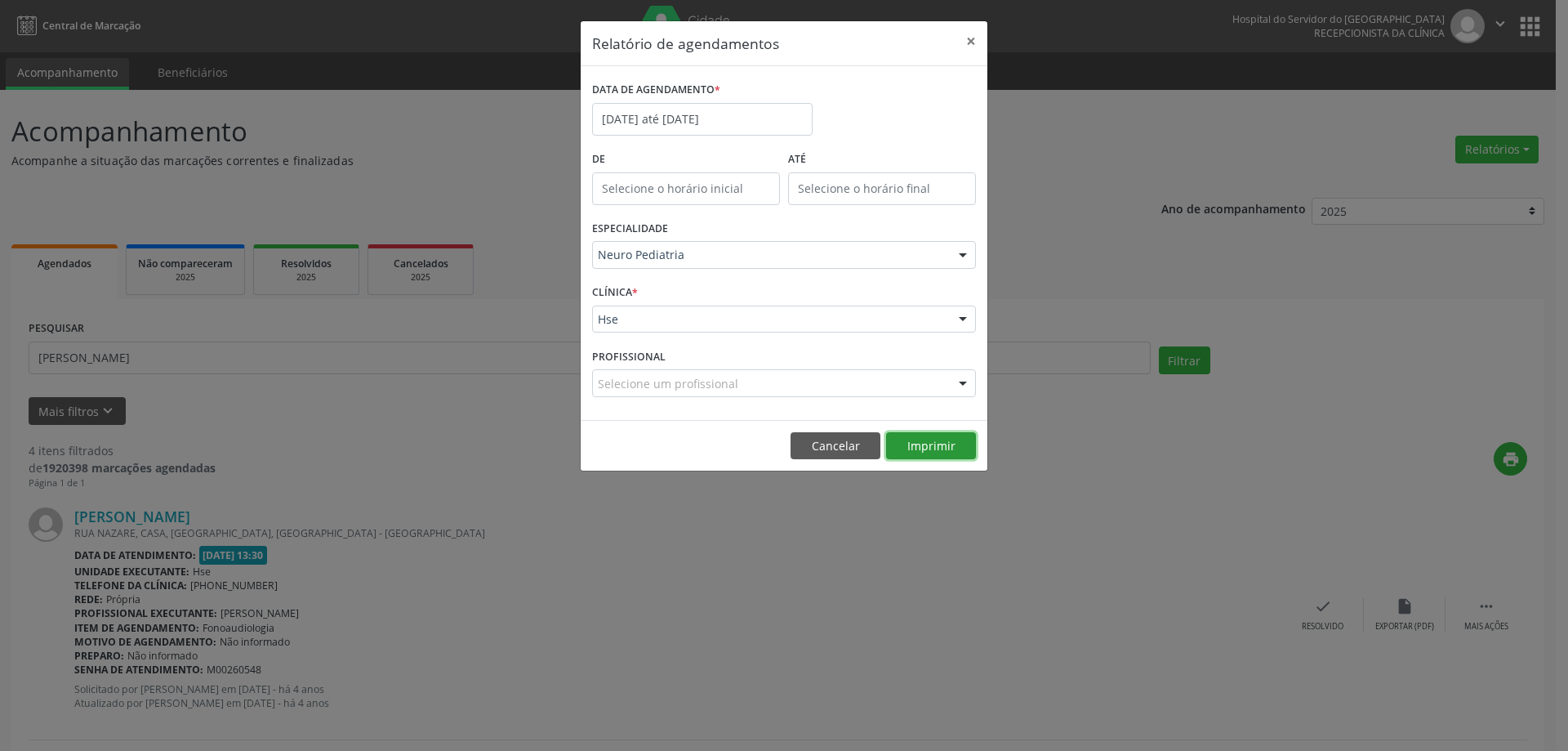
click at [906, 440] on button "Imprimir" at bounding box center [930, 445] width 90 height 27
click at [767, 127] on input "[DATE] até [DATE]" at bounding box center [702, 119] width 221 height 33
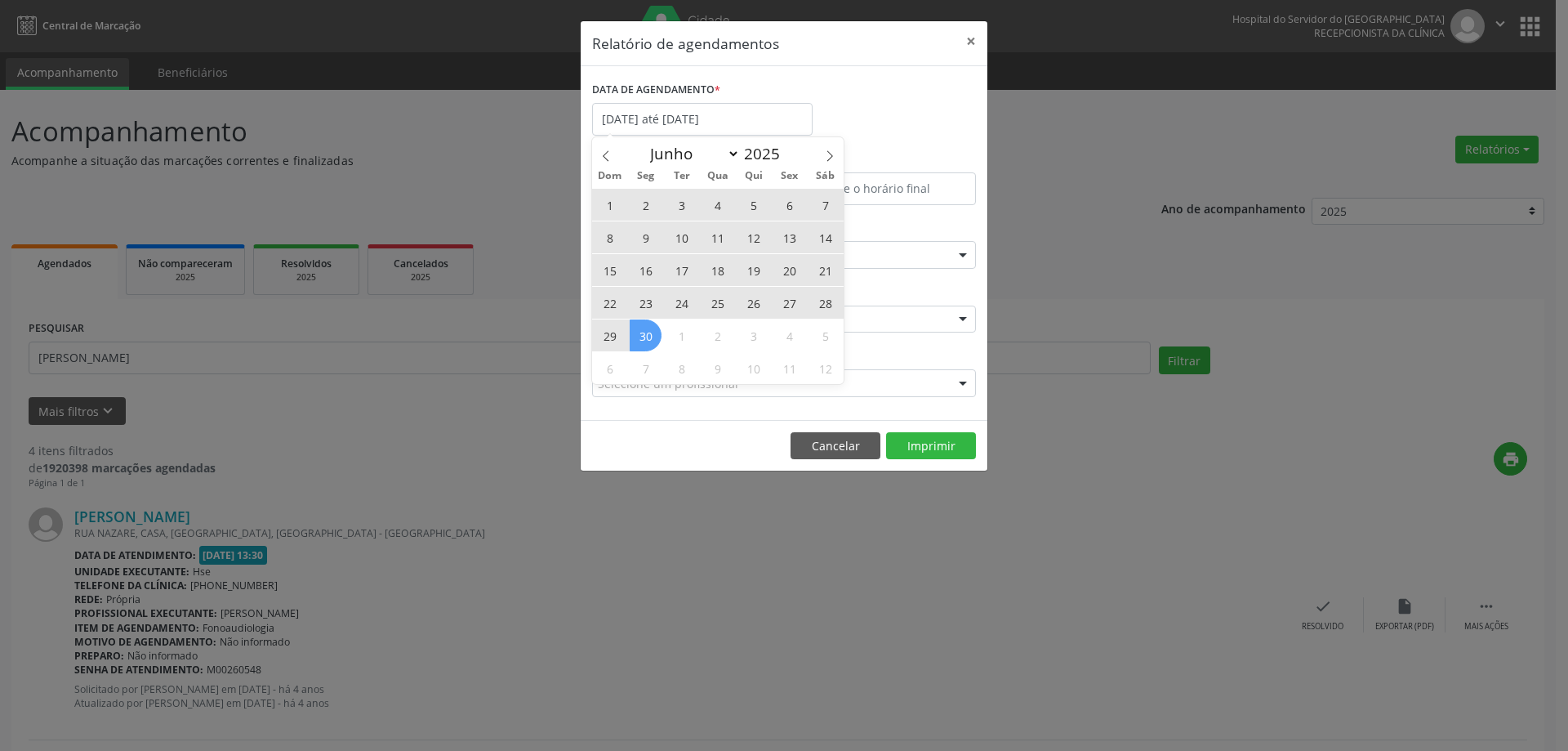
click at [650, 334] on span "30" at bounding box center [645, 335] width 32 height 32
type input "[DATE]"
click at [717, 106] on input "[DATE]" at bounding box center [702, 119] width 221 height 33
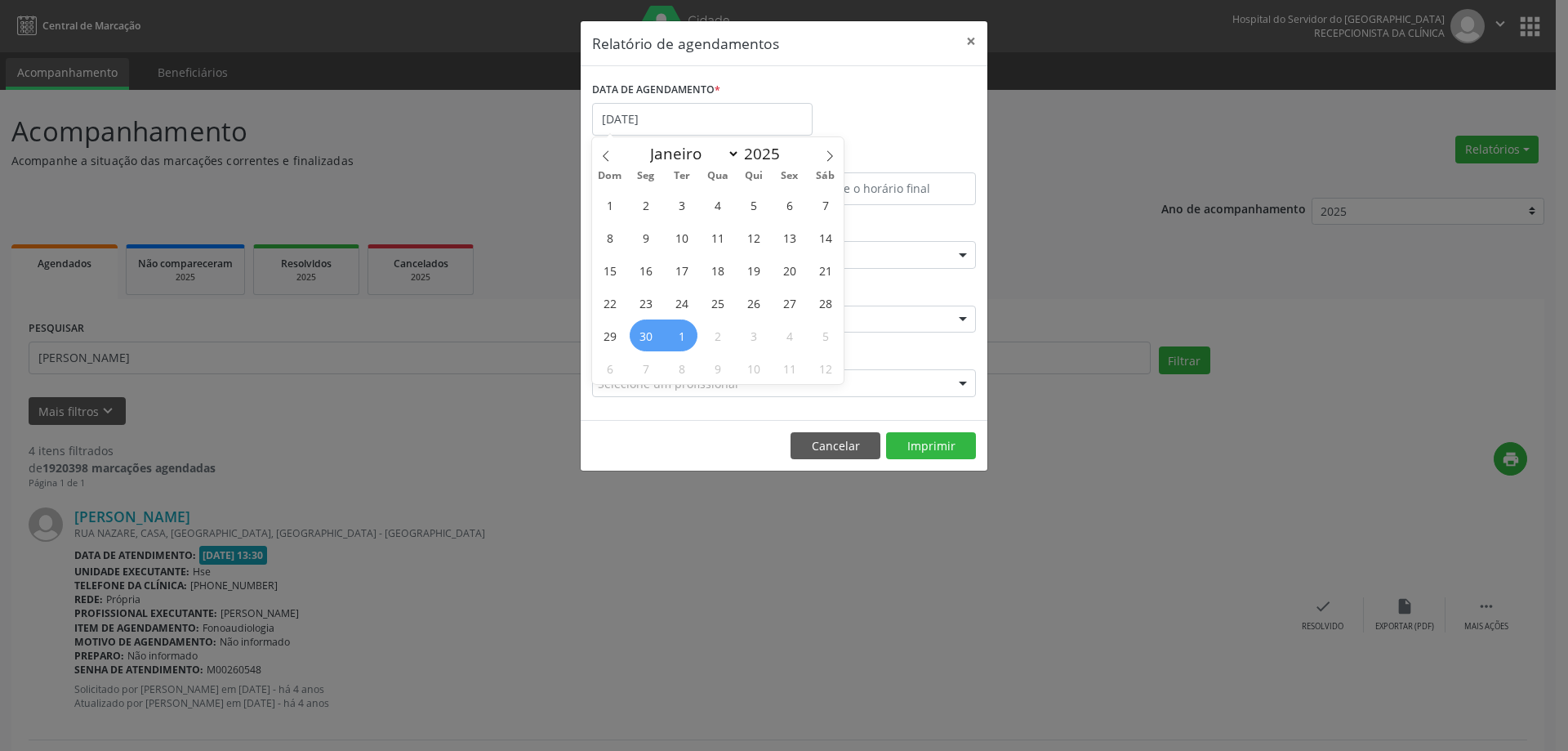
click at [675, 333] on span "1" at bounding box center [681, 335] width 32 height 32
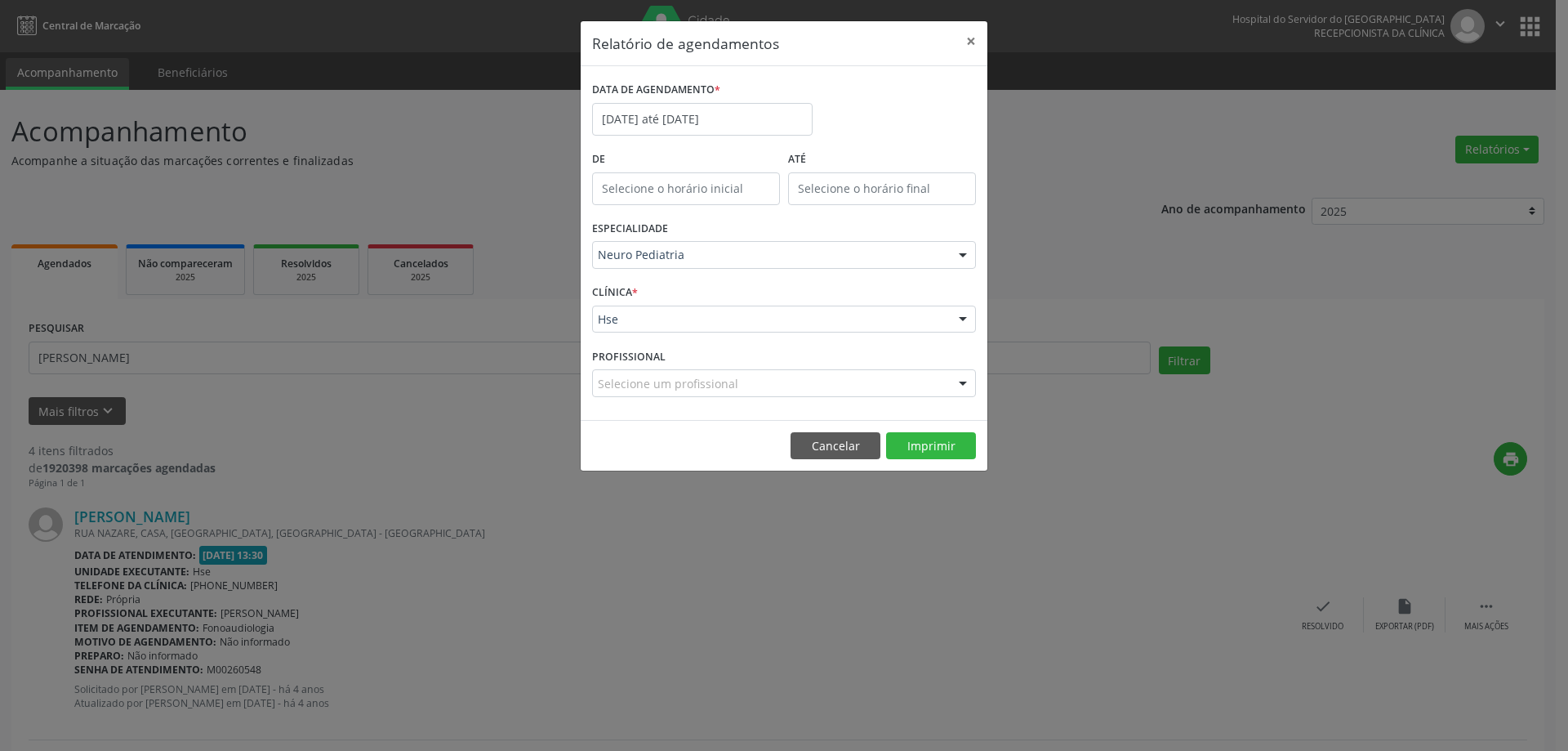
click at [675, 334] on div "CLÍNICA * Hse Hse Nenhum resultado encontrado para: " " Não há nenhuma opção pa…" at bounding box center [784, 312] width 392 height 64
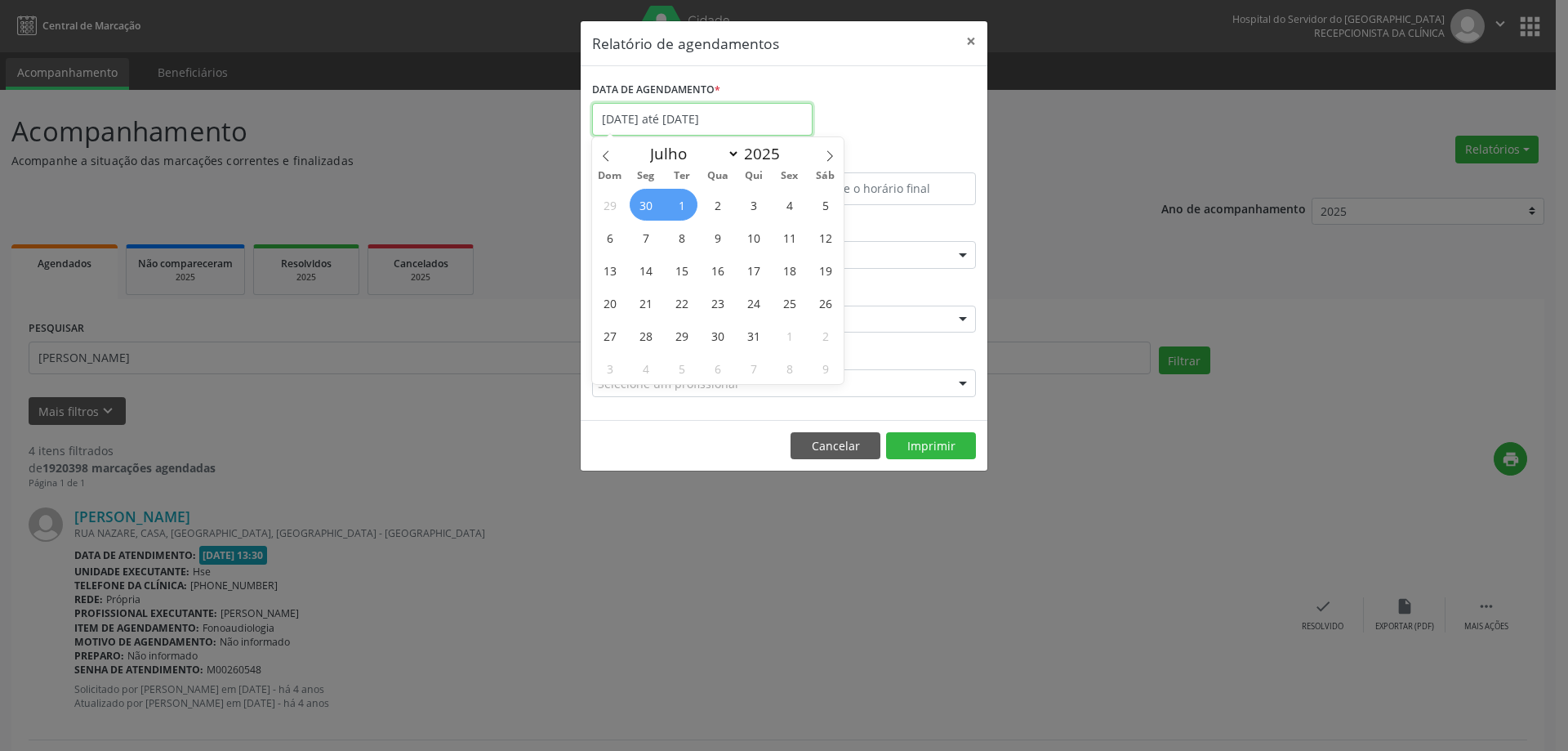
click at [760, 117] on input "[DATE] até [DATE]" at bounding box center [702, 119] width 221 height 33
click at [645, 212] on span "30" at bounding box center [645, 204] width 32 height 32
type input "[DATE]"
click at [649, 211] on span "30" at bounding box center [645, 204] width 32 height 32
click at [681, 126] on input "[DATE]" at bounding box center [702, 119] width 221 height 33
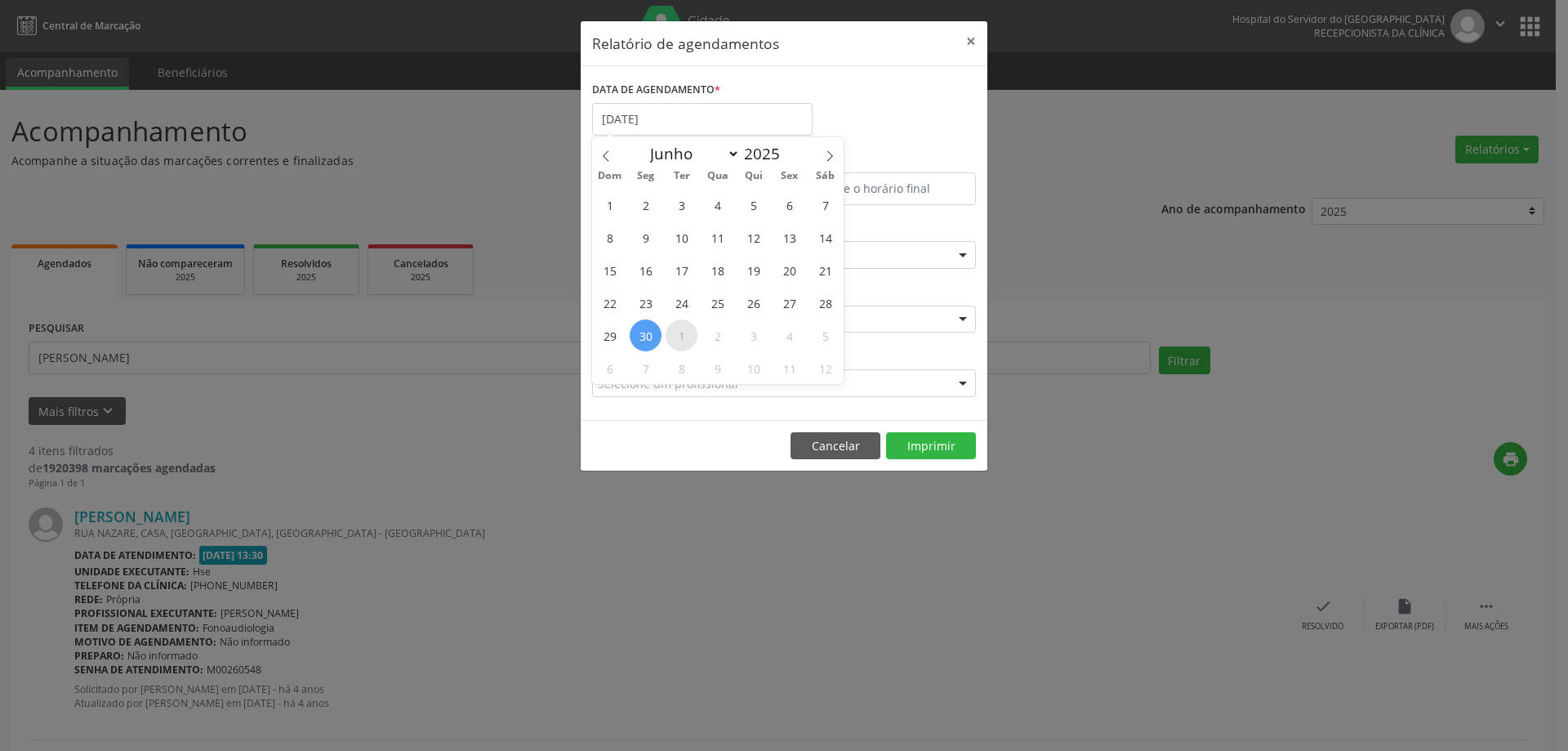
click at [675, 339] on span "1" at bounding box center [681, 335] width 32 height 32
type input "[DATE]"
select select "6"
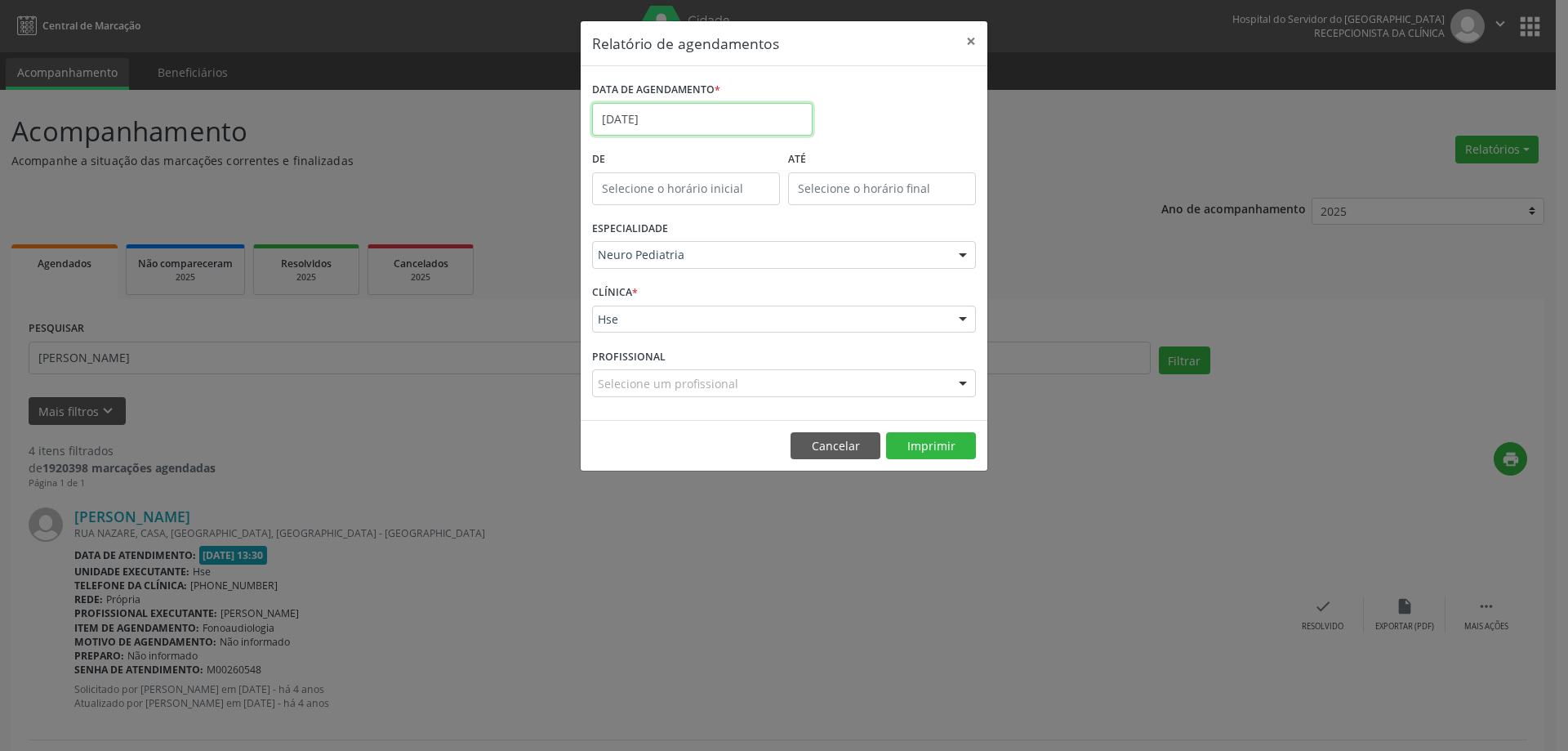
click at [724, 110] on input "[DATE]" at bounding box center [702, 119] width 221 height 33
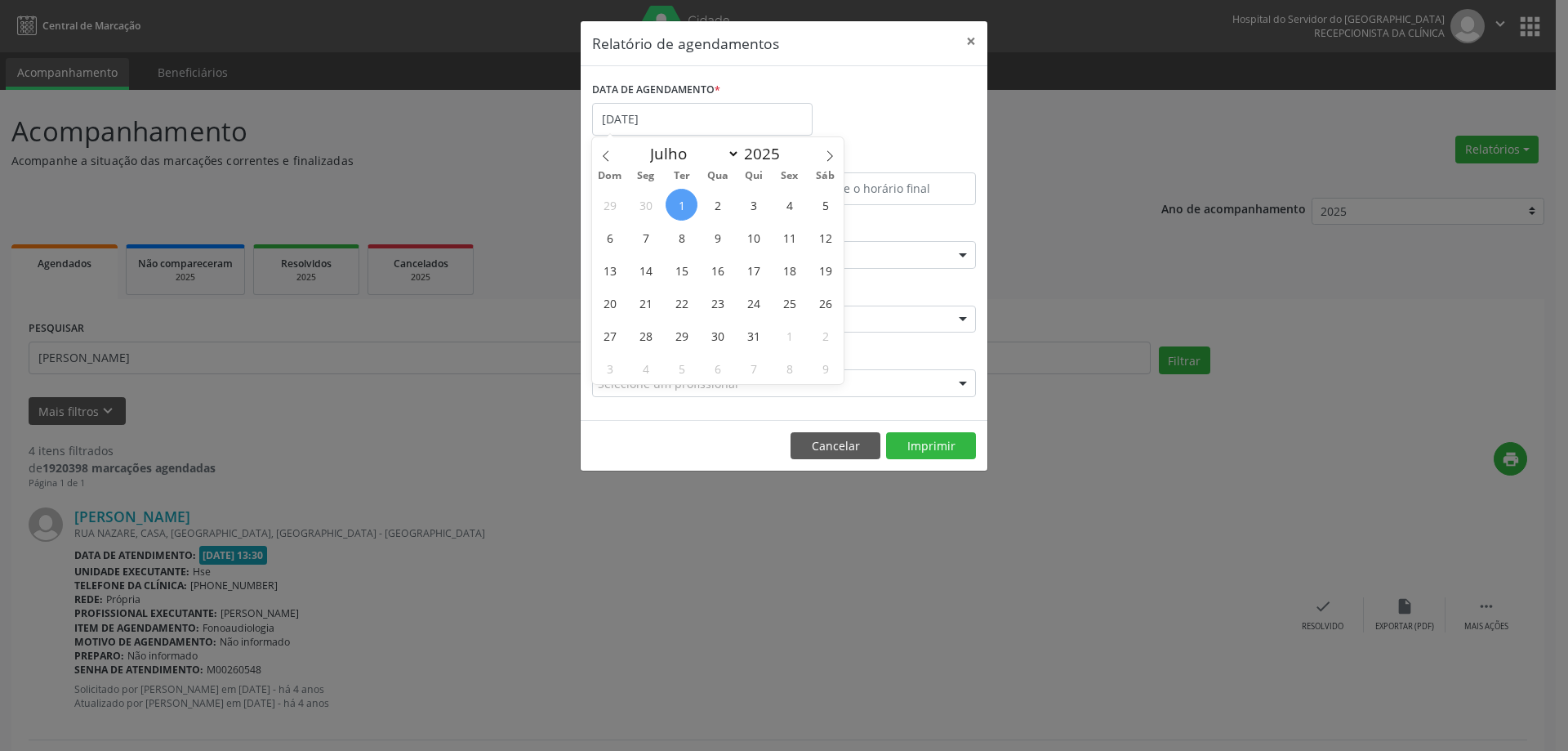
click at [683, 202] on span "1" at bounding box center [681, 204] width 32 height 32
type input "[DATE]"
click at [832, 159] on icon at bounding box center [829, 155] width 11 height 11
select select "8"
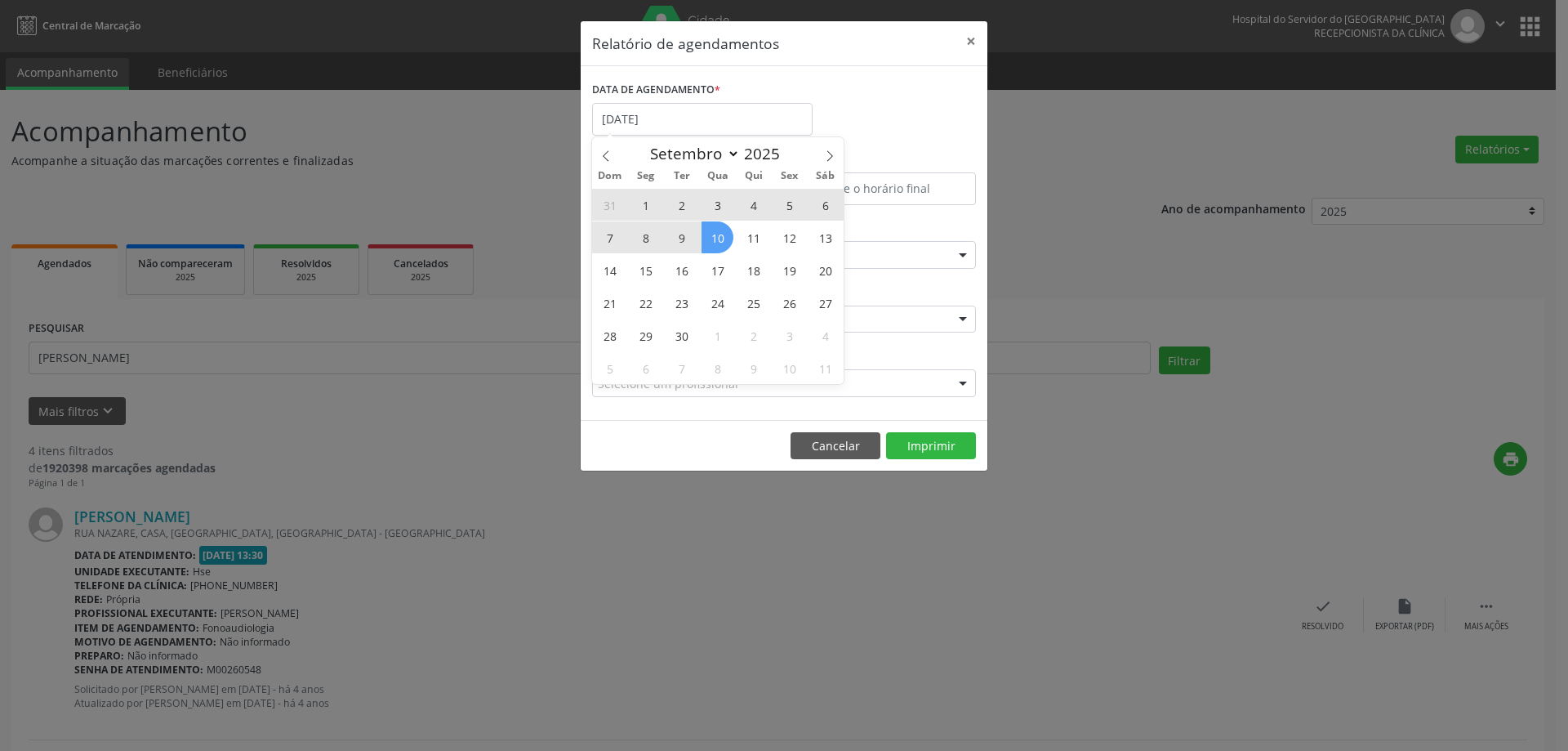
click at [716, 244] on span "10" at bounding box center [717, 237] width 32 height 32
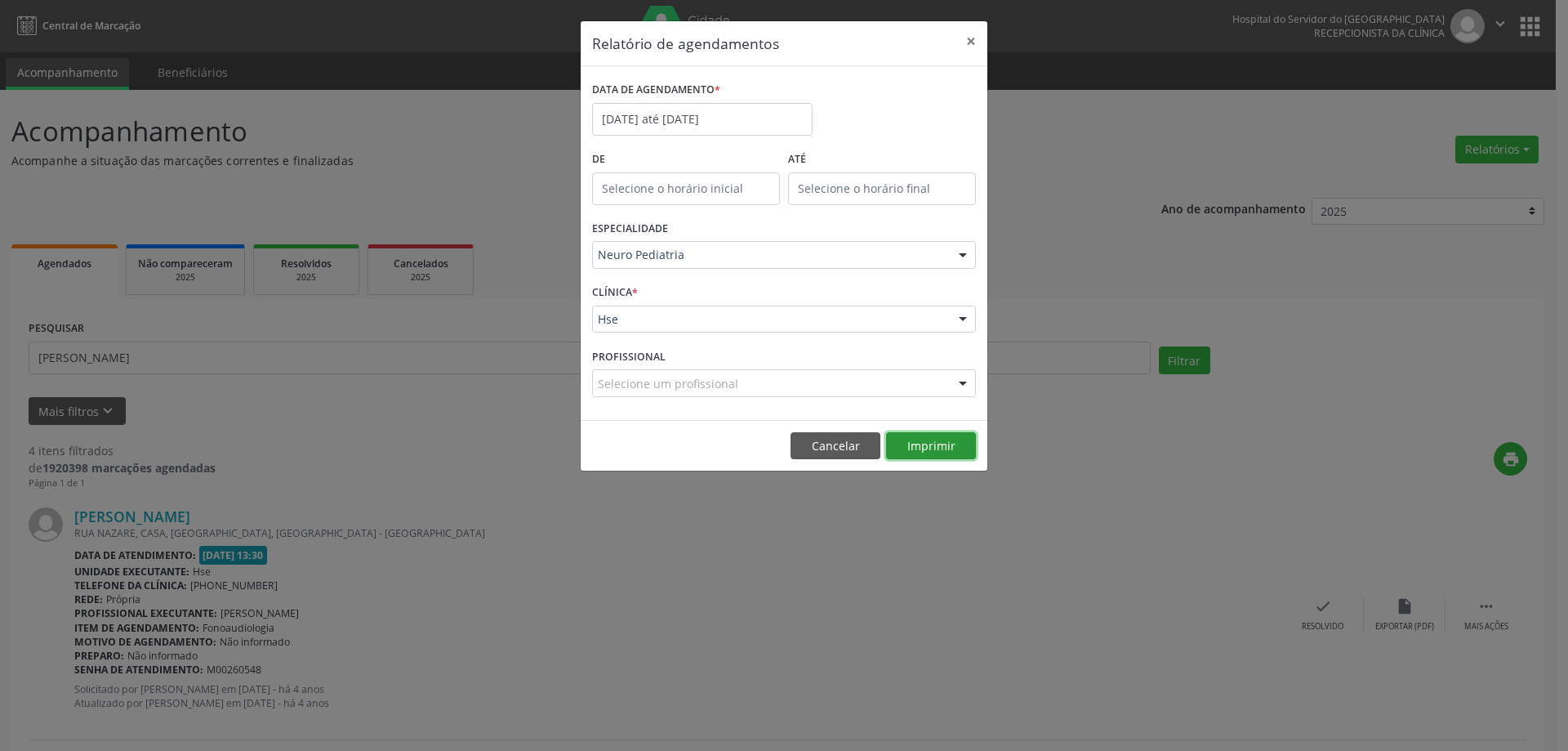
click at [937, 443] on button "Imprimir" at bounding box center [930, 445] width 90 height 27
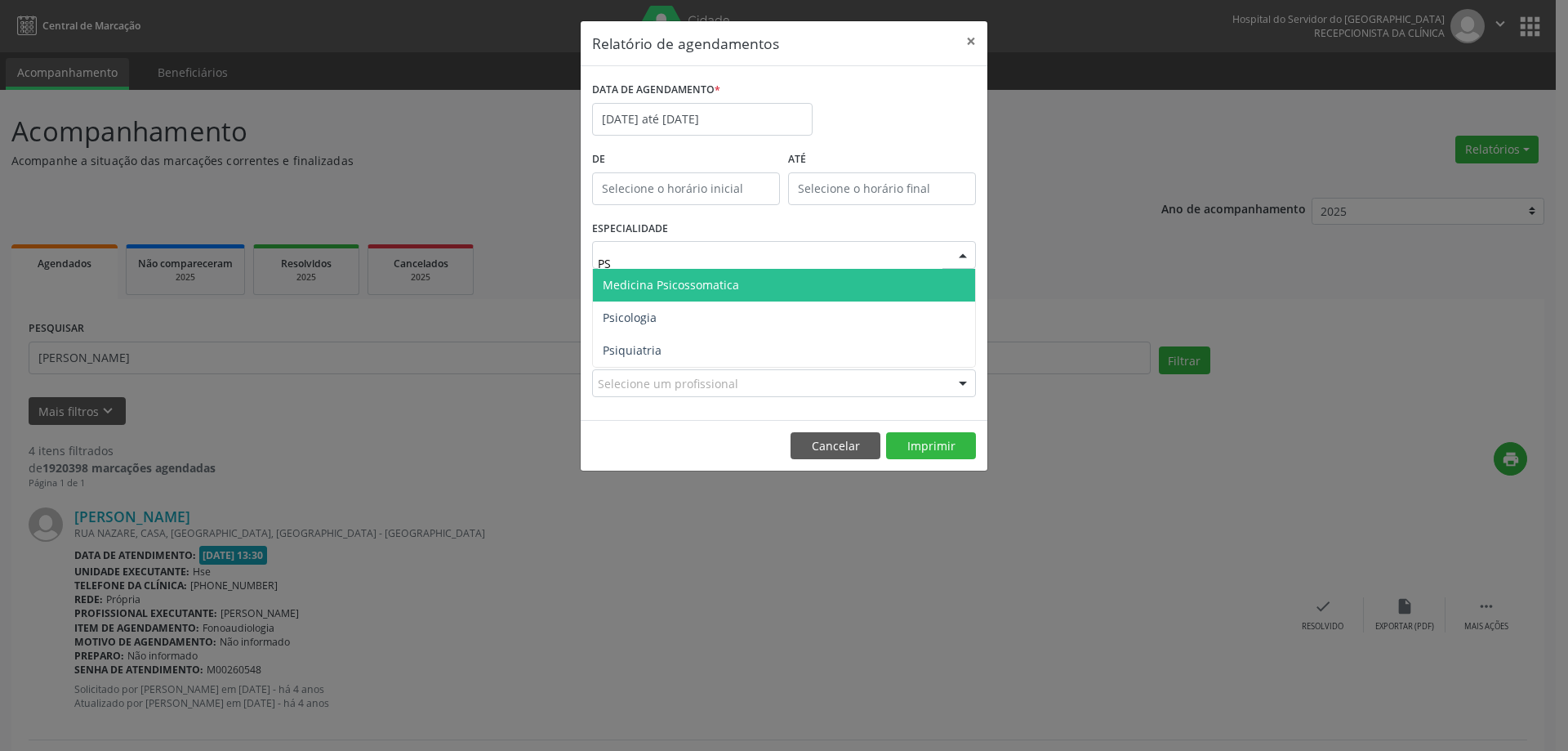
type input "PSI"
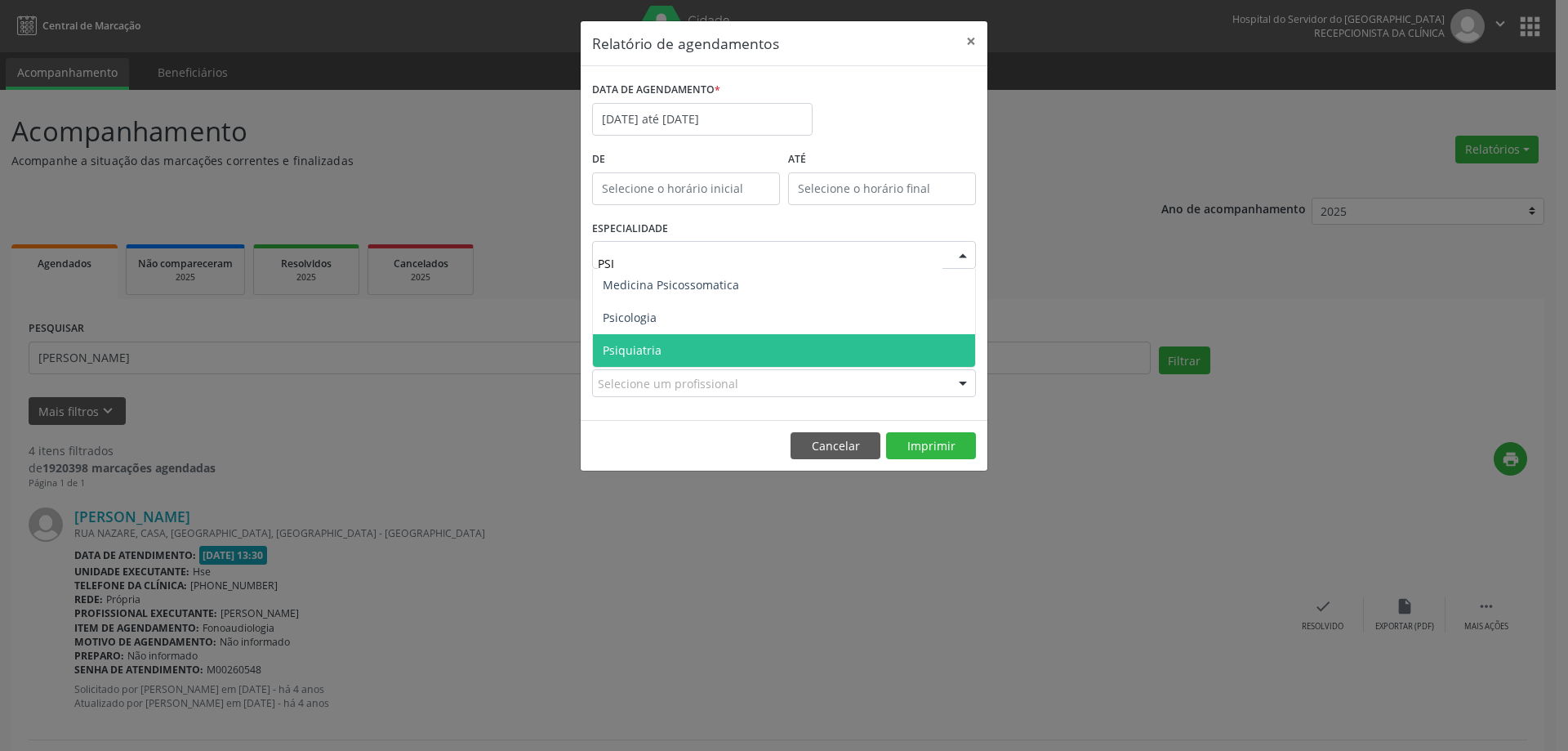
click at [698, 353] on span "Psiquiatria" at bounding box center [784, 350] width 382 height 33
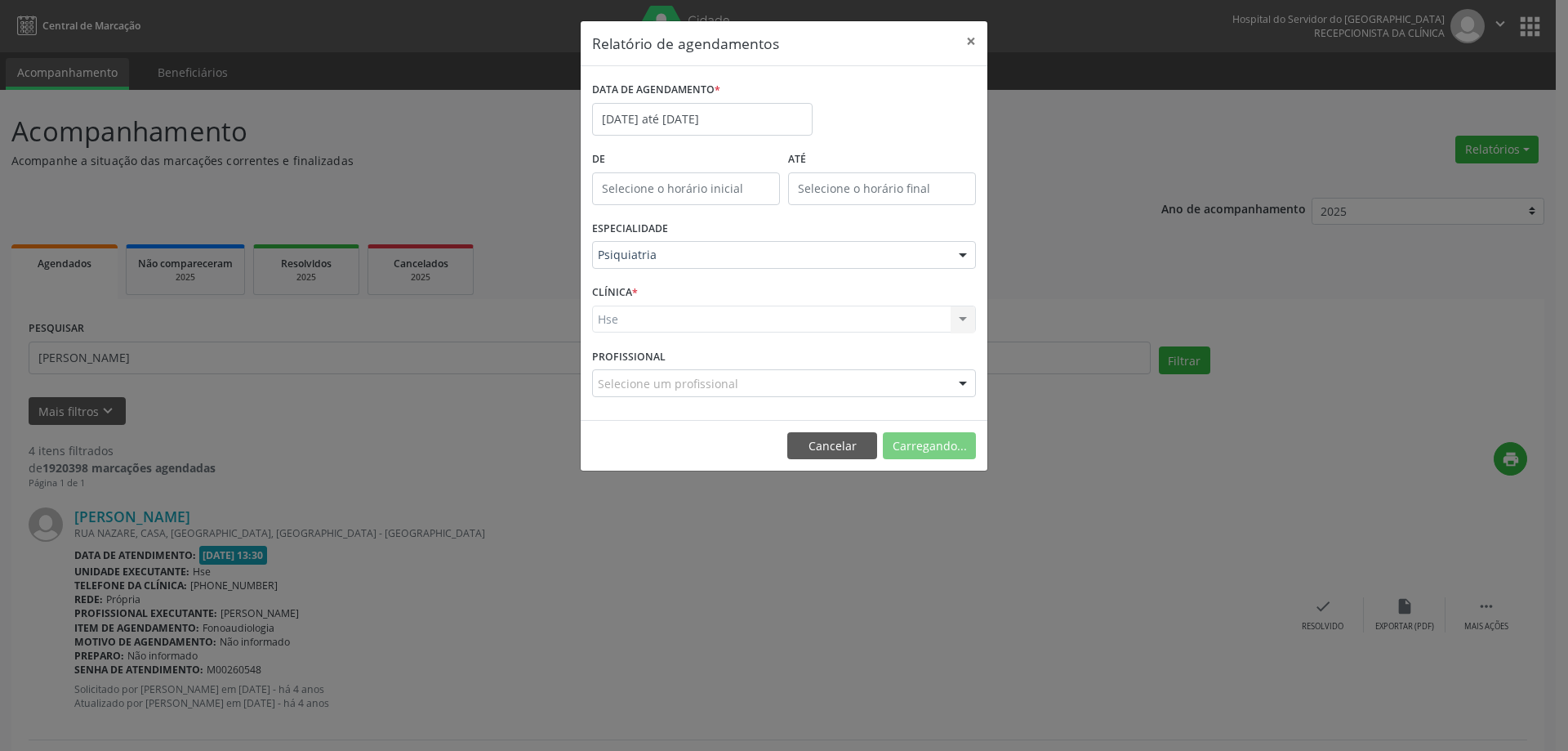
click at [683, 320] on div "Hse Hse Nenhum resultado encontrado para: " " Não há nenhuma opção para ser exi…" at bounding box center [784, 319] width 384 height 27
click at [683, 318] on div "Hse Hse Nenhum resultado encontrado para: " " Não há nenhuma opção para ser exi…" at bounding box center [784, 319] width 384 height 27
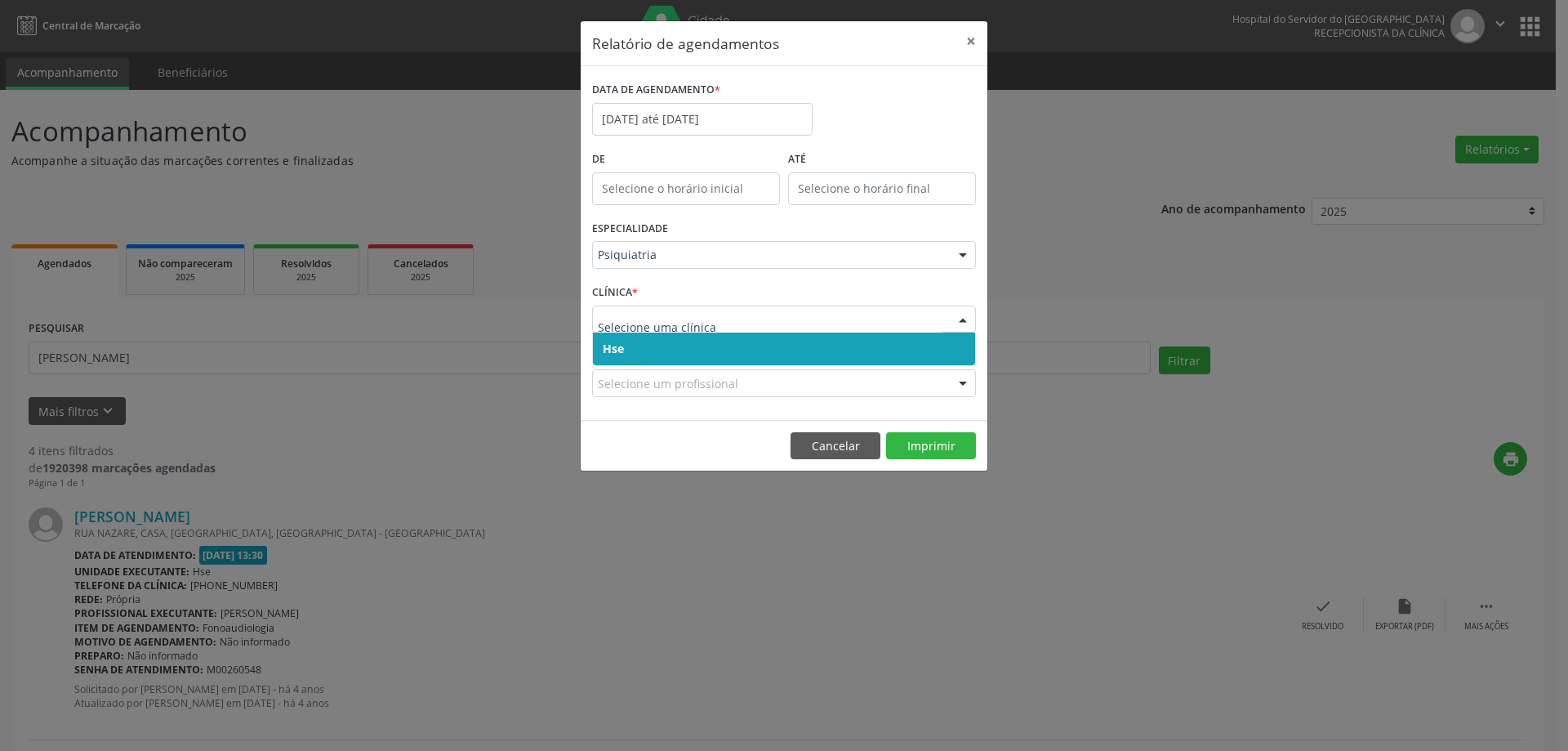
click at [700, 345] on span "Hse" at bounding box center [784, 348] width 382 height 33
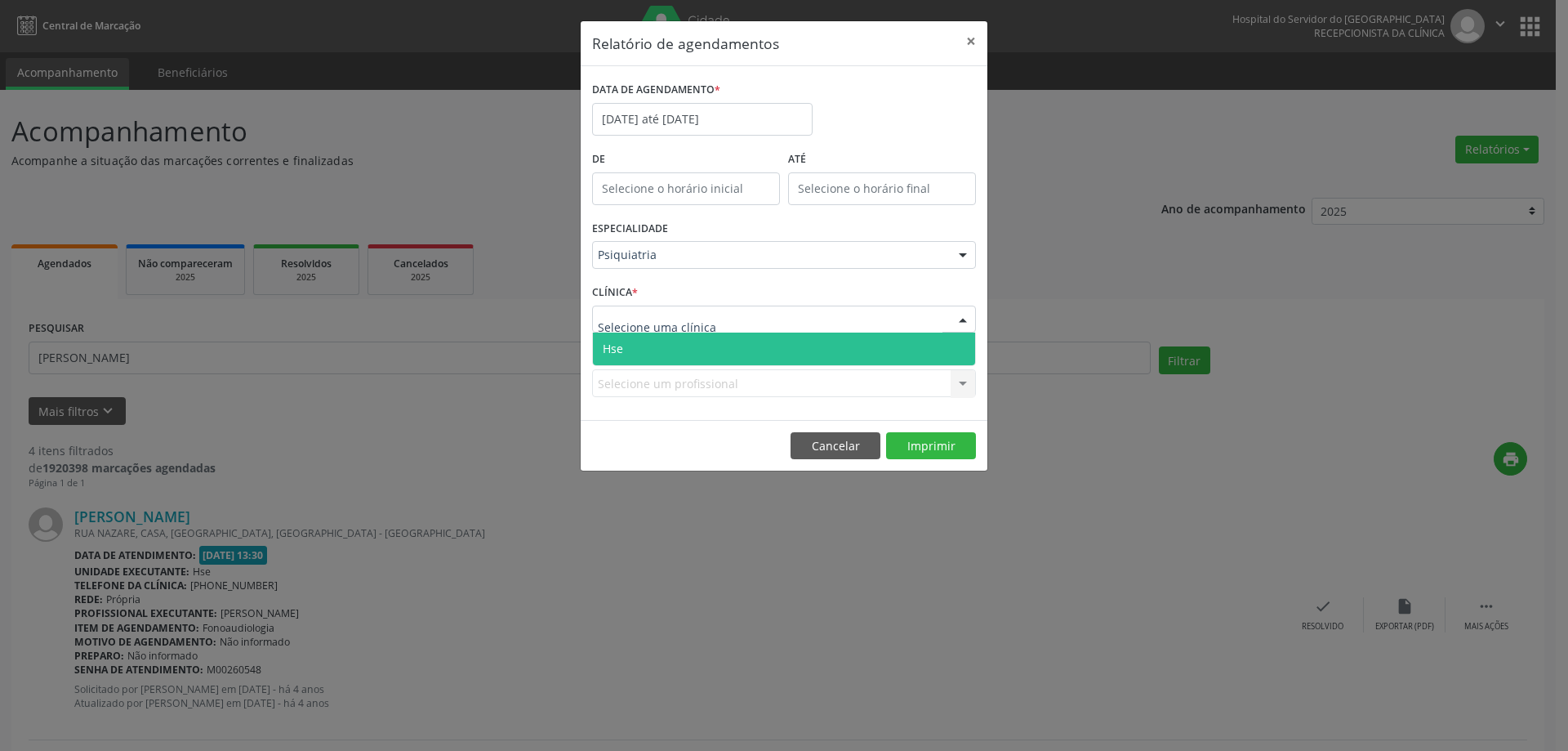
drag, startPoint x: 714, startPoint y: 316, endPoint x: 705, endPoint y: 341, distance: 26.6
click at [714, 318] on div at bounding box center [784, 319] width 384 height 27
click at [705, 342] on span "Hse" at bounding box center [784, 348] width 382 height 33
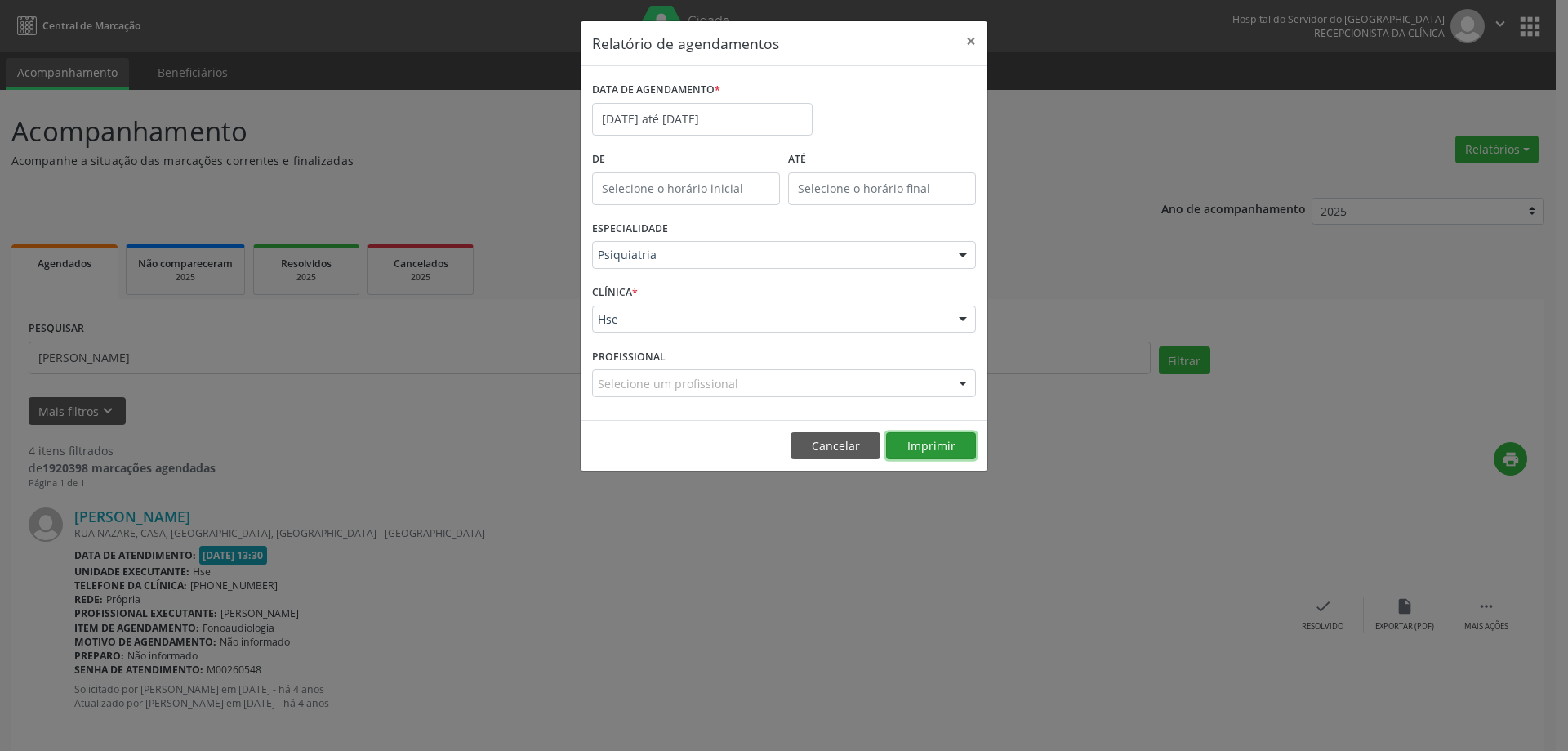
click at [931, 445] on button "Imprimir" at bounding box center [930, 445] width 90 height 27
